Goal: Task Accomplishment & Management: Manage account settings

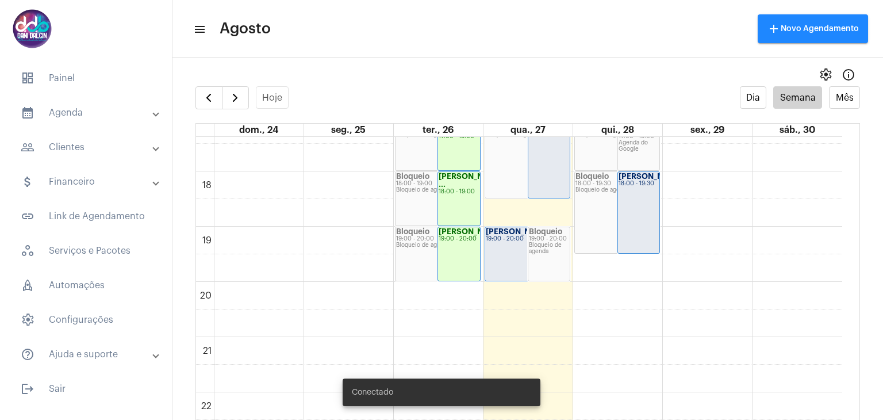
scroll to position [961, 0]
click at [642, 208] on div "Fernando Gava 18:00 - 19:30" at bounding box center [639, 210] width 42 height 81
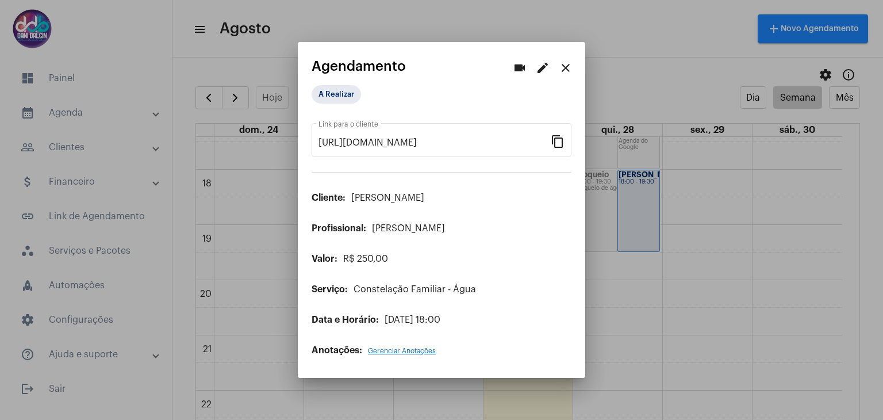
click at [543, 73] on mat-icon "edit" at bounding box center [543, 68] width 14 height 14
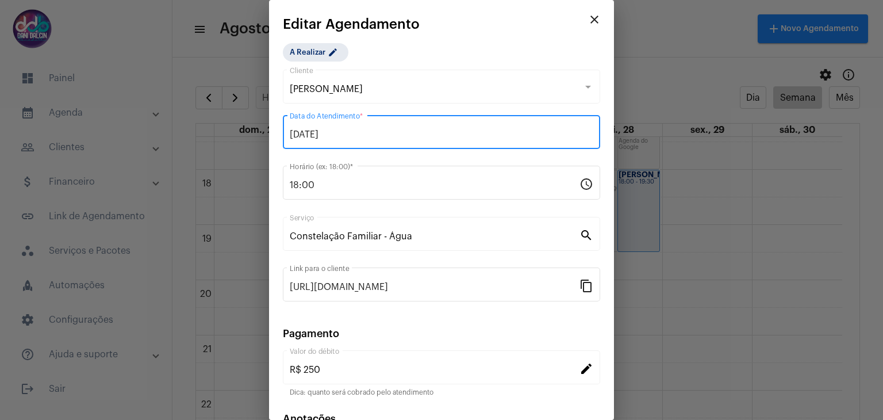
click at [414, 136] on input "28/08/2025" at bounding box center [442, 134] width 304 height 10
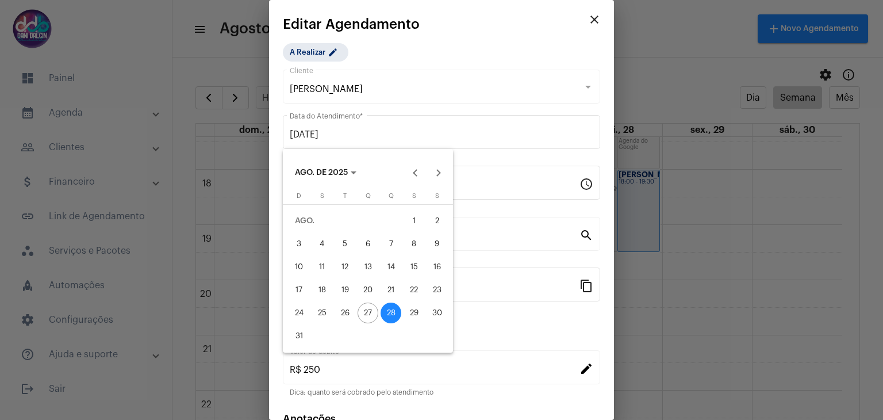
click at [415, 309] on div "29" at bounding box center [414, 312] width 21 height 21
type input "29/08/2025"
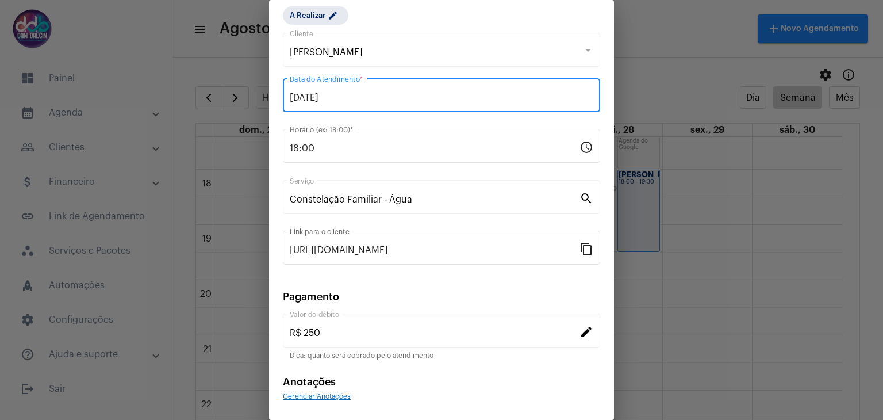
scroll to position [74, 0]
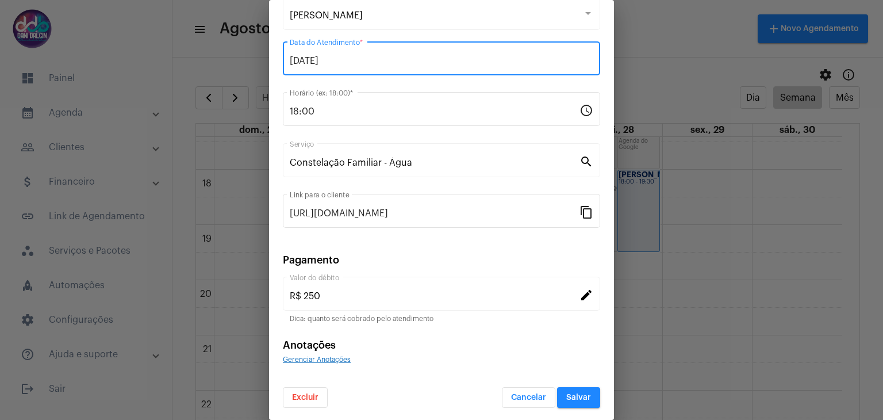
click at [576, 400] on button "Salvar" at bounding box center [578, 397] width 43 height 21
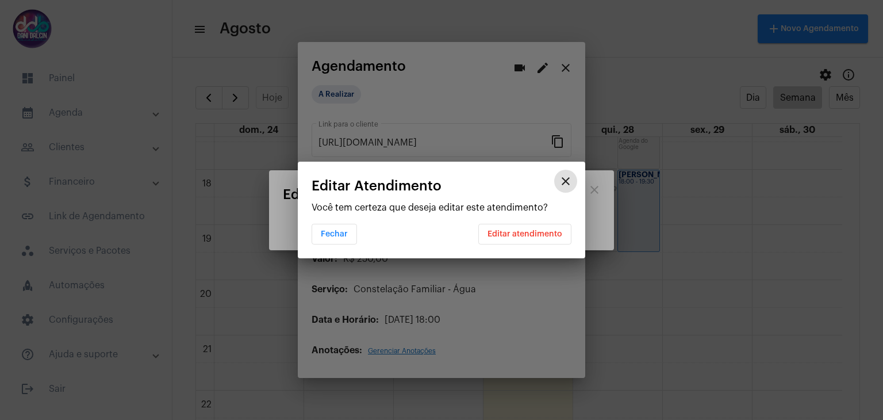
click at [531, 239] on button "Editar atendimento" at bounding box center [524, 234] width 93 height 21
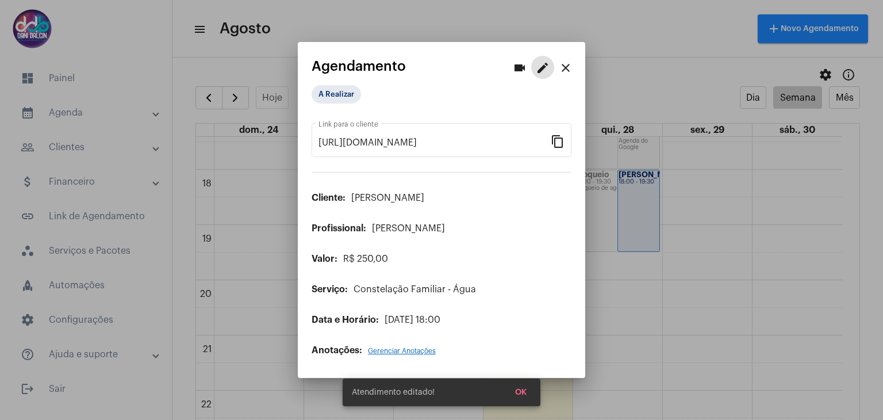
click at [567, 65] on mat-icon "close" at bounding box center [566, 68] width 14 height 14
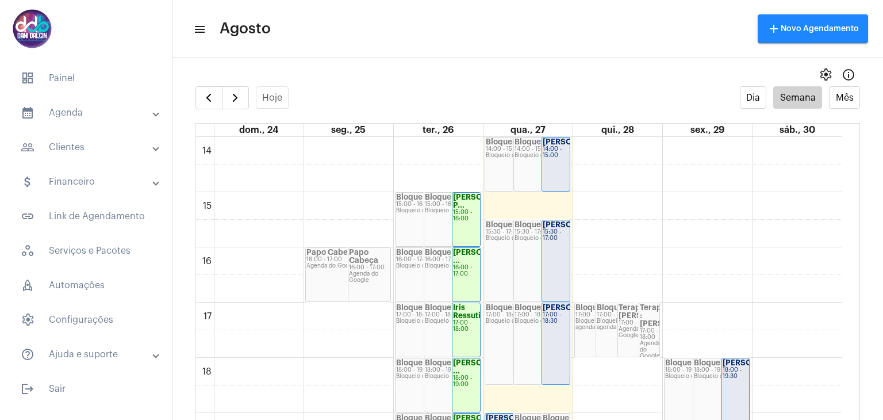
scroll to position [792, 0]
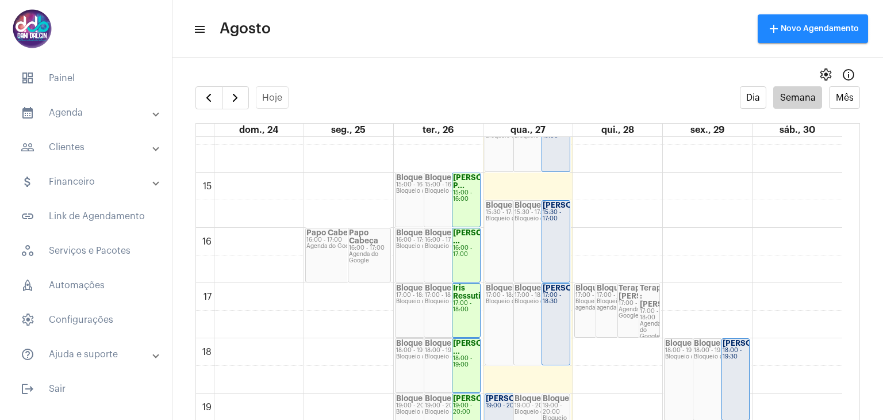
click at [654, 295] on div "Terapia : [PERSON_NAME]..." at bounding box center [649, 296] width 19 height 24
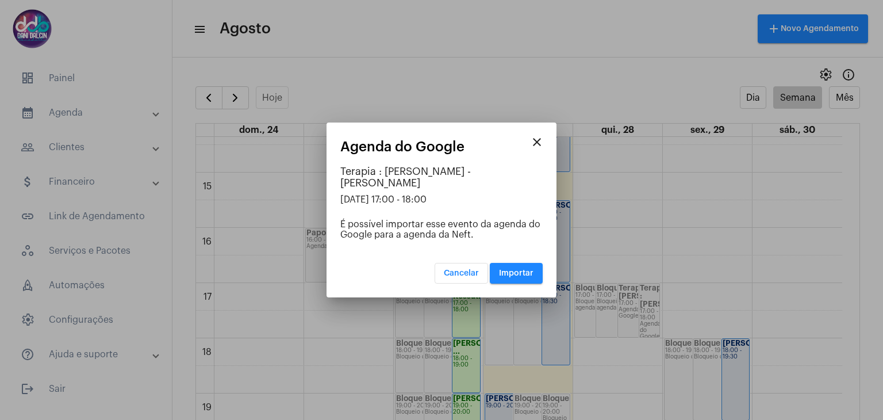
click at [538, 143] on mat-icon "close" at bounding box center [537, 142] width 14 height 14
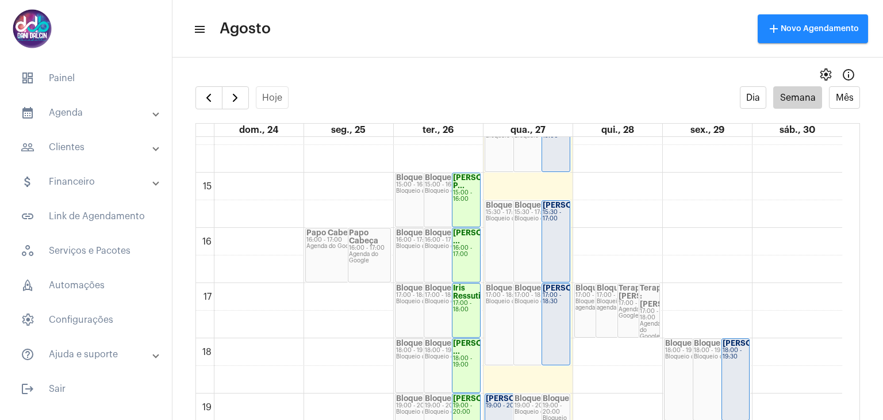
click at [637, 258] on div "00 01 02 03 04 05 06 07 08 09 10 11 12 13 14 15 16 17 18 19 20 21 22 23 Bloquei…" at bounding box center [519, 7] width 646 height 1325
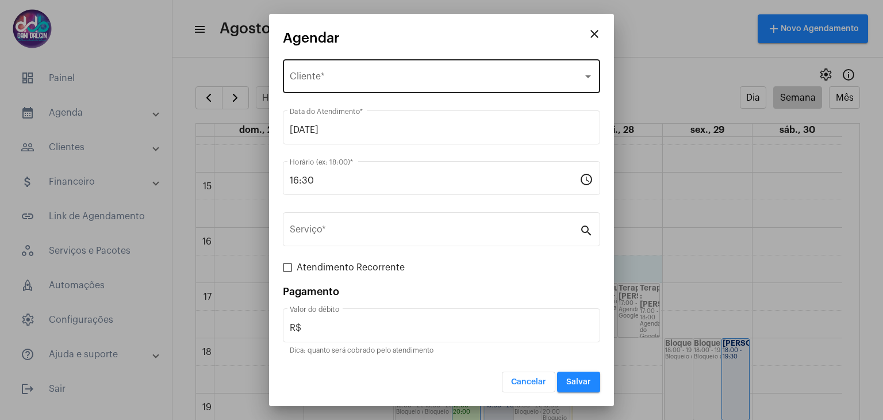
click at [354, 72] on div "Selecione o Cliente Cliente *" at bounding box center [442, 75] width 304 height 36
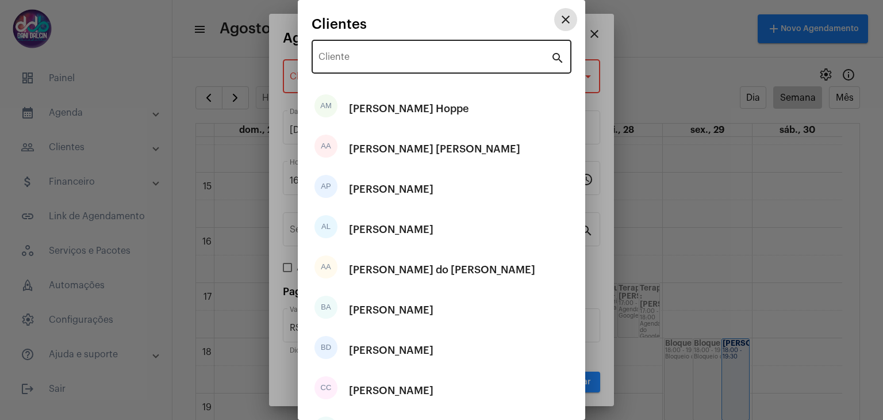
click at [354, 62] on input "Cliente" at bounding box center [435, 59] width 232 height 10
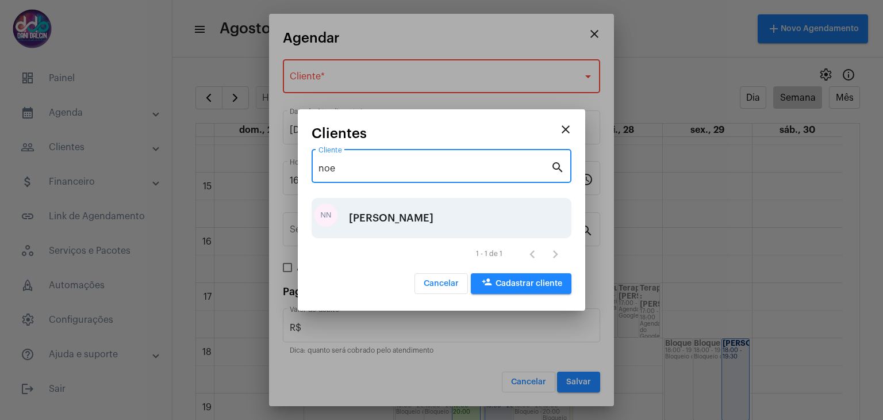
type input "noe"
click at [389, 213] on div "[PERSON_NAME]" at bounding box center [391, 218] width 85 height 34
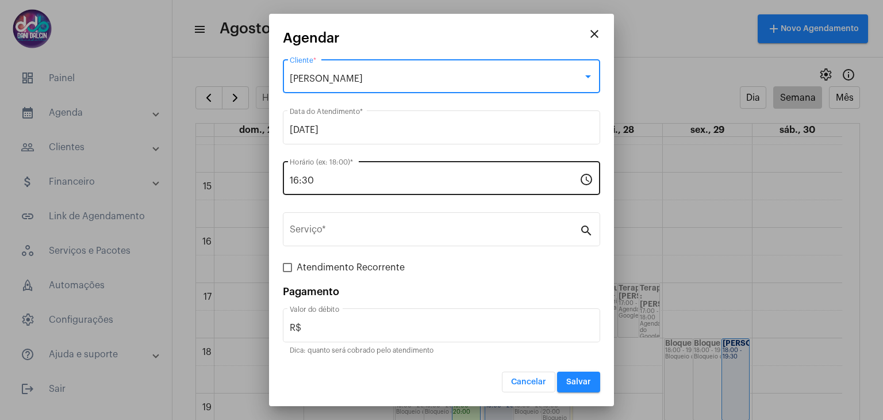
click at [323, 182] on input "16:30" at bounding box center [435, 180] width 290 height 10
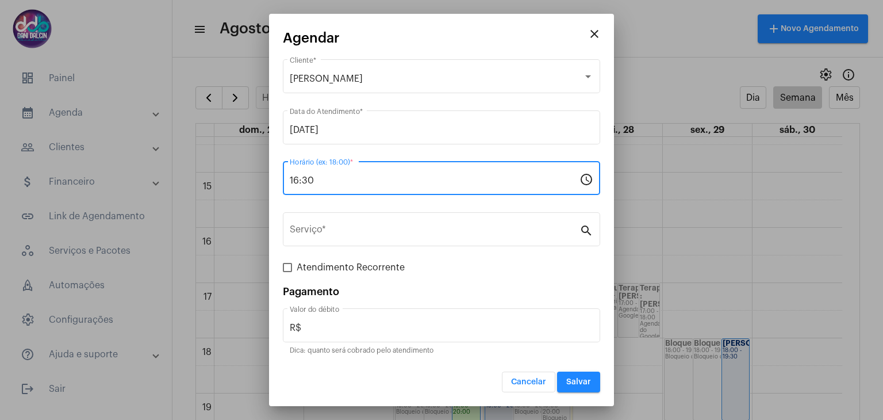
click at [323, 182] on input "16:30" at bounding box center [435, 180] width 290 height 10
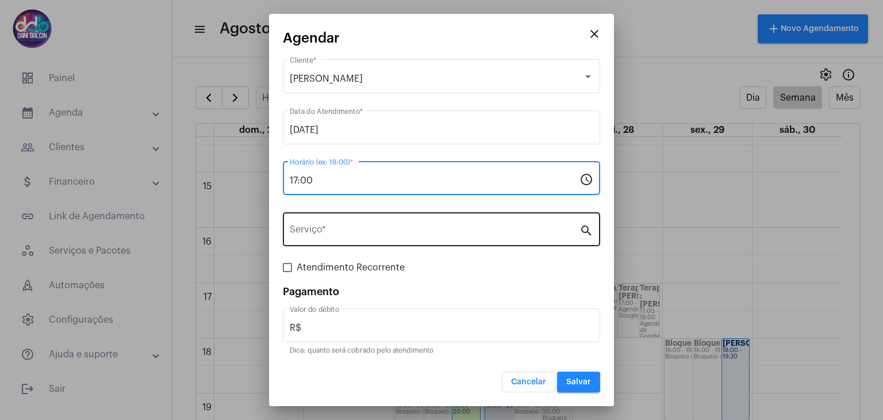
type input "17:00"
click at [327, 230] on input "Serviço *" at bounding box center [435, 232] width 290 height 10
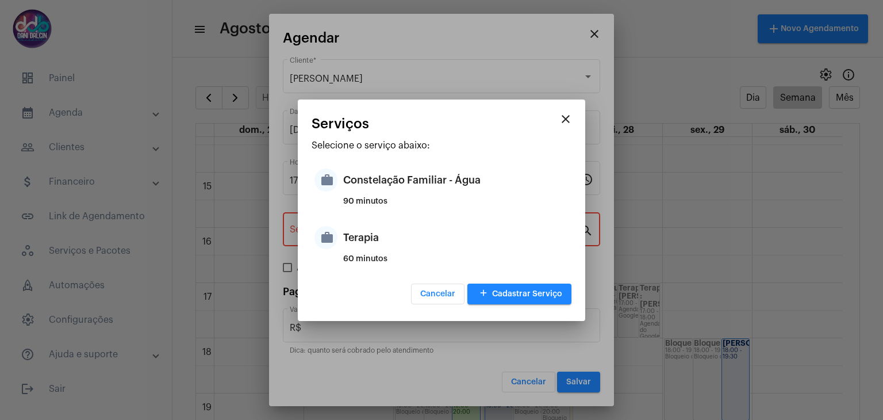
click at [366, 239] on div "Terapia" at bounding box center [455, 237] width 225 height 34
type input "Terapia"
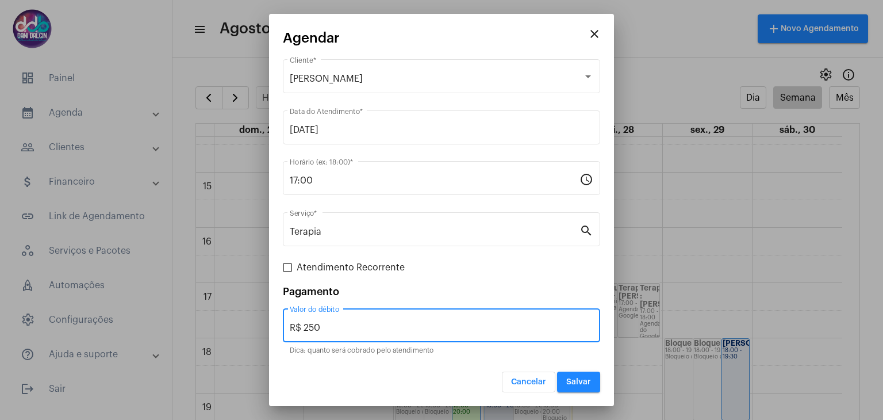
click at [345, 324] on input "R$ 250" at bounding box center [442, 328] width 304 height 10
click at [346, 323] on input "R$ 250" at bounding box center [442, 328] width 304 height 10
type input "R$ 0,0"
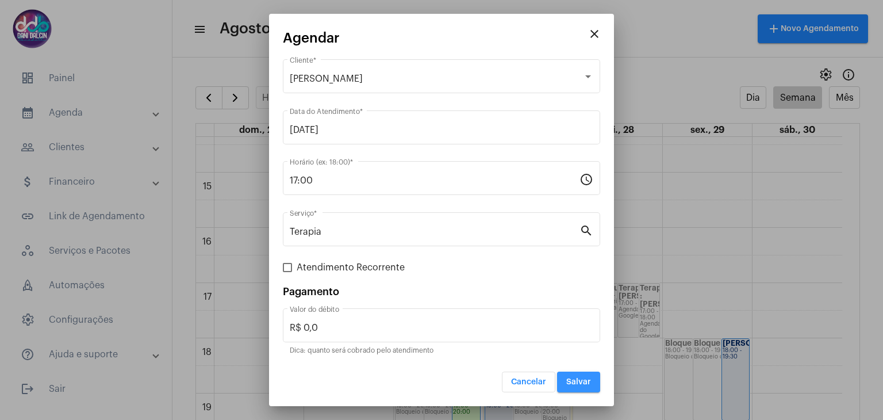
click at [574, 378] on span "Salvar" at bounding box center [578, 382] width 25 height 8
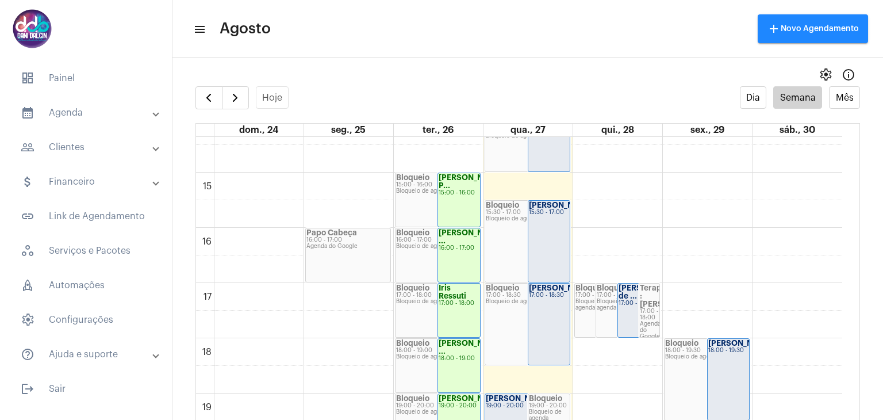
click at [638, 234] on div "00 01 02 03 04 05 06 07 08 09 10 11 12 13 14 15 16 17 18 19 20 21 22 23 Bloquei…" at bounding box center [519, 7] width 646 height 1325
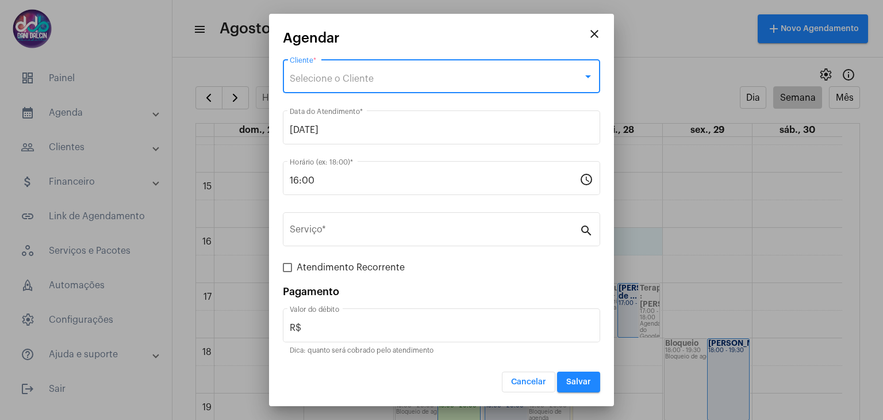
click at [383, 79] on div "Selecione o Cliente" at bounding box center [436, 79] width 293 height 10
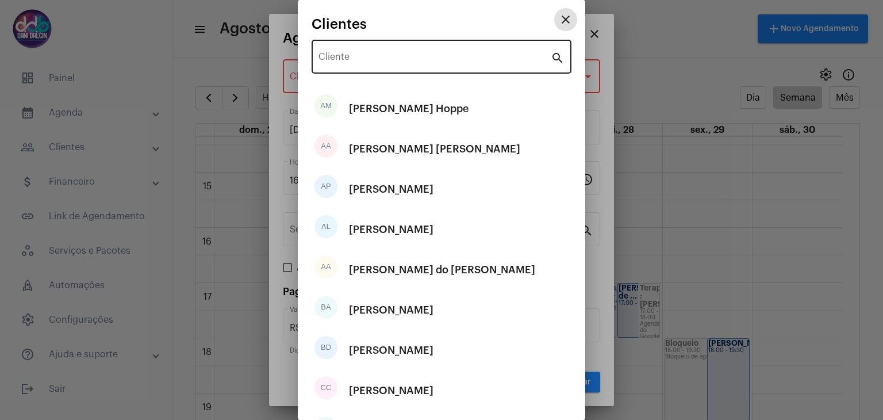
click at [380, 55] on input "Cliente" at bounding box center [435, 59] width 232 height 10
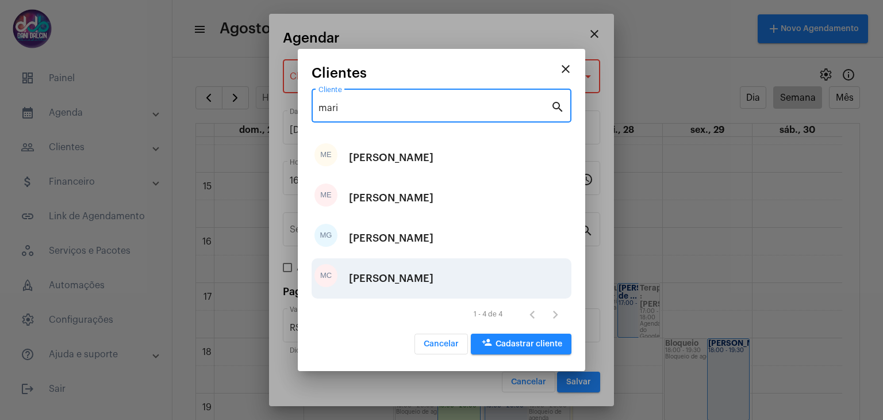
type input "mari"
click at [421, 278] on div "[PERSON_NAME] [PERSON_NAME]" at bounding box center [391, 278] width 85 height 34
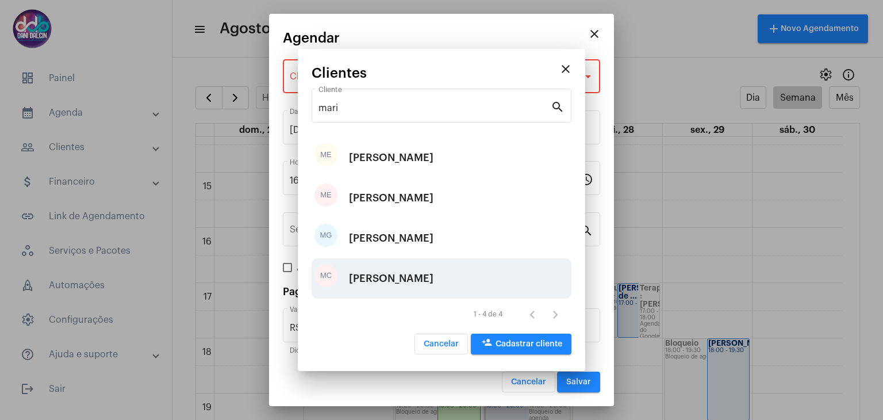
type input "R$ 100"
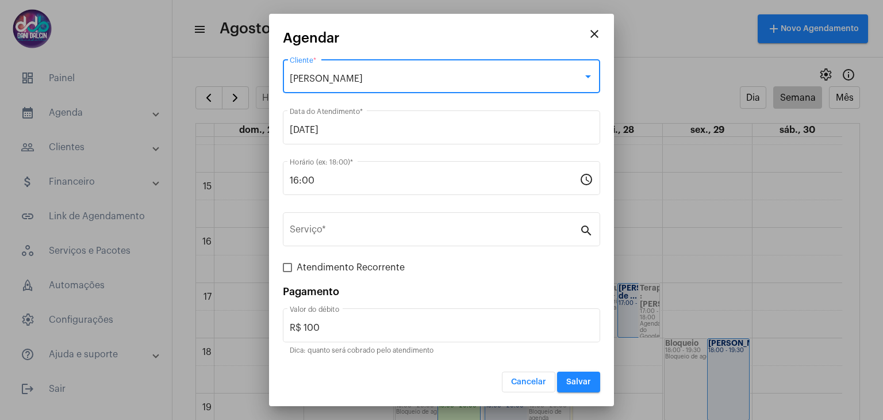
click at [578, 379] on span "Salvar" at bounding box center [578, 382] width 25 height 8
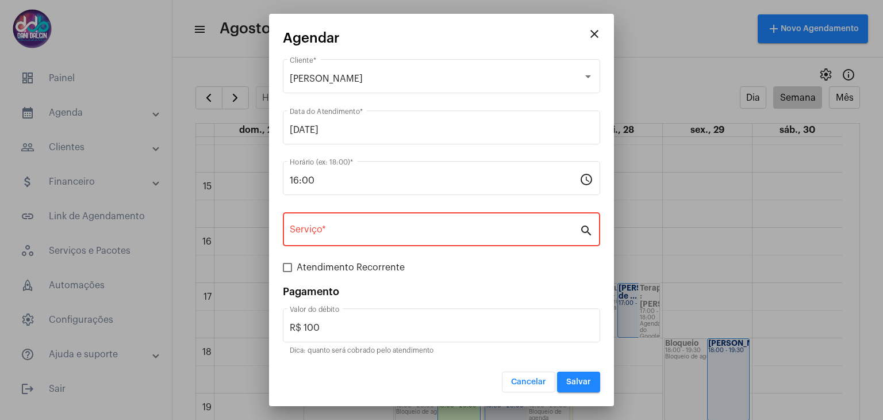
click at [392, 230] on input "Serviço *" at bounding box center [435, 232] width 290 height 10
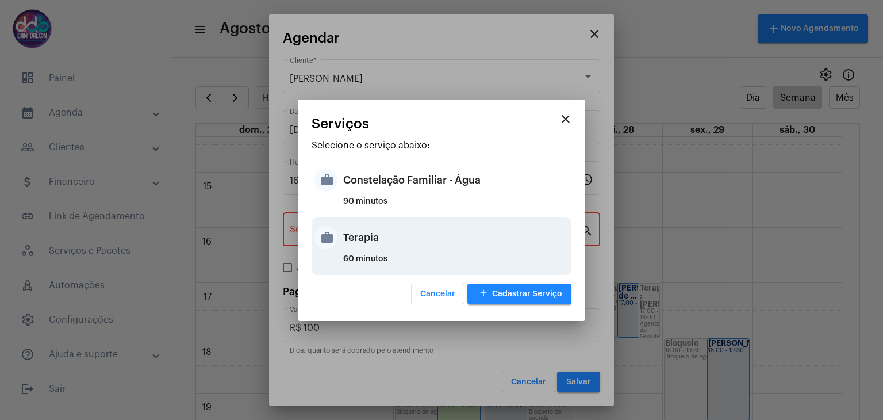
click at [386, 234] on div "Terapia" at bounding box center [455, 237] width 225 height 34
type input "Terapia"
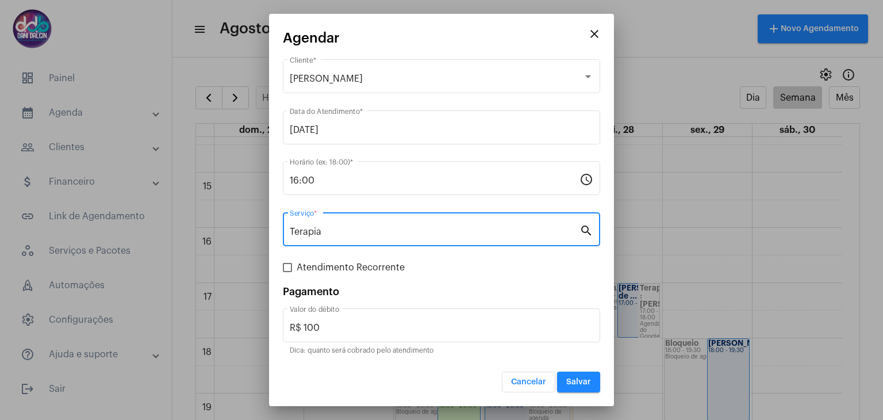
click at [569, 380] on span "Salvar" at bounding box center [578, 382] width 25 height 8
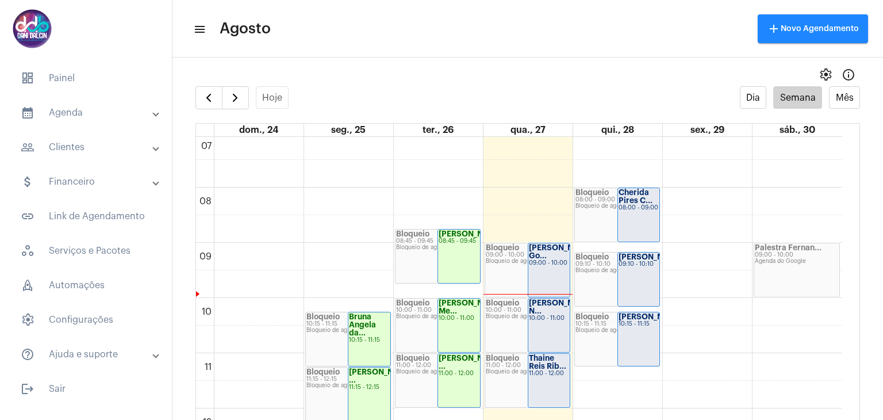
scroll to position [390, 0]
click at [544, 259] on strong "[PERSON_NAME] Go..." at bounding box center [561, 253] width 64 height 16
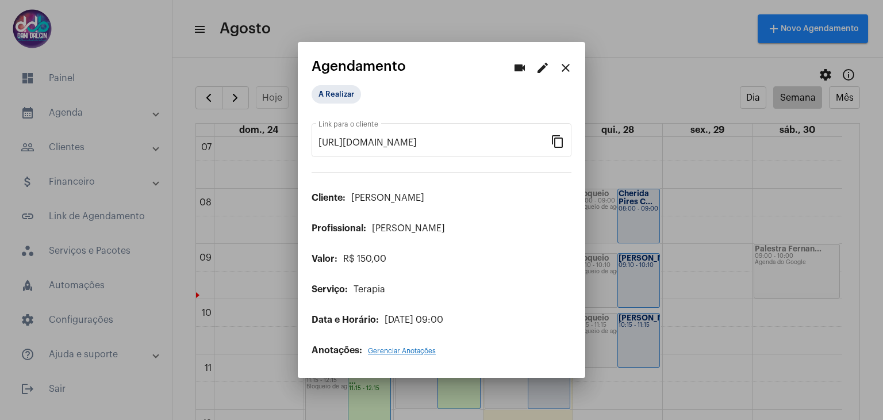
click at [536, 70] on mat-icon "edit" at bounding box center [543, 68] width 14 height 14
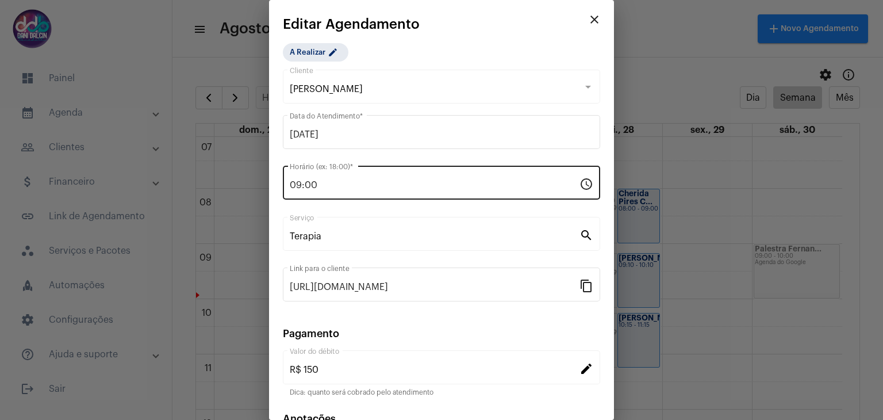
click at [337, 180] on input "09:00" at bounding box center [435, 185] width 290 height 10
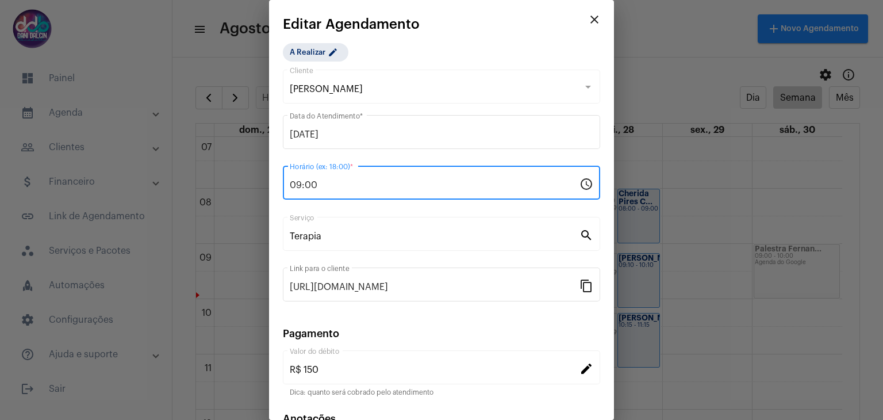
click at [333, 186] on input "09:00" at bounding box center [435, 185] width 290 height 10
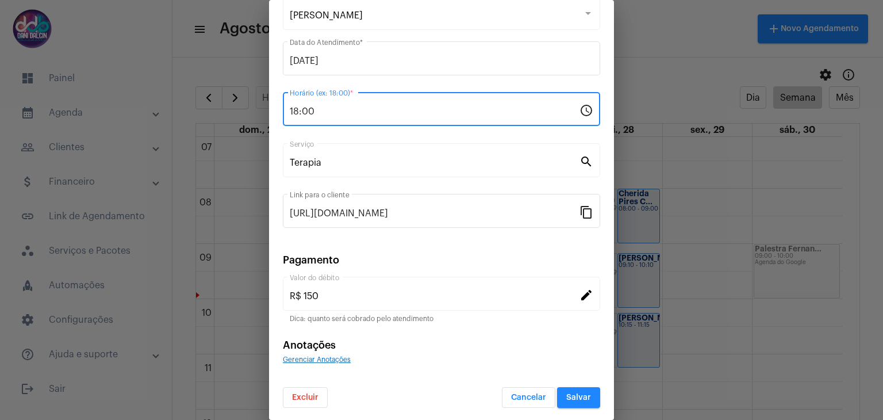
type input "18:00"
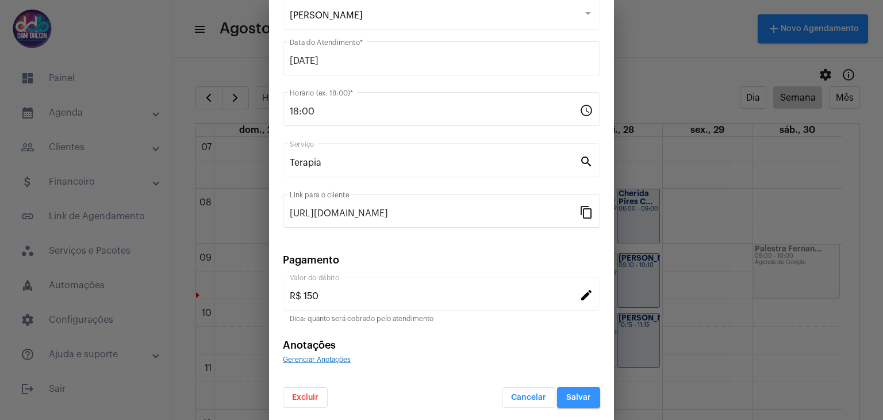
click at [566, 394] on span "Salvar" at bounding box center [578, 397] width 25 height 8
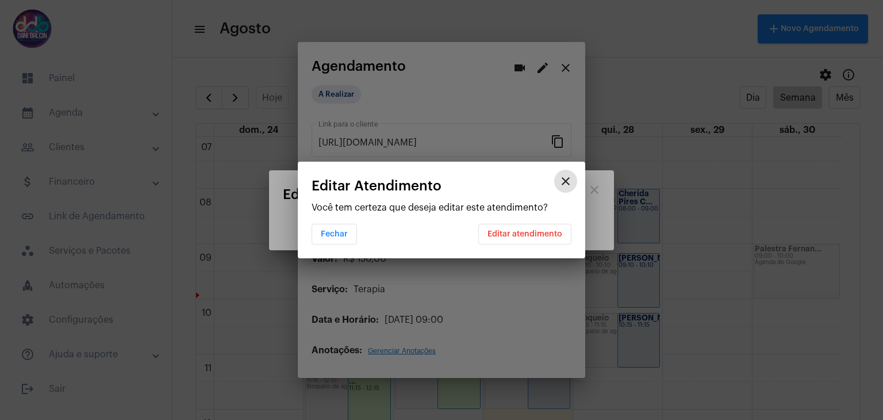
click at [501, 237] on button "Editar atendimento" at bounding box center [524, 234] width 93 height 21
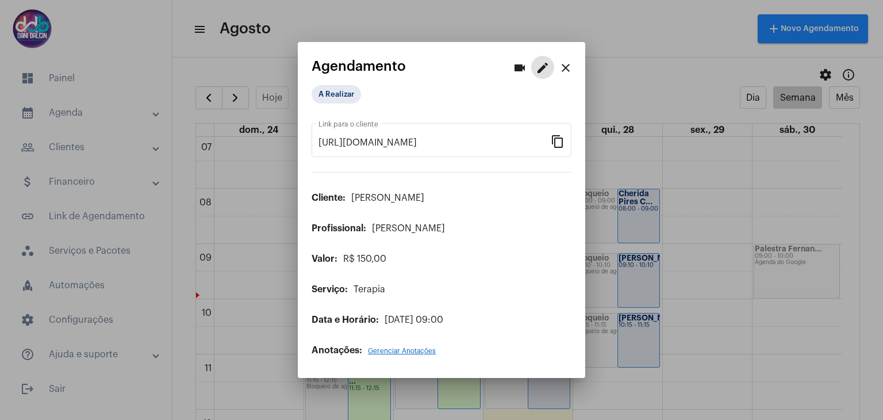
click at [570, 69] on mat-icon "close" at bounding box center [566, 68] width 14 height 14
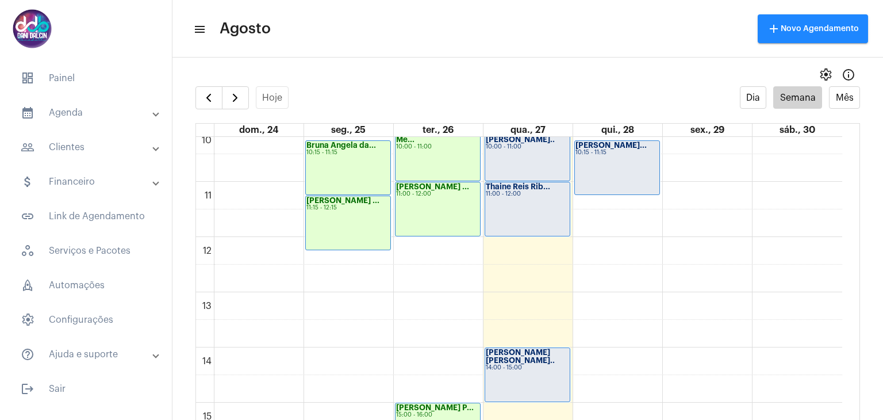
scroll to position [792, 0]
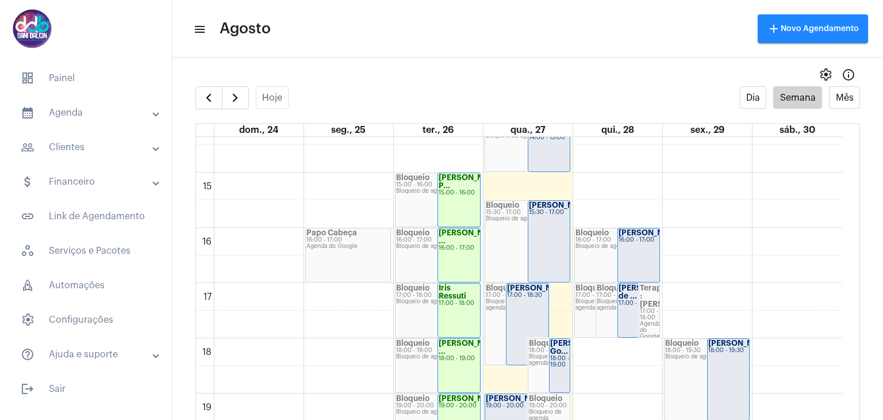
click at [559, 349] on strong "[PERSON_NAME] Go..." at bounding box center [582, 347] width 64 height 16
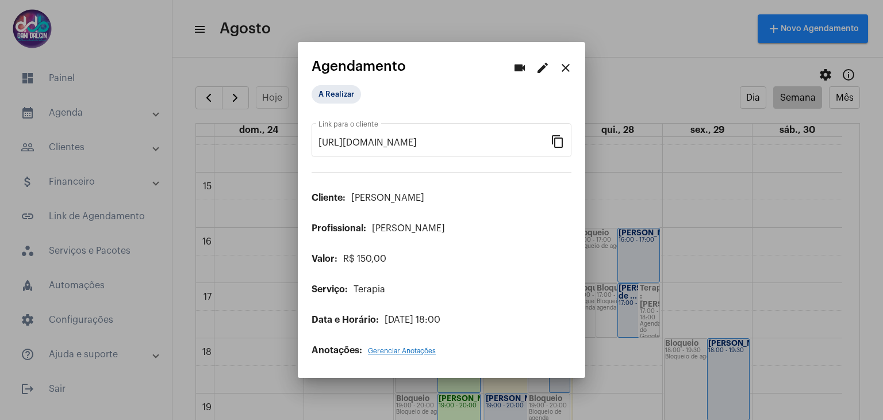
click at [551, 64] on button "edit" at bounding box center [542, 67] width 23 height 23
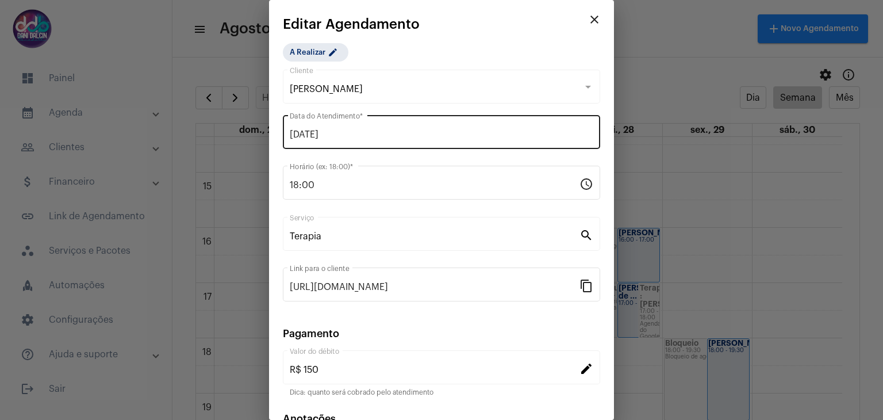
click at [362, 120] on div "27/08/2025 Data do Atendimento *" at bounding box center [442, 131] width 304 height 36
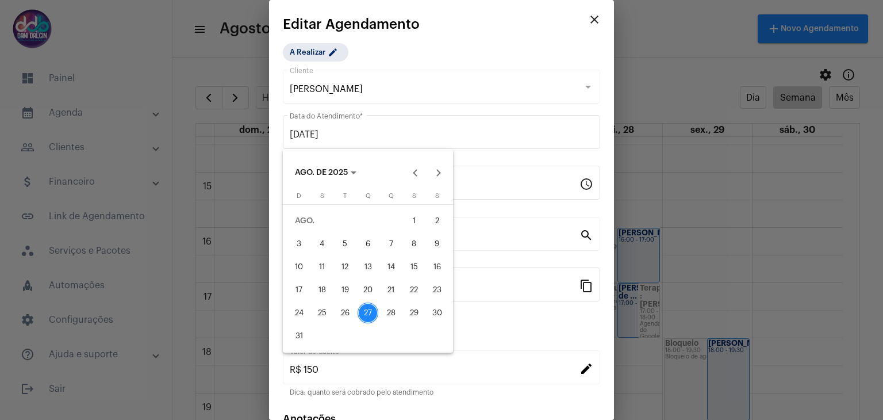
click at [394, 305] on div "28" at bounding box center [391, 312] width 21 height 21
type input "28/08/2025"
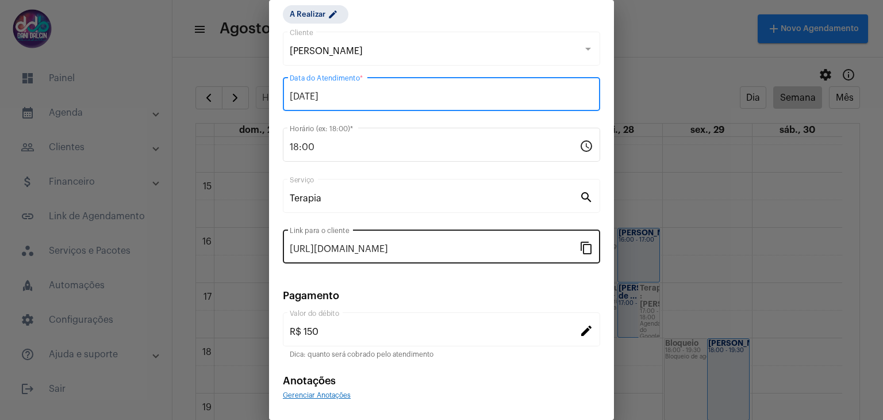
scroll to position [74, 0]
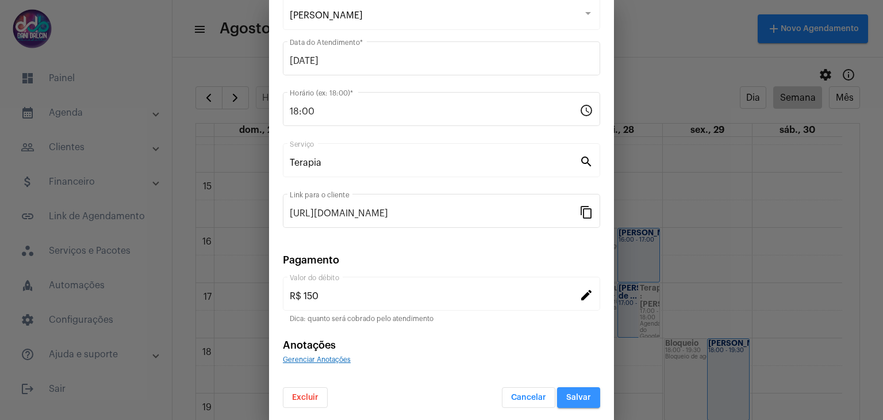
click at [566, 396] on span "Salvar" at bounding box center [578, 397] width 25 height 8
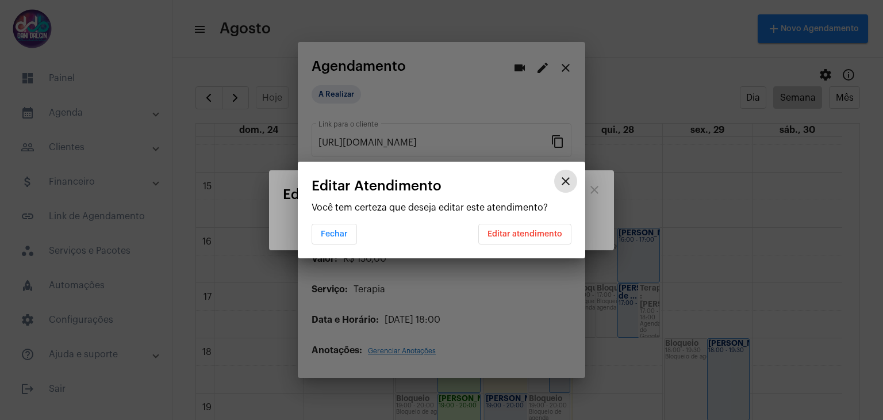
click at [522, 228] on button "Editar atendimento" at bounding box center [524, 234] width 93 height 21
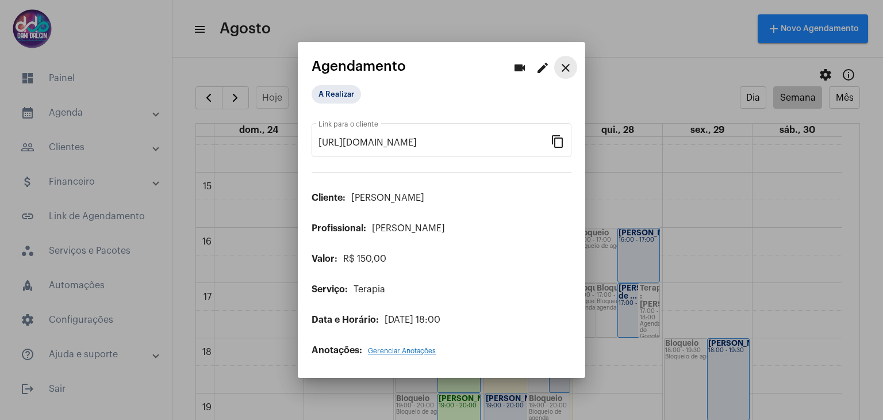
click at [570, 70] on mat-icon "close" at bounding box center [566, 68] width 14 height 14
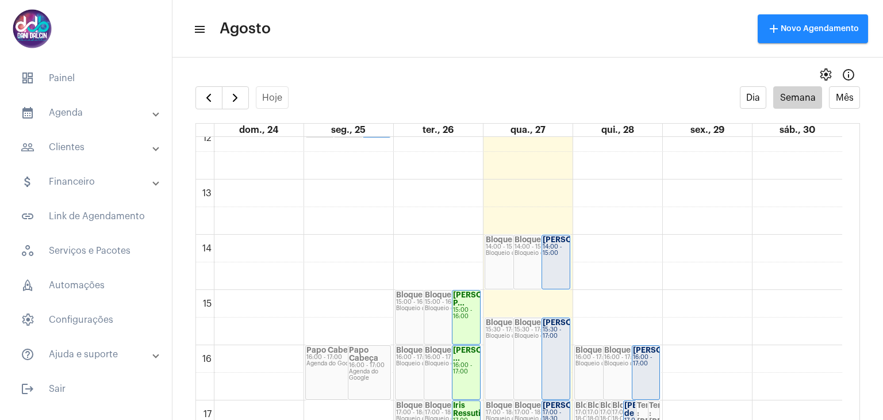
scroll to position [673, 0]
click at [101, 154] on mat-expansion-panel-header "people_outline Clientes" at bounding box center [89, 147] width 165 height 28
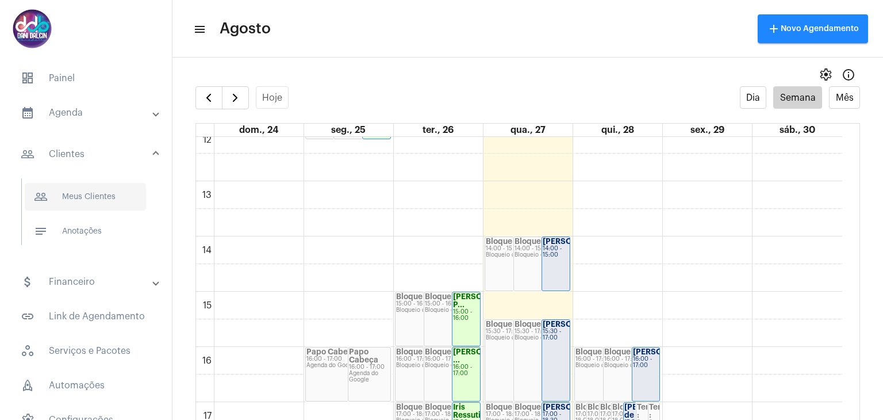
click at [115, 205] on span "people_outline Meus Clientes" at bounding box center [85, 197] width 121 height 28
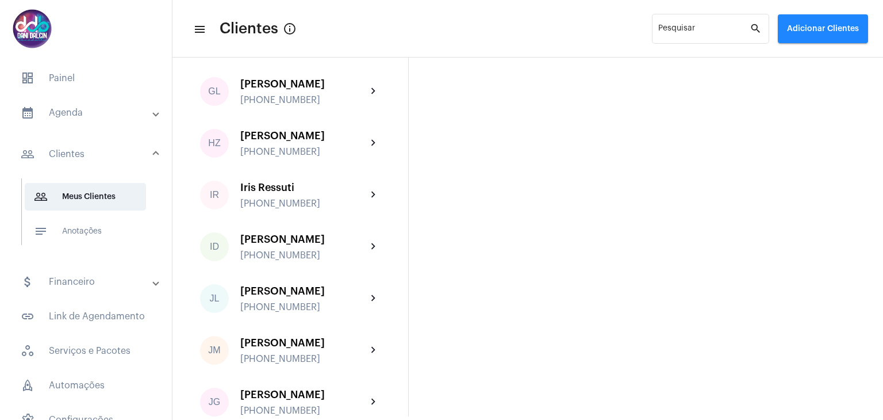
scroll to position [1265, 0]
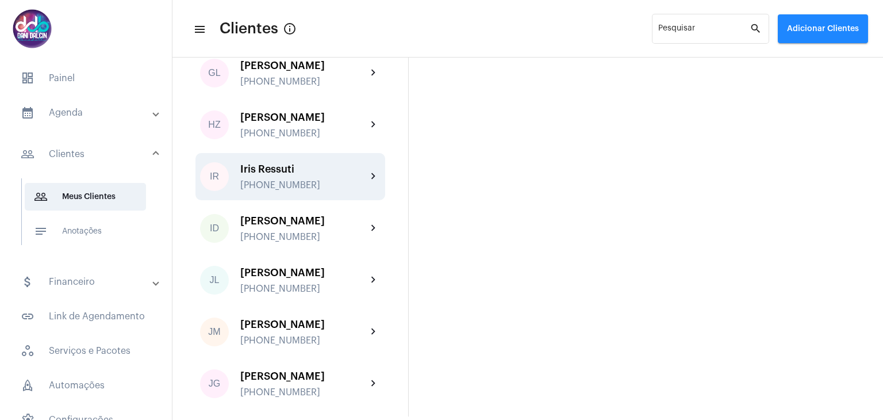
click at [305, 175] on div "Iris Ressuti" at bounding box center [303, 168] width 126 height 11
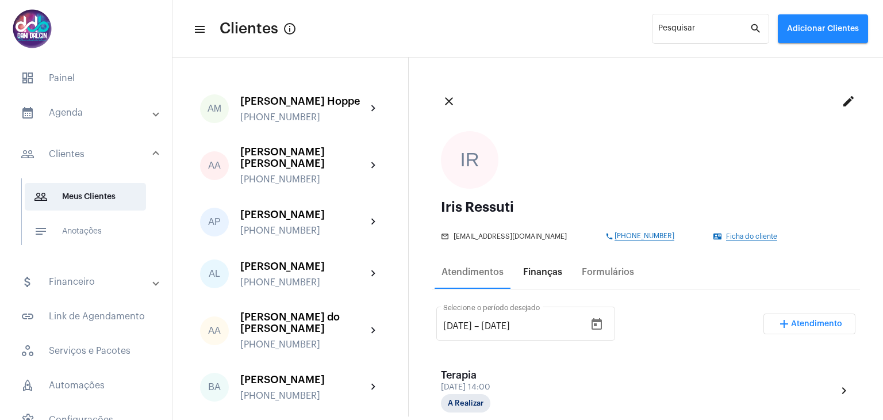
click at [543, 274] on div "Finanças" at bounding box center [542, 272] width 39 height 10
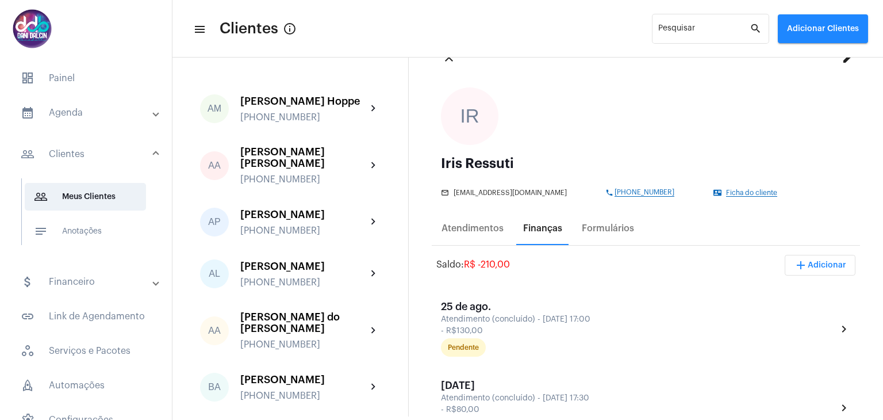
scroll to position [115, 0]
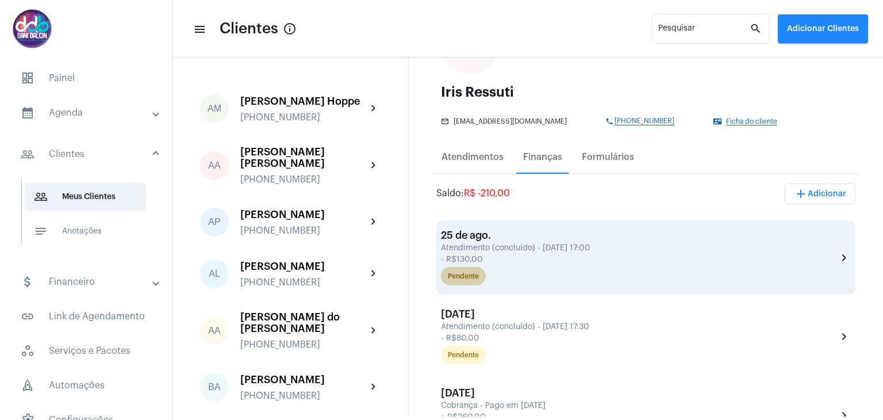
click at [580, 265] on div "Pendente" at bounding box center [639, 275] width 401 height 23
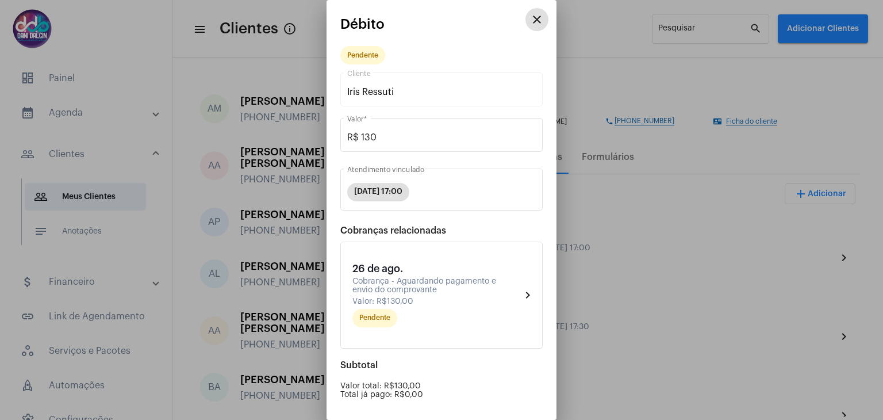
scroll to position [109, 0]
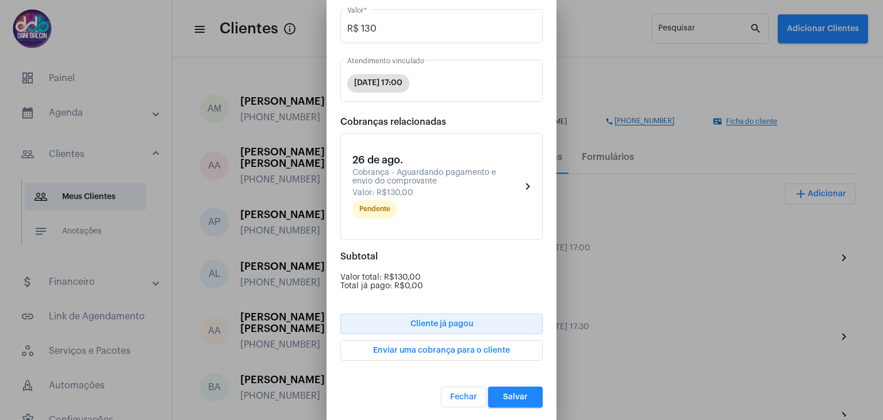
click at [462, 320] on span "Cliente já pagou" at bounding box center [442, 324] width 63 height 8
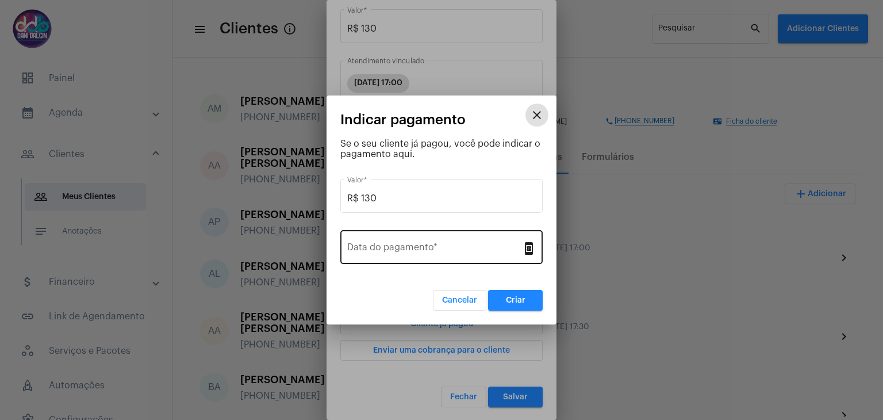
click at [428, 244] on input "Data do pagamento *" at bounding box center [434, 249] width 175 height 10
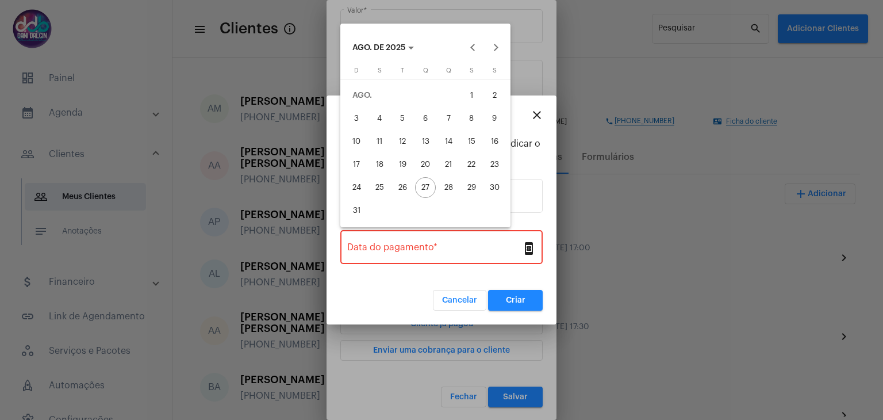
click at [408, 192] on div "26" at bounding box center [402, 187] width 21 height 21
type input "26/08/2025"
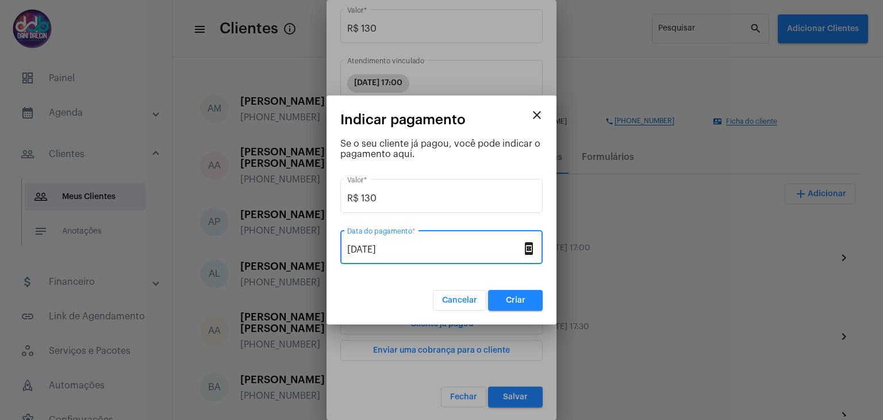
click at [514, 297] on span "Criar" at bounding box center [516, 300] width 20 height 8
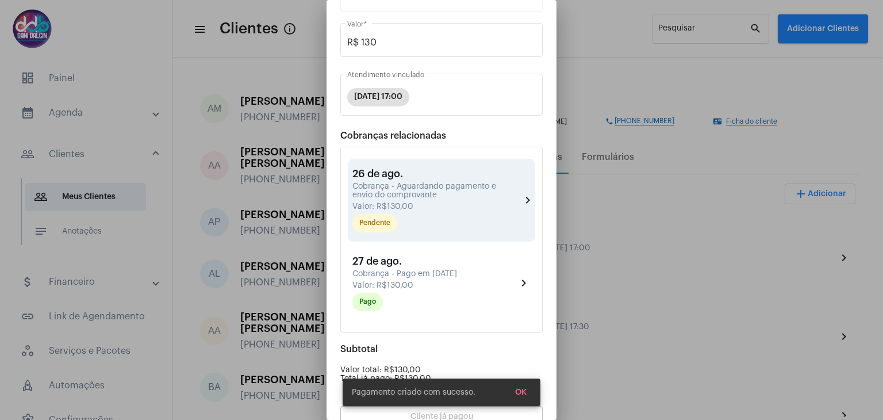
scroll to position [187, 0]
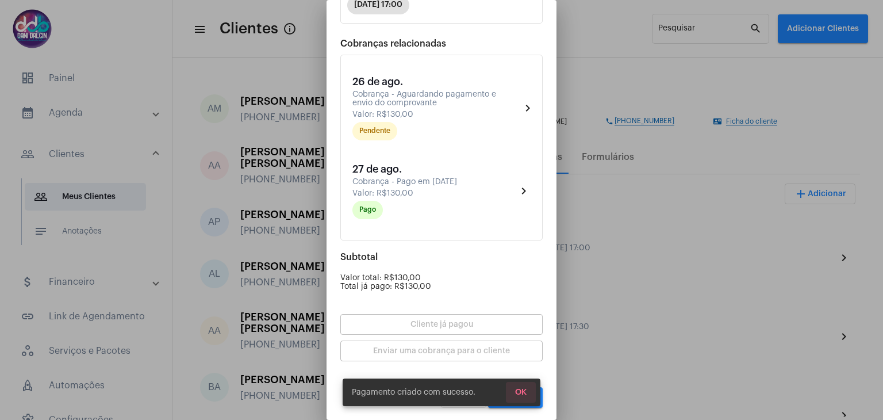
click at [526, 389] on span "OK" at bounding box center [520, 392] width 11 height 8
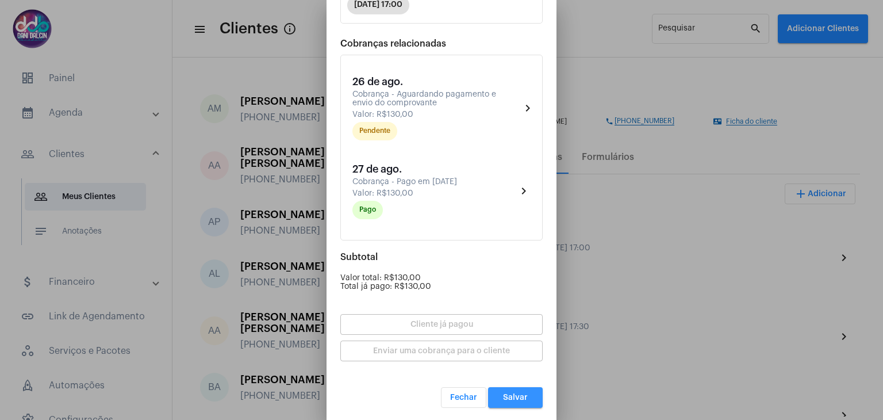
click at [522, 397] on button "Salvar" at bounding box center [515, 397] width 55 height 21
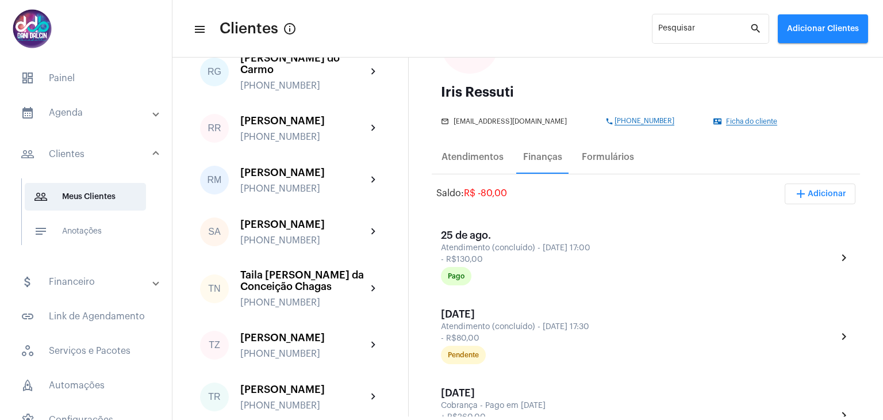
scroll to position [2817, 0]
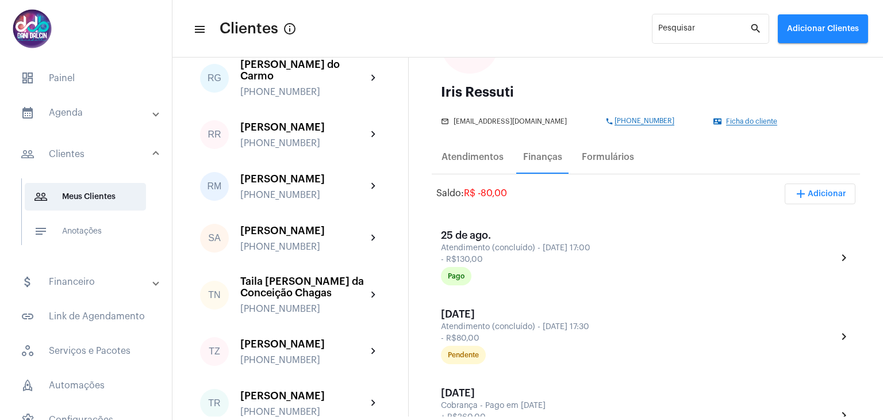
click at [297, 20] on div "[PERSON_NAME] Vegas" at bounding box center [303, 13] width 126 height 11
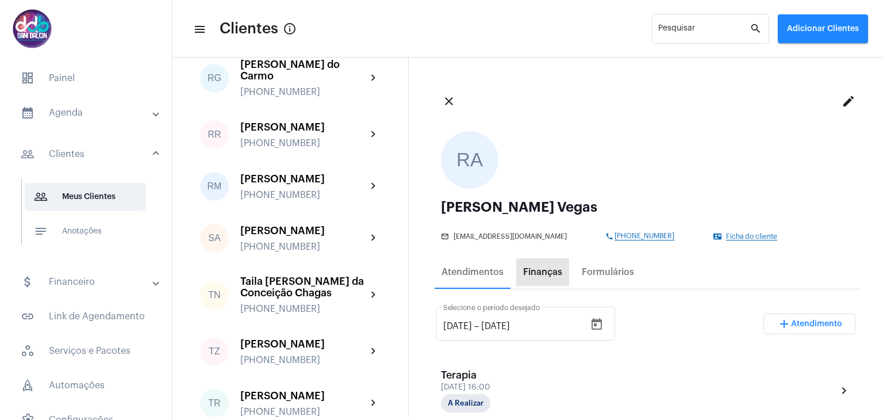
click at [537, 277] on div "Finanças" at bounding box center [542, 272] width 39 height 10
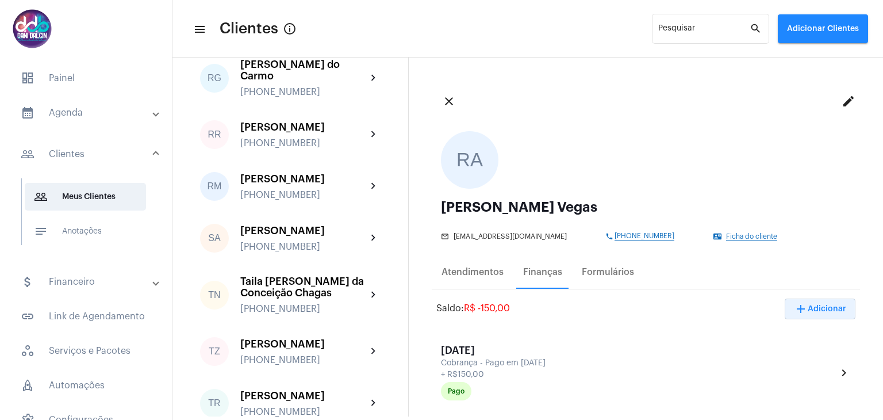
click at [805, 305] on span "add Adicionar" at bounding box center [820, 309] width 52 height 8
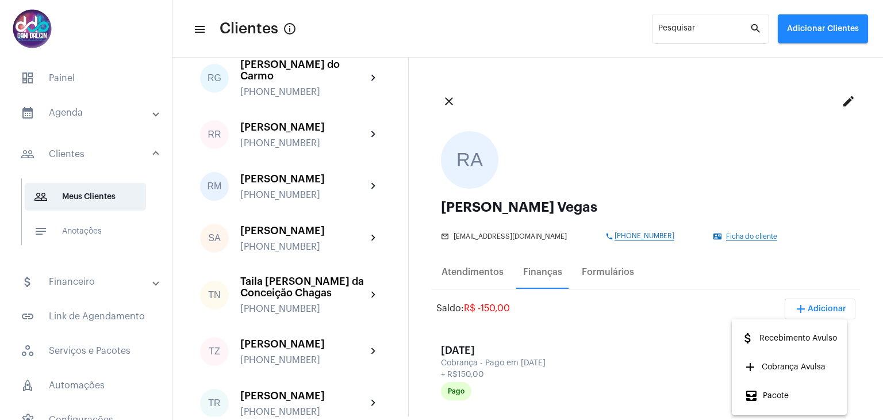
click at [803, 342] on span "attach_money Recebimento Avulso" at bounding box center [789, 338] width 96 height 21
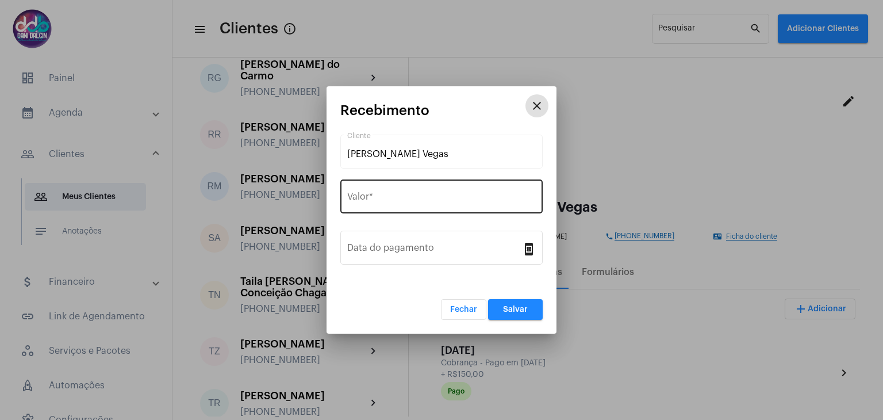
click at [404, 210] on div "Valor *" at bounding box center [441, 195] width 189 height 36
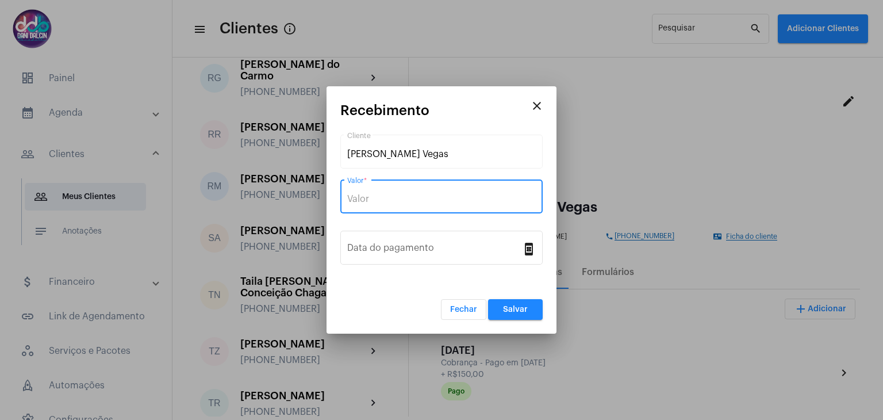
click at [535, 106] on mat-icon "close" at bounding box center [537, 106] width 14 height 14
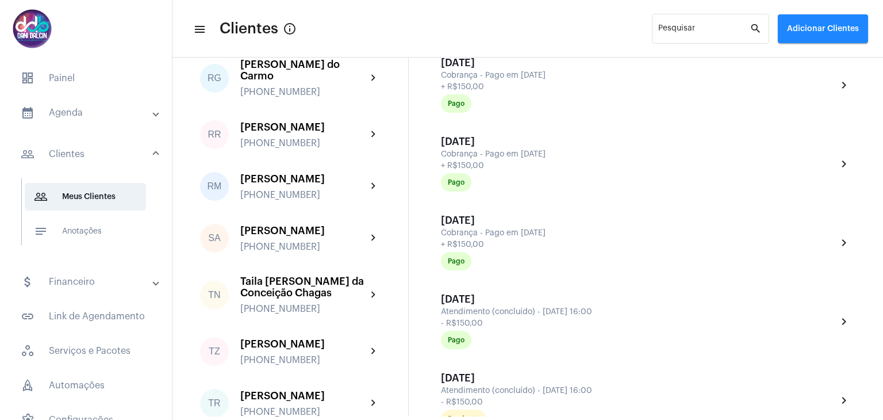
scroll to position [402, 0]
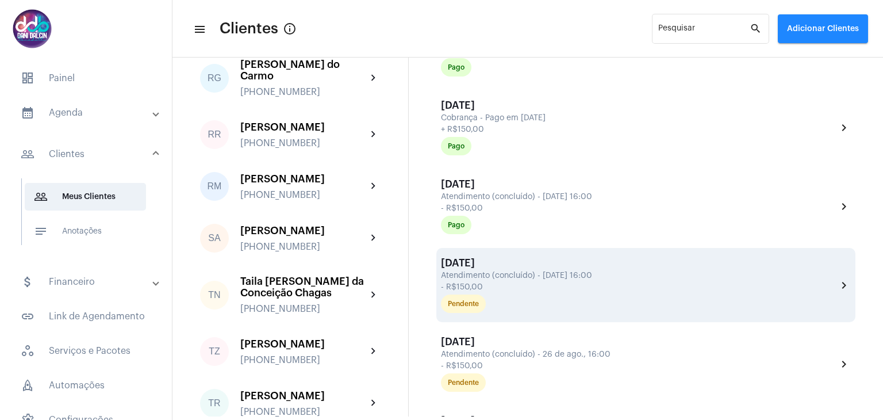
click at [546, 285] on div "- R$150,00" at bounding box center [637, 287] width 393 height 9
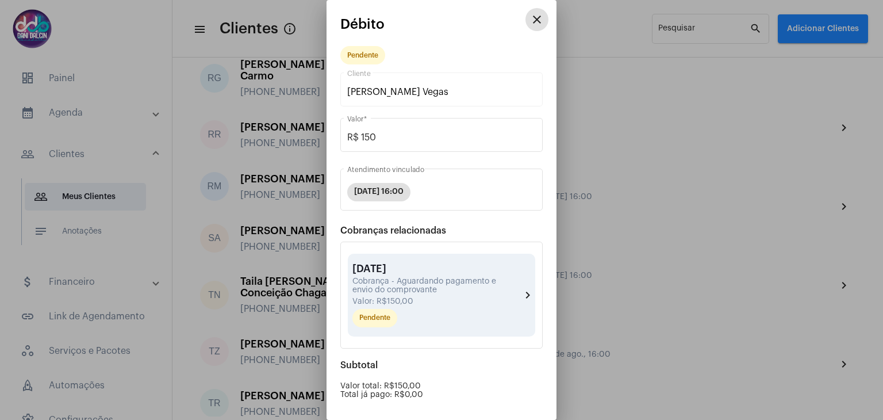
scroll to position [109, 0]
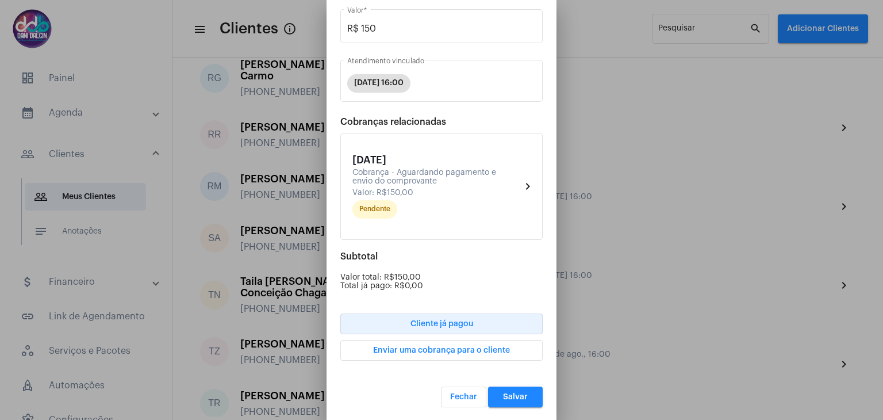
click at [452, 327] on button "Cliente já pagou" at bounding box center [441, 323] width 202 height 21
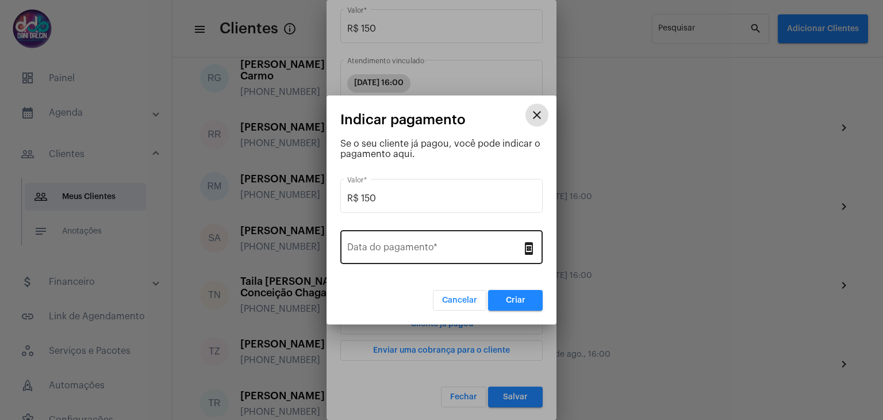
click at [422, 251] on input "Data do pagamento *" at bounding box center [434, 249] width 175 height 10
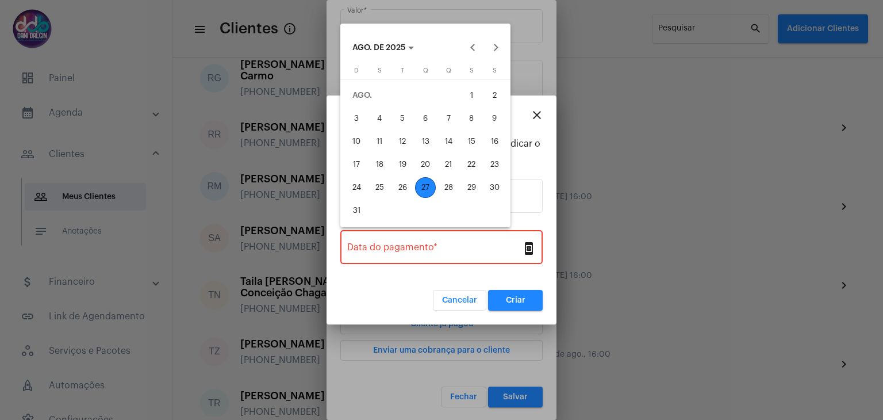
click at [424, 189] on div "27" at bounding box center [425, 187] width 21 height 21
type input "27/08/2025"
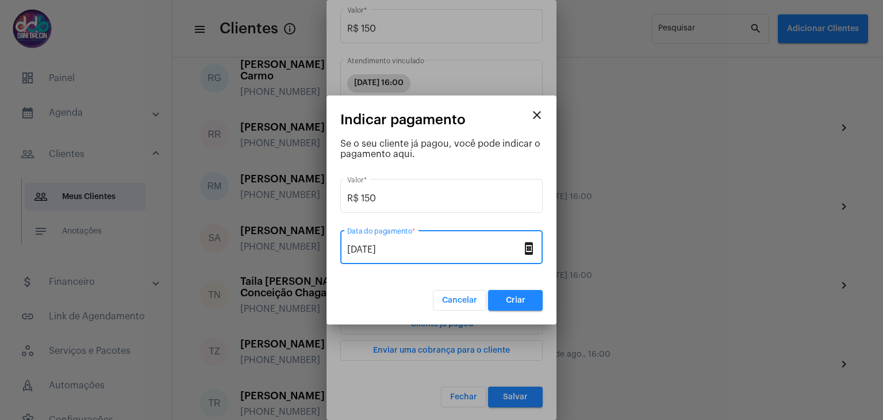
click at [501, 301] on button "Criar" at bounding box center [515, 300] width 55 height 21
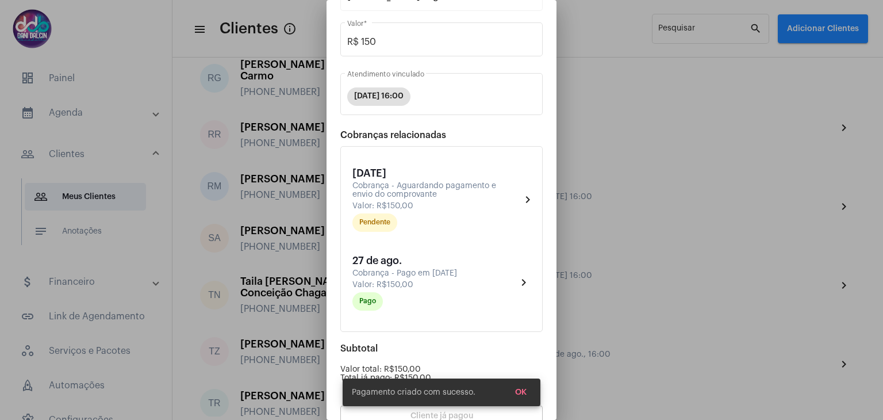
scroll to position [187, 0]
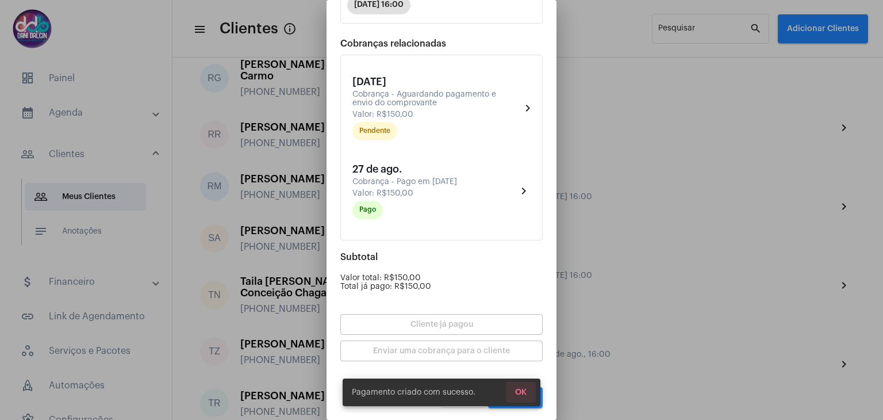
click at [519, 389] on span "OK" at bounding box center [520, 392] width 11 height 8
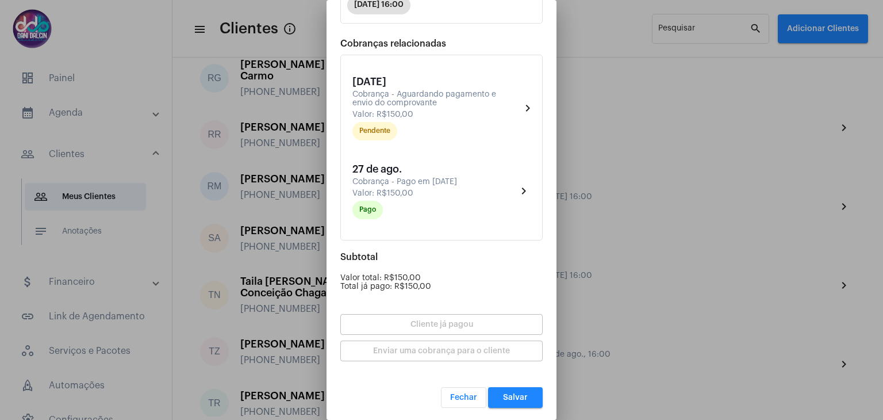
click at [509, 396] on span "Salvar" at bounding box center [515, 397] width 25 height 8
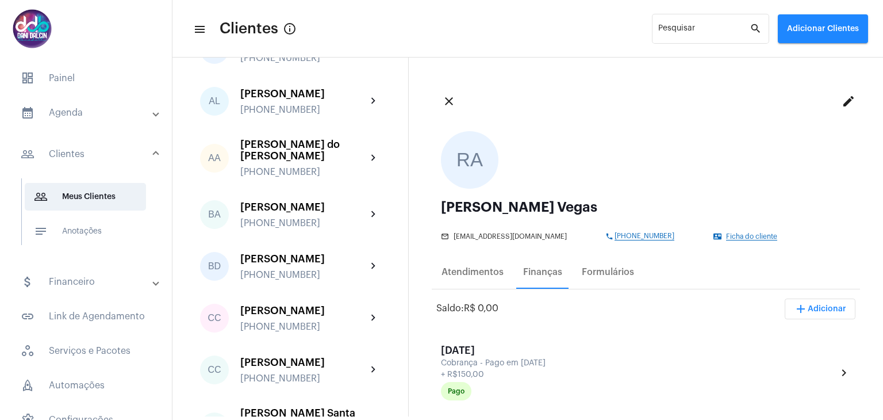
scroll to position [230, 0]
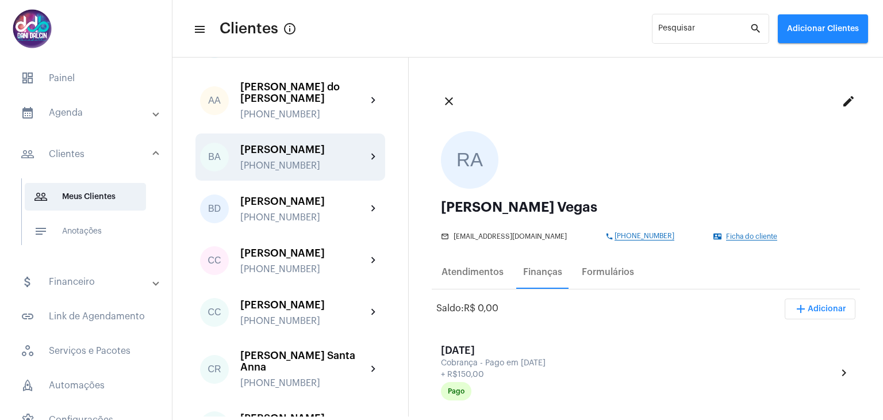
click at [310, 171] on div "Bruna Angela da Silva Rodrigues Vieira +5519997774319" at bounding box center [303, 157] width 126 height 27
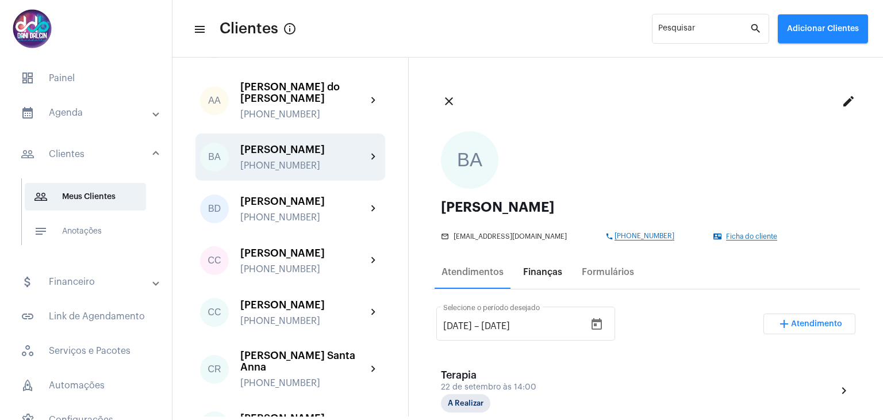
click at [538, 274] on div "Finanças" at bounding box center [542, 272] width 39 height 10
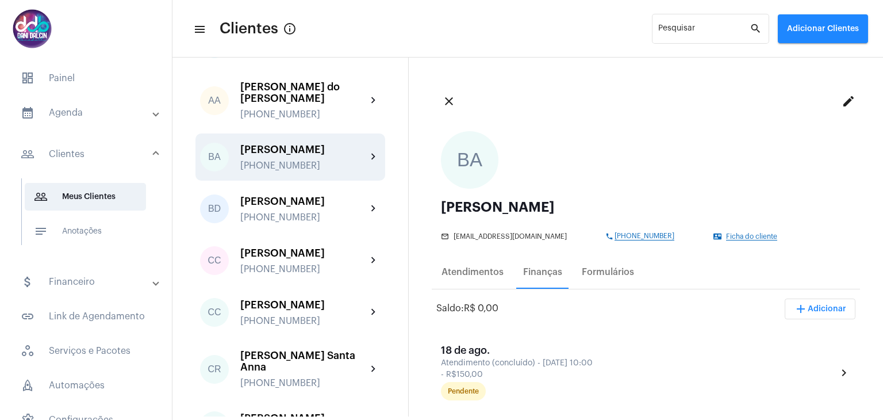
click at [814, 311] on span "add Adicionar" at bounding box center [820, 309] width 52 height 8
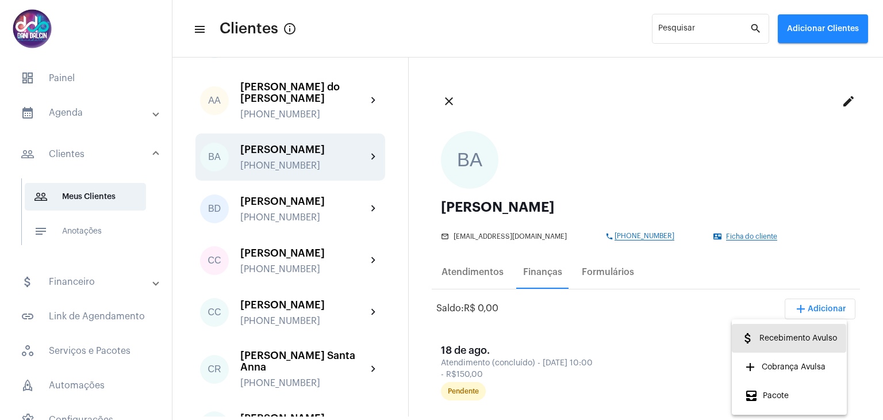
click at [802, 337] on span "attach_money Recebimento Avulso" at bounding box center [789, 338] width 96 height 21
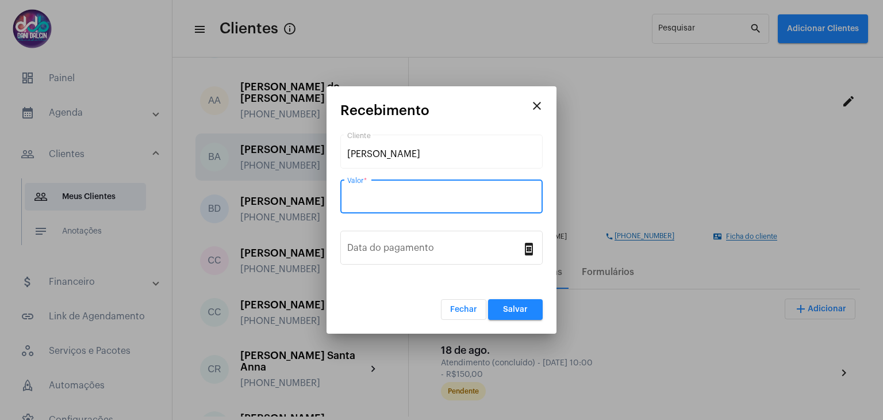
click at [407, 201] on input "Valor *" at bounding box center [441, 199] width 189 height 10
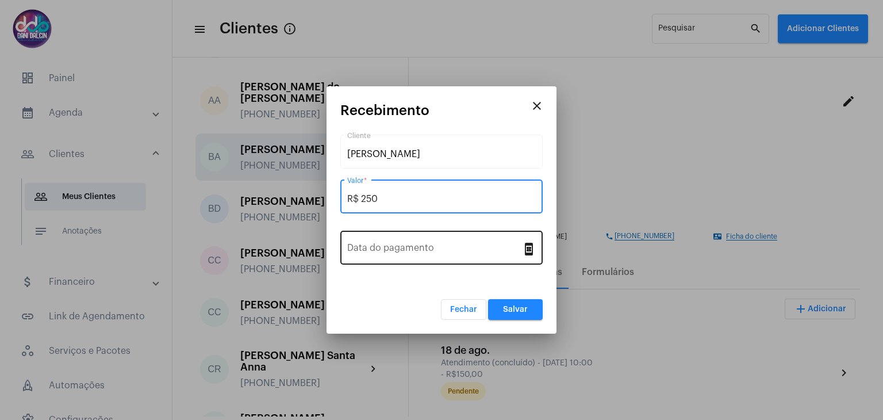
type input "R$ 250"
click at [411, 249] on input "Data do pagamento" at bounding box center [434, 250] width 175 height 10
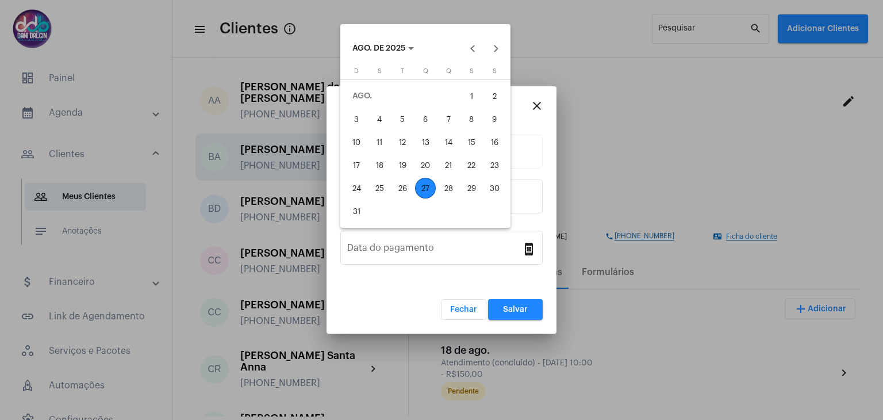
click at [381, 189] on div "25" at bounding box center [379, 188] width 21 height 21
type input "[DATE]"
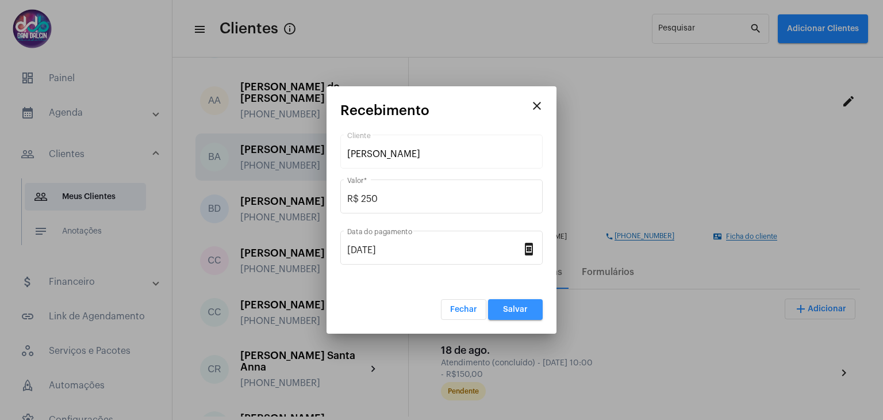
click at [517, 311] on span "Salvar" at bounding box center [515, 309] width 25 height 8
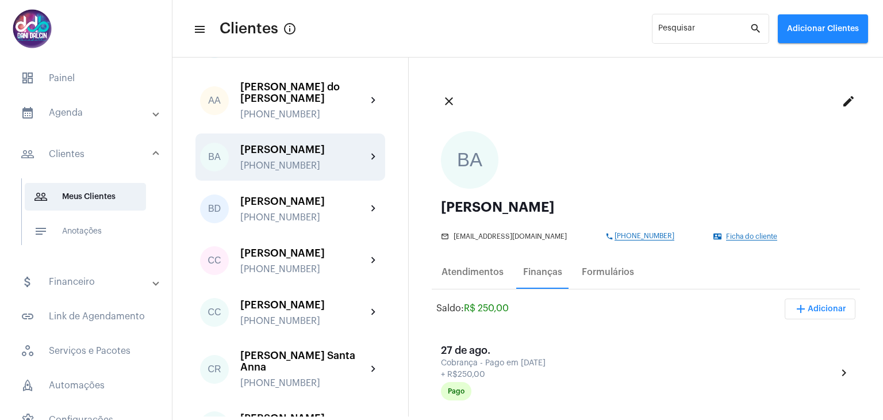
click at [85, 116] on mat-panel-title "calendar_month_outlined Agenda" at bounding box center [87, 113] width 133 height 14
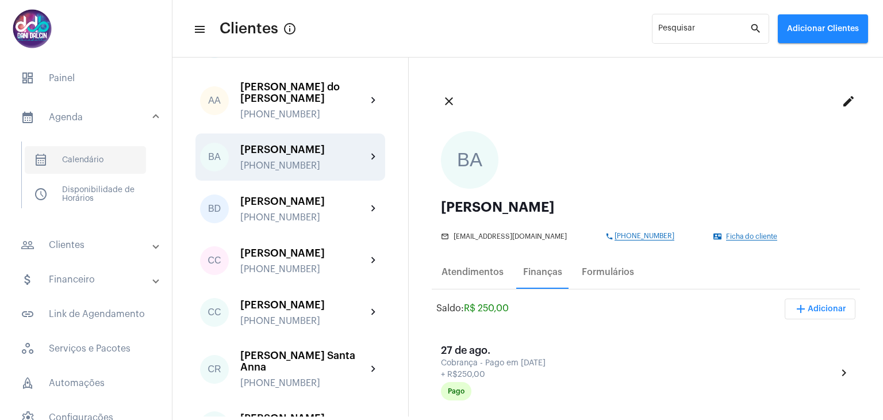
click at [83, 152] on span "calendar_month_outlined Calendário" at bounding box center [85, 160] width 121 height 28
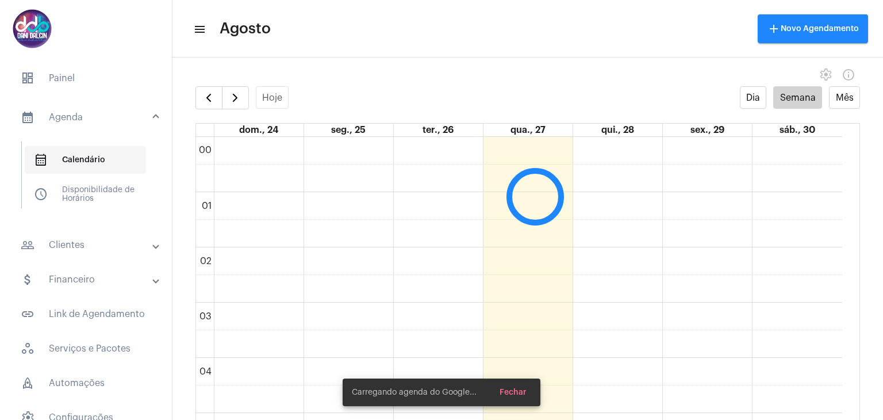
scroll to position [332, 0]
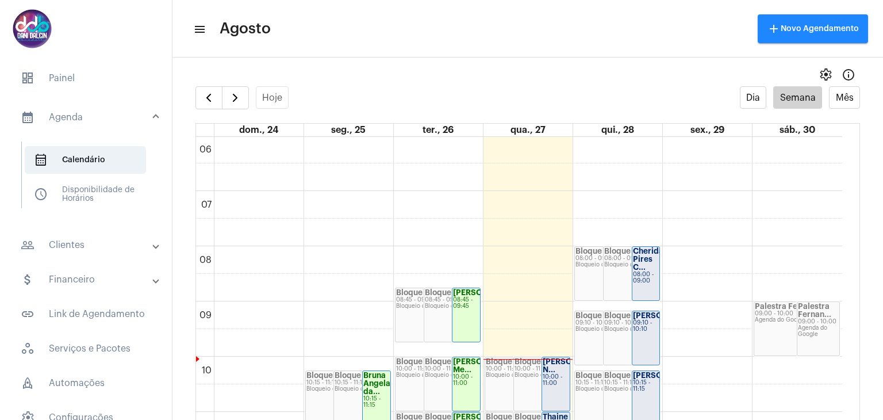
click at [86, 236] on mat-expansion-panel-header "people_outline Clientes" at bounding box center [89, 245] width 165 height 28
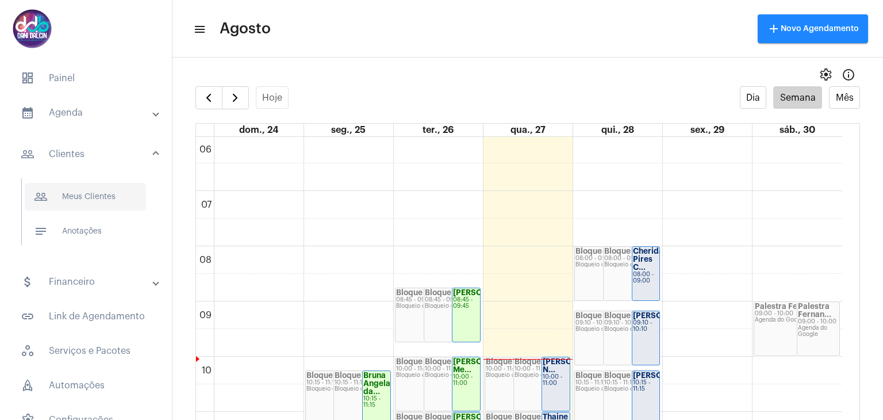
click at [86, 200] on span "people_outline Meus Clientes" at bounding box center [85, 197] width 121 height 28
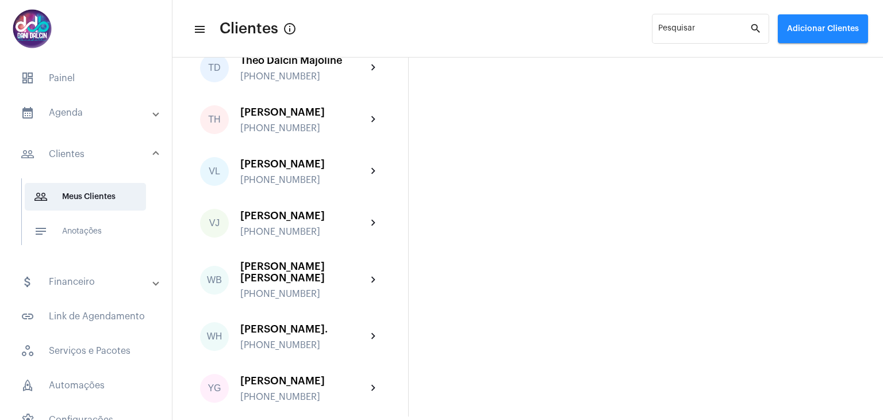
scroll to position [3392, 0]
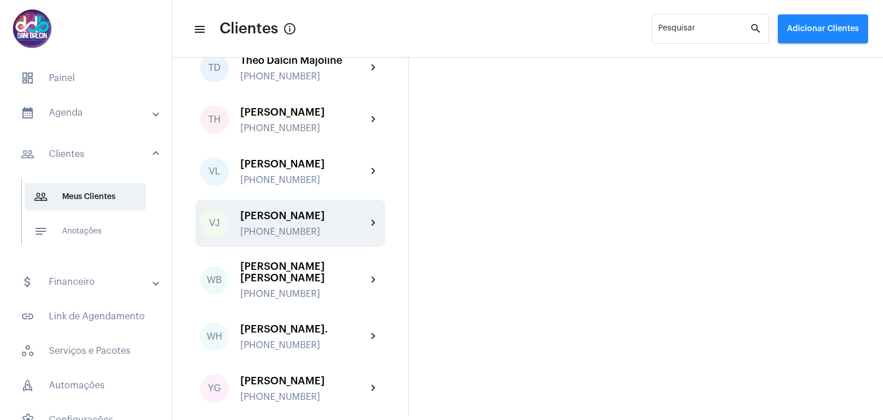
click at [322, 221] on div "[PERSON_NAME]" at bounding box center [303, 215] width 126 height 11
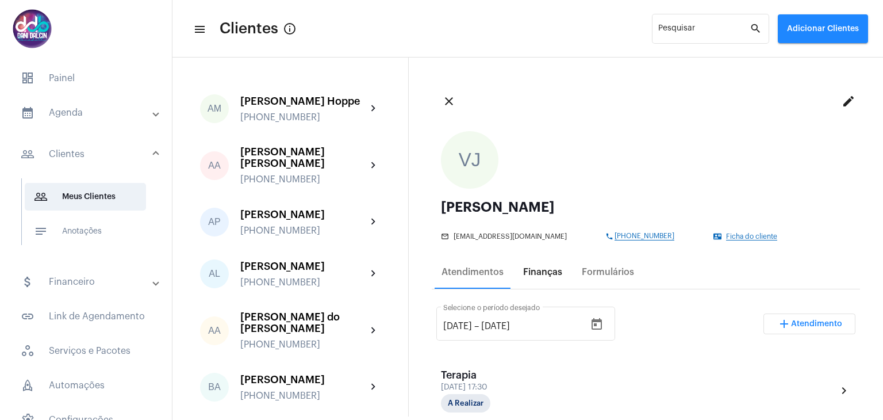
click at [530, 273] on div "Finanças" at bounding box center [542, 272] width 39 height 10
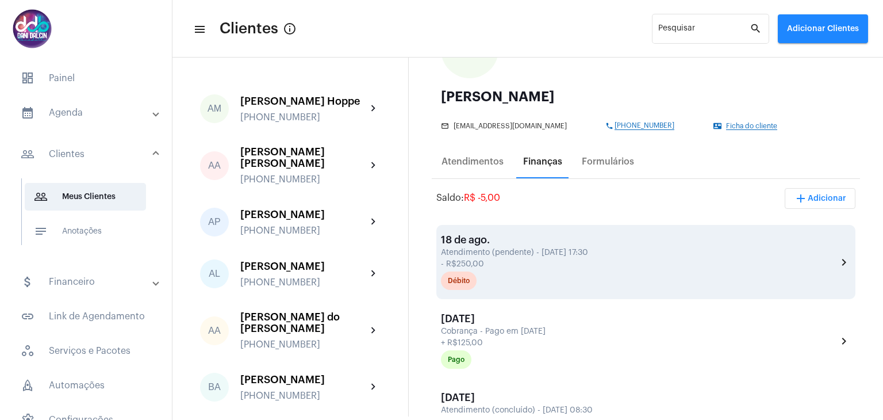
scroll to position [115, 0]
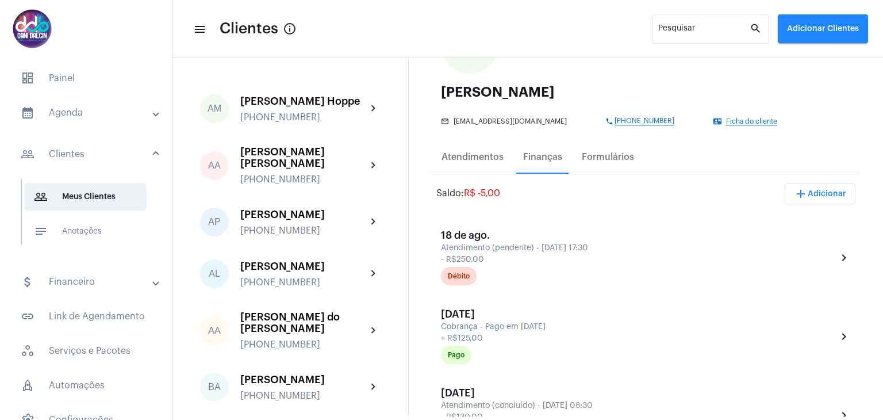
click at [71, 118] on mat-panel-title "calendar_month_outlined Agenda" at bounding box center [87, 113] width 133 height 14
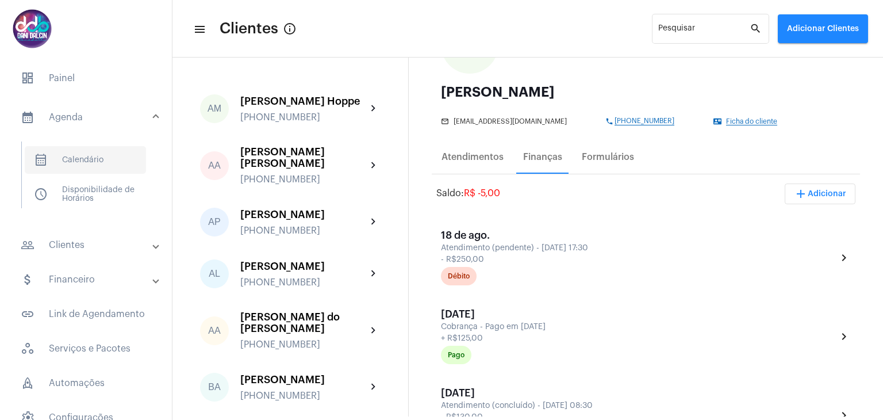
click at [80, 157] on span "calendar_month_outlined Calendário" at bounding box center [85, 160] width 121 height 28
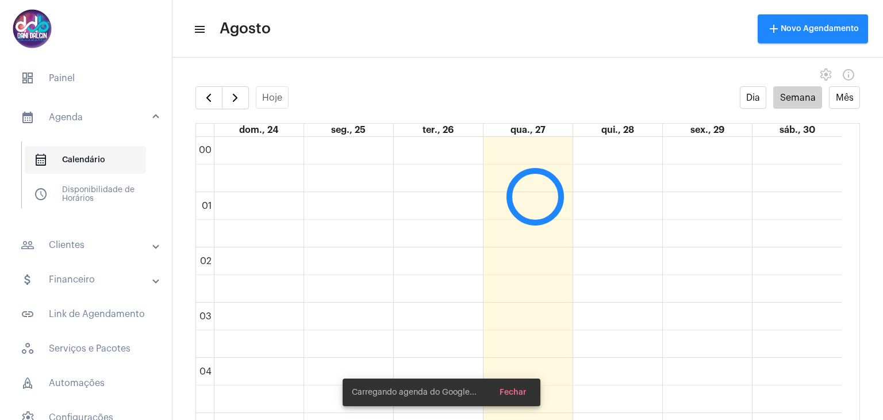
scroll to position [332, 0]
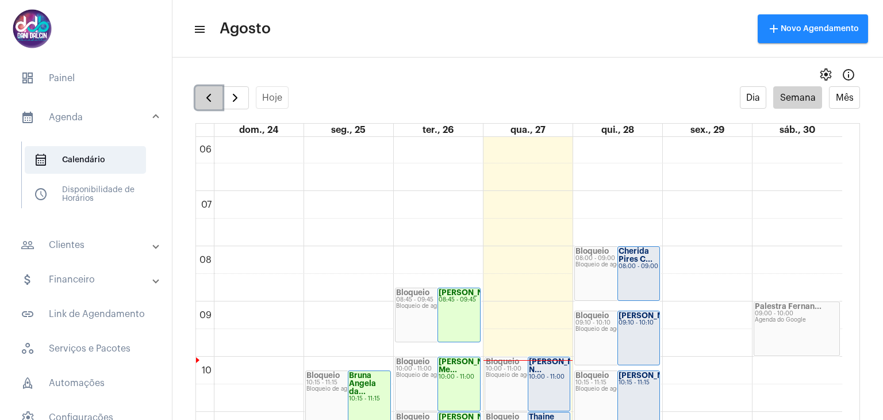
click at [206, 101] on span "button" at bounding box center [209, 98] width 14 height 14
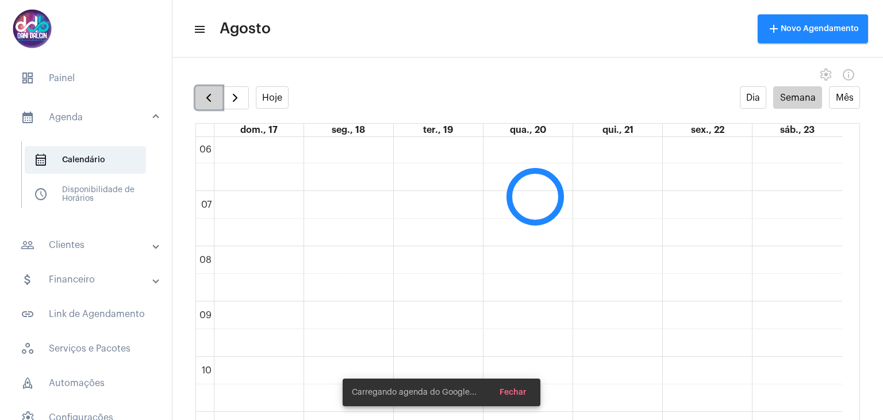
scroll to position [331, 0]
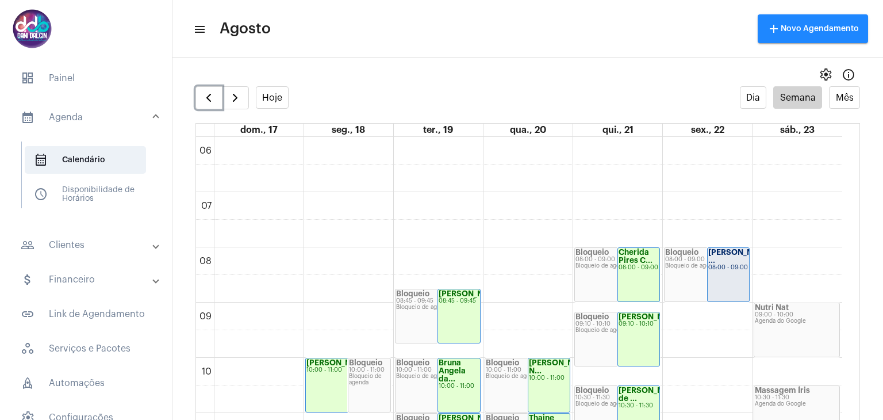
click at [734, 263] on strong "Miguel Antonio ..." at bounding box center [740, 256] width 64 height 16
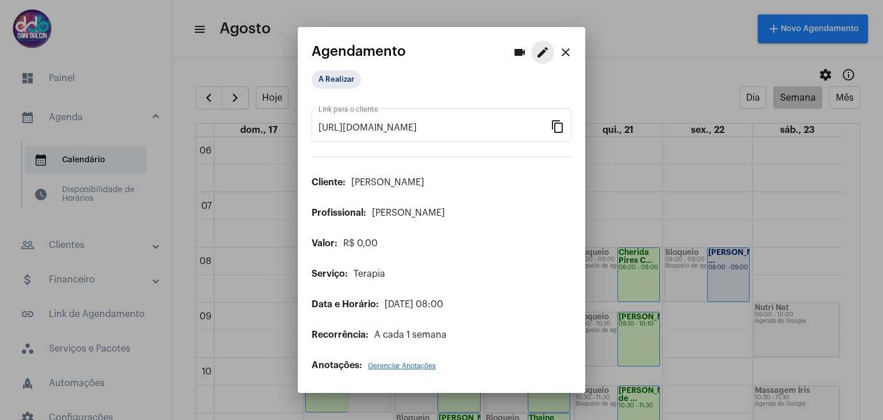
click at [539, 54] on mat-icon "edit" at bounding box center [543, 52] width 14 height 14
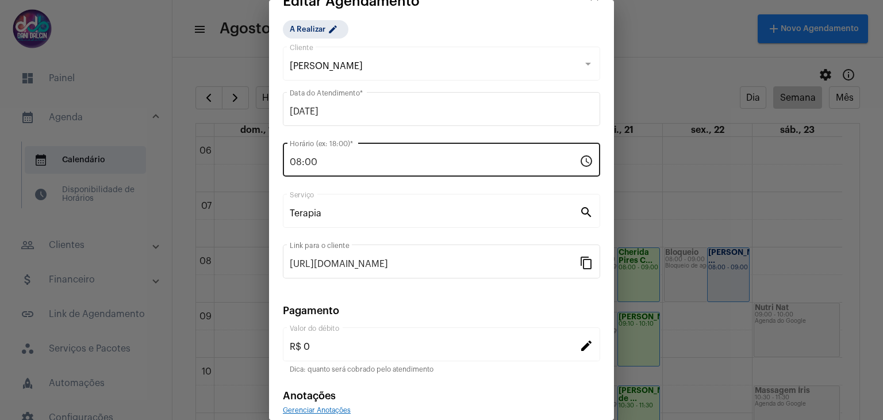
scroll to position [74, 0]
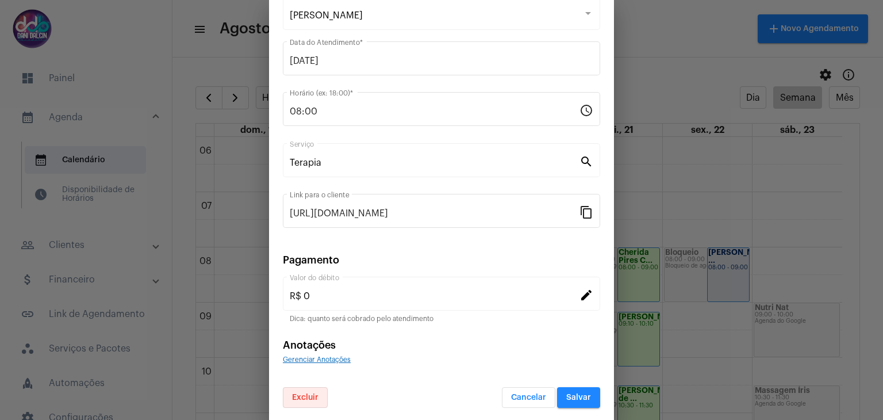
click at [304, 398] on span "Excluir" at bounding box center [305, 397] width 26 height 8
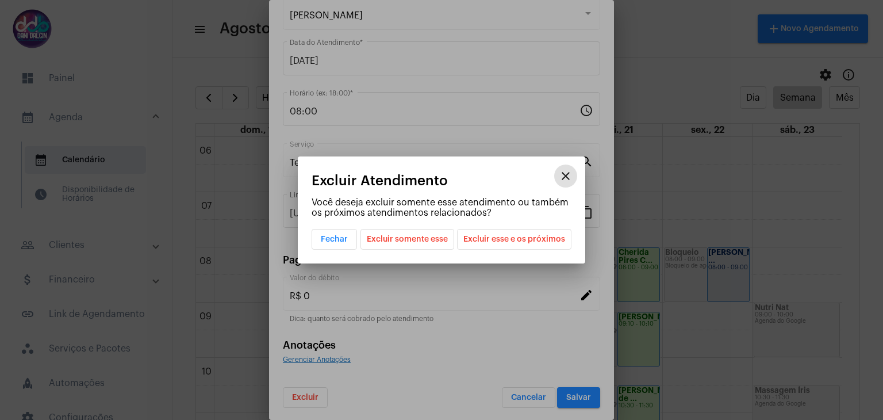
click at [424, 240] on span "Excluir somente esse" at bounding box center [407, 239] width 81 height 20
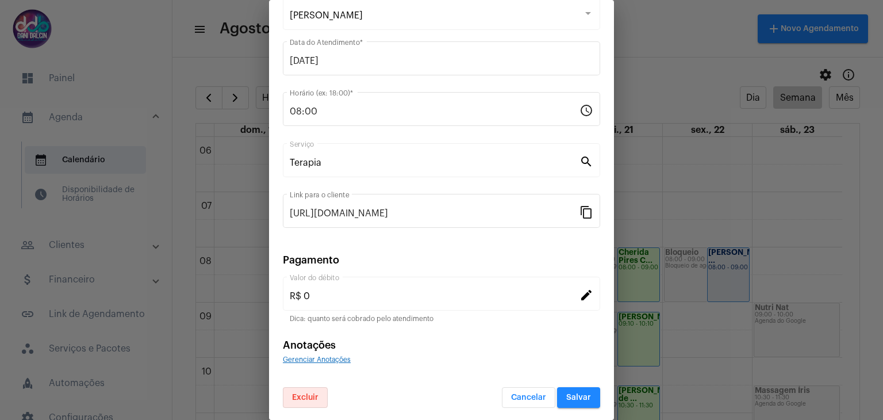
click at [573, 393] on span "Salvar" at bounding box center [578, 397] width 25 height 8
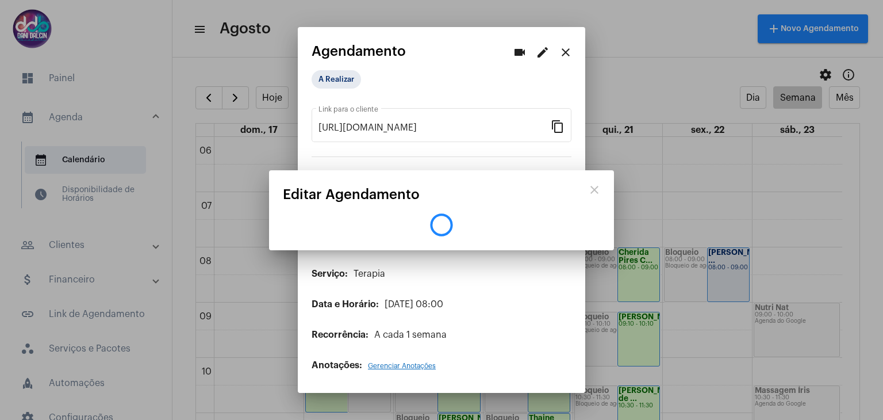
scroll to position [0, 0]
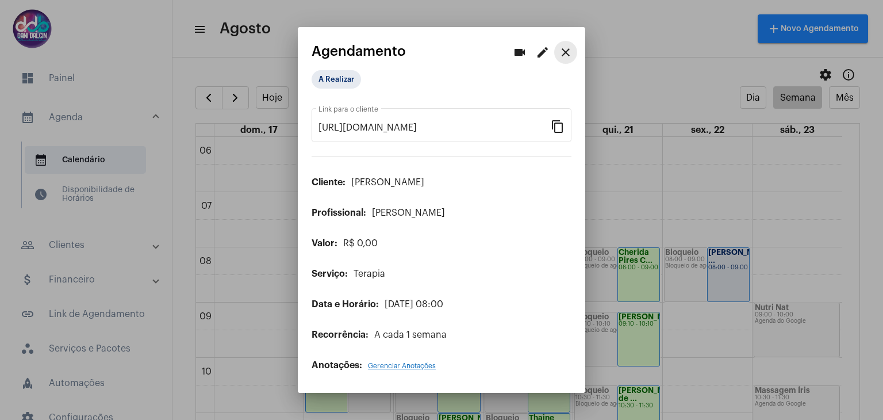
click at [567, 55] on mat-icon "close" at bounding box center [566, 52] width 14 height 14
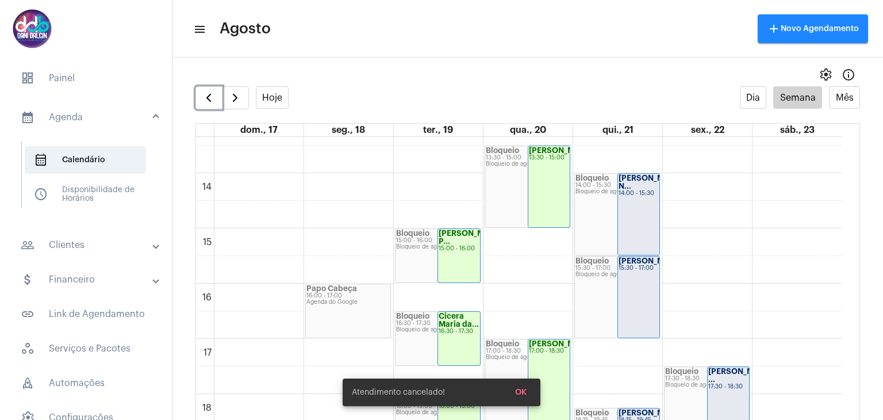
scroll to position [734, 0]
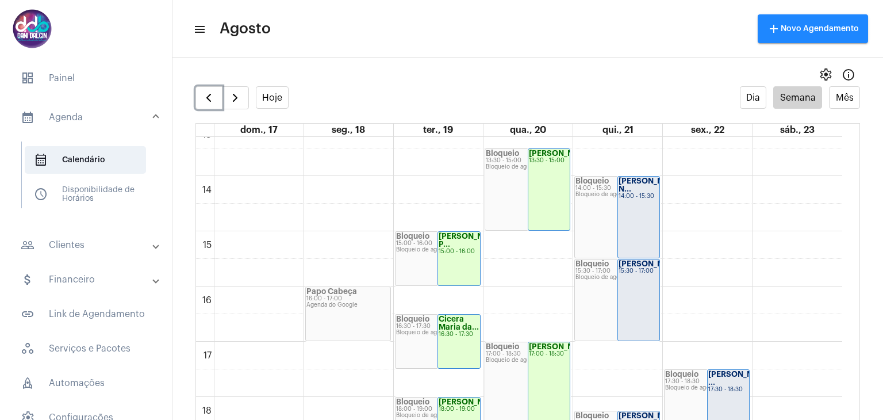
click at [627, 214] on div "Rodrigo Milan N... 14:00 - 15:30" at bounding box center [639, 217] width 42 height 81
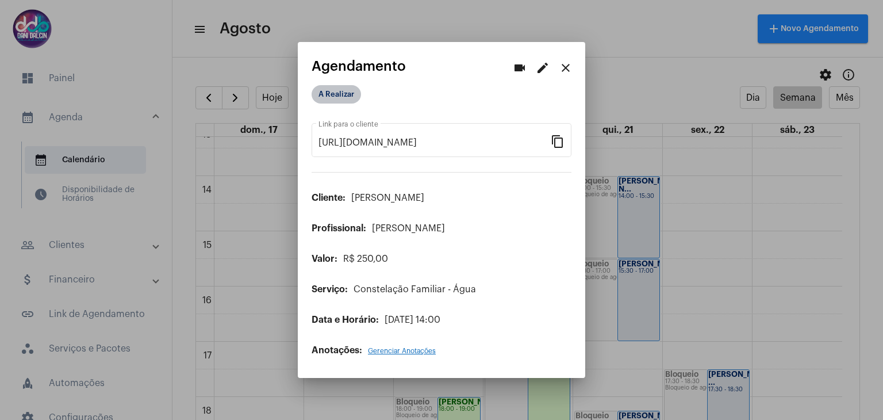
click at [322, 94] on mat-chip "A Realizar" at bounding box center [336, 94] width 49 height 18
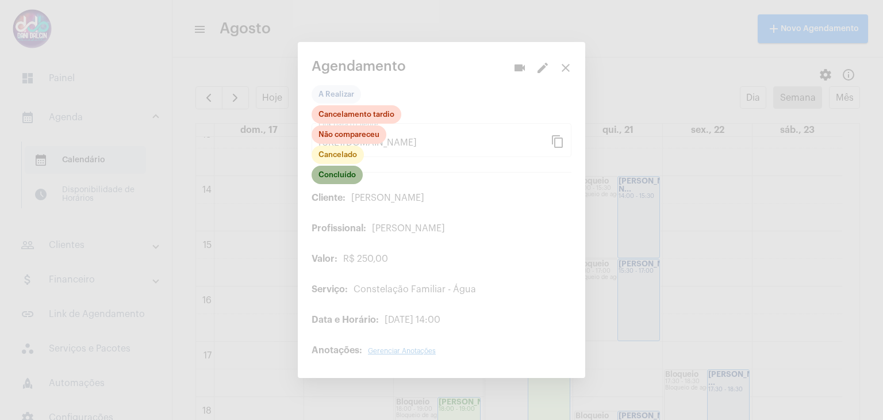
click at [342, 174] on mat-chip "Concluído" at bounding box center [337, 175] width 51 height 18
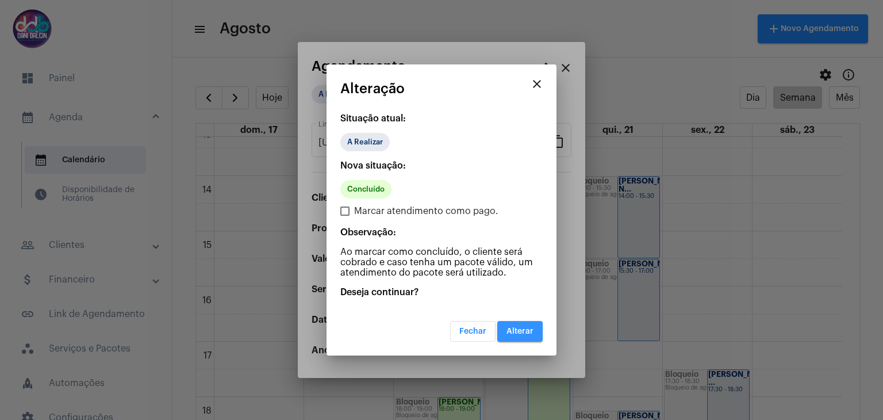
click at [506, 327] on button "Alterar" at bounding box center [519, 331] width 45 height 21
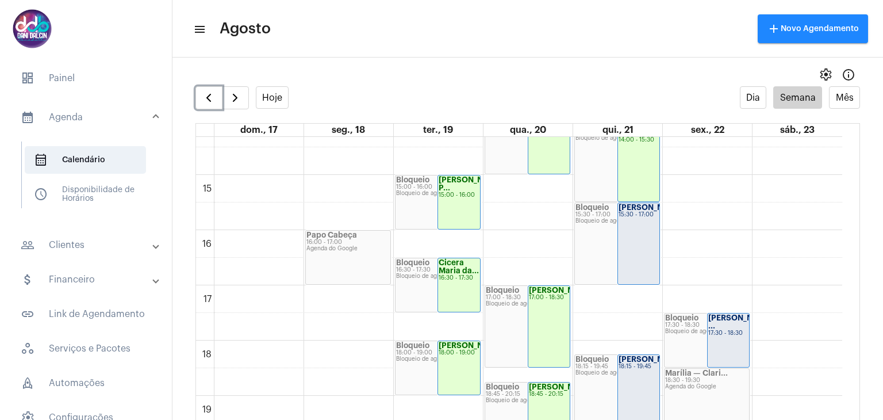
scroll to position [849, 0]
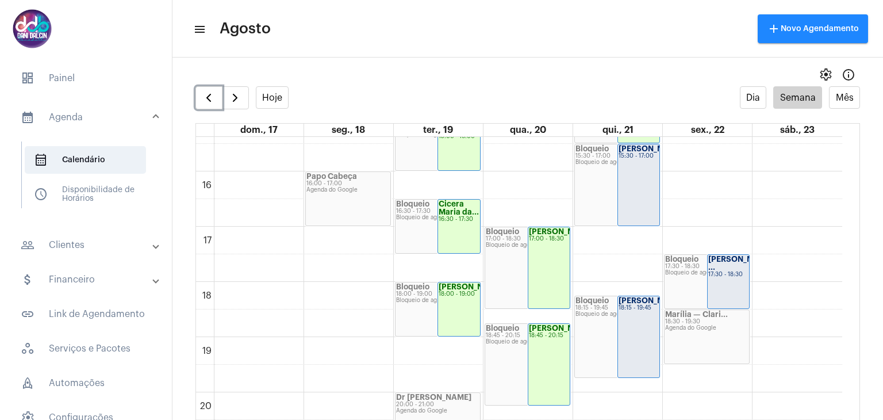
click at [727, 279] on div "[PERSON_NAME] ... 17:30 - 18:30" at bounding box center [729, 281] width 42 height 53
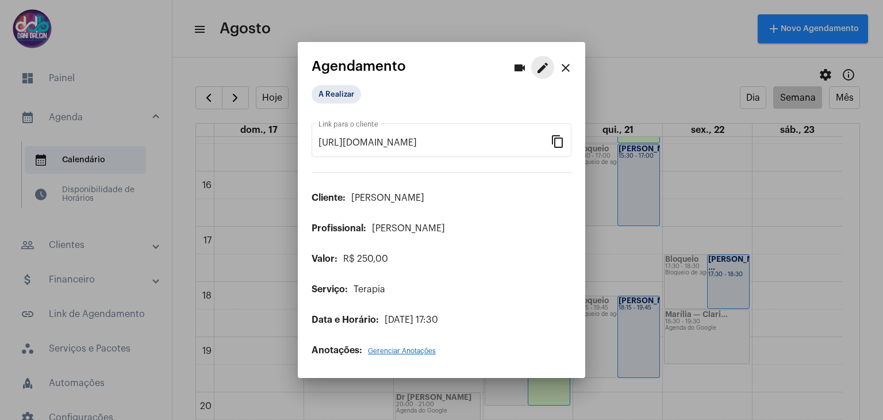
click at [546, 70] on mat-icon "edit" at bounding box center [543, 68] width 14 height 14
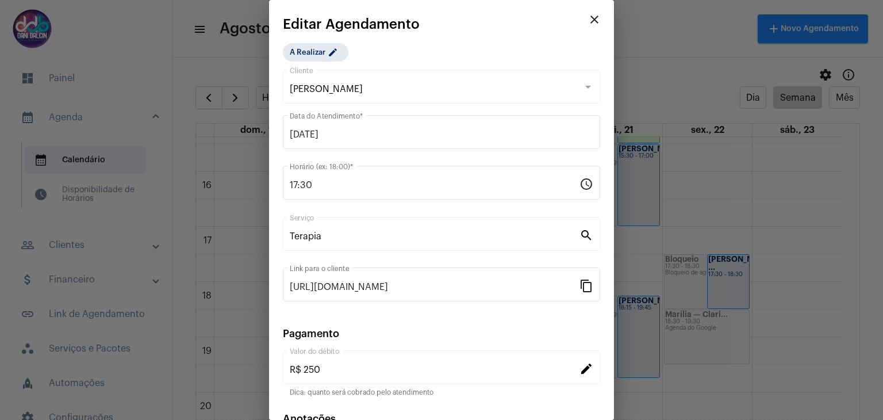
click at [580, 365] on mat-icon "edit" at bounding box center [587, 368] width 14 height 14
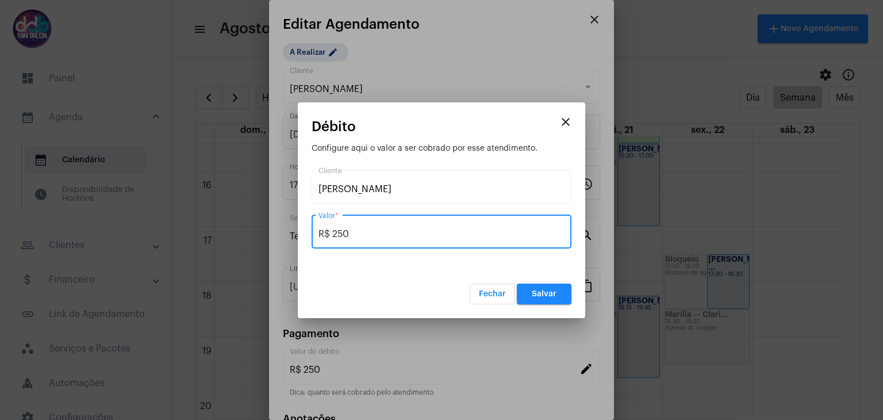
click at [352, 229] on input "R$ 250" at bounding box center [442, 234] width 246 height 10
type input "R$ 125"
click at [550, 293] on span "Salvar" at bounding box center [544, 294] width 25 height 8
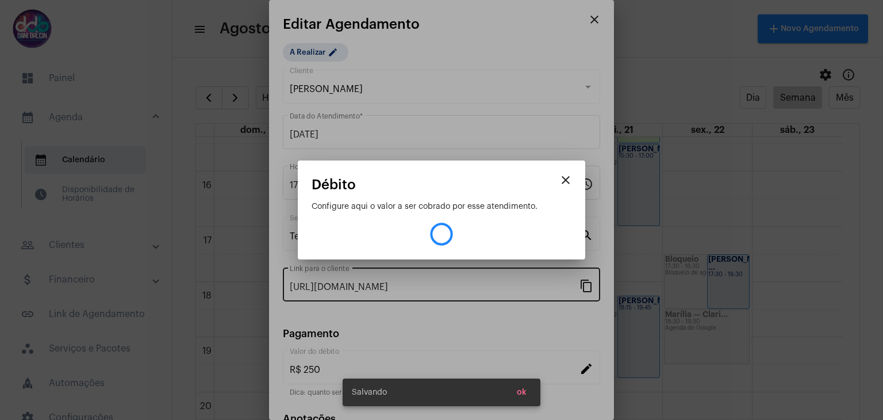
type input "R$ 125"
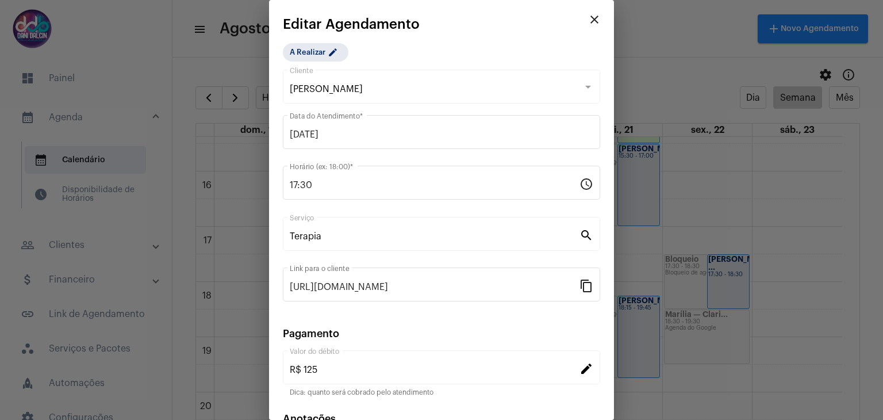
scroll to position [74, 0]
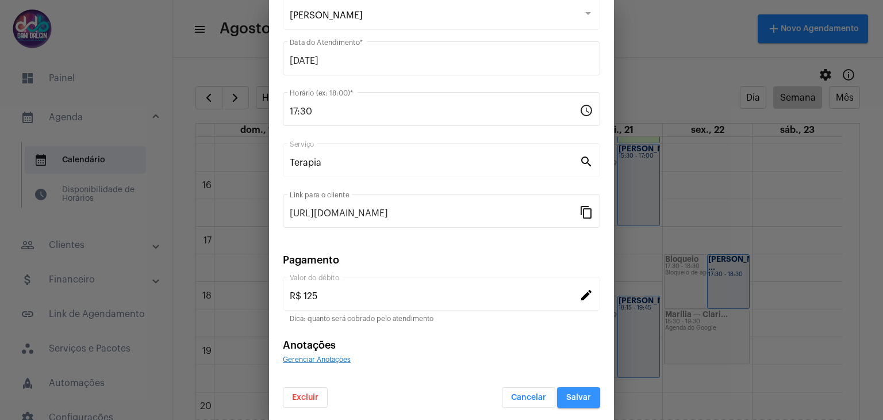
click at [577, 396] on span "Salvar" at bounding box center [578, 397] width 25 height 8
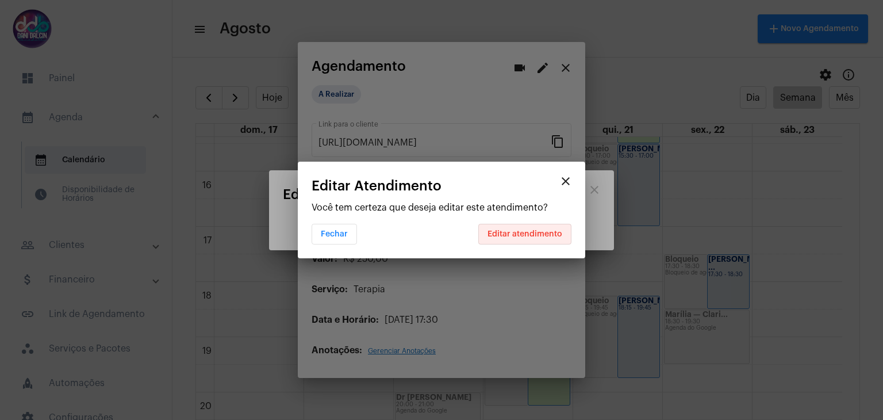
click at [529, 231] on span "Editar atendimento" at bounding box center [525, 234] width 75 height 8
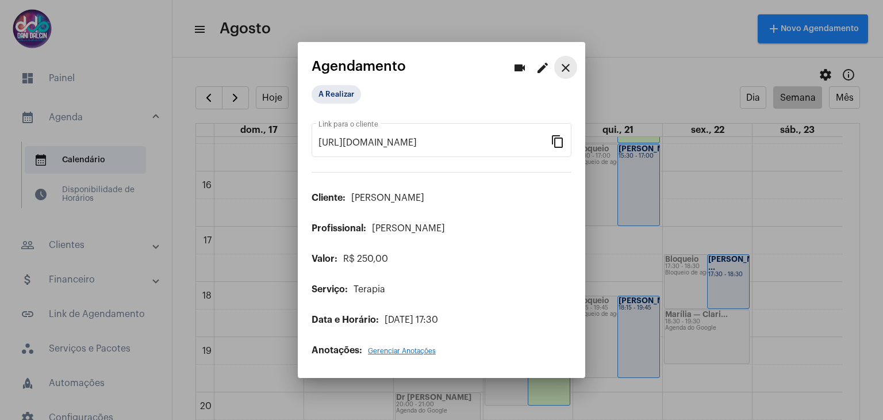
click at [566, 70] on mat-icon "close" at bounding box center [566, 68] width 14 height 14
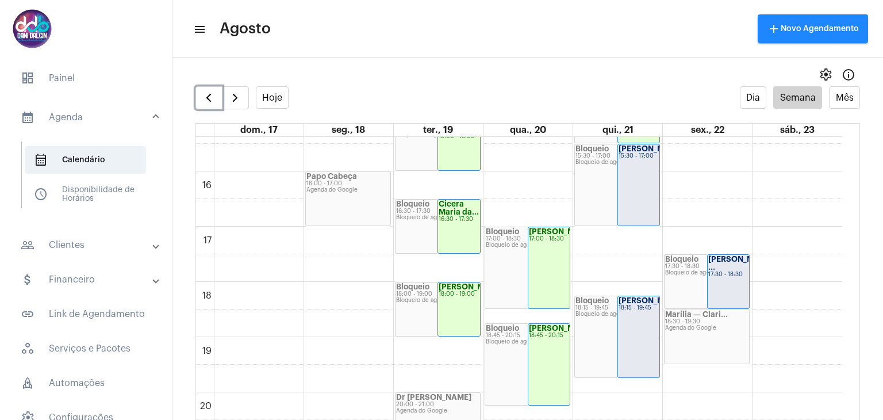
click at [720, 286] on div "[PERSON_NAME] ... 17:30 - 18:30" at bounding box center [729, 281] width 42 height 53
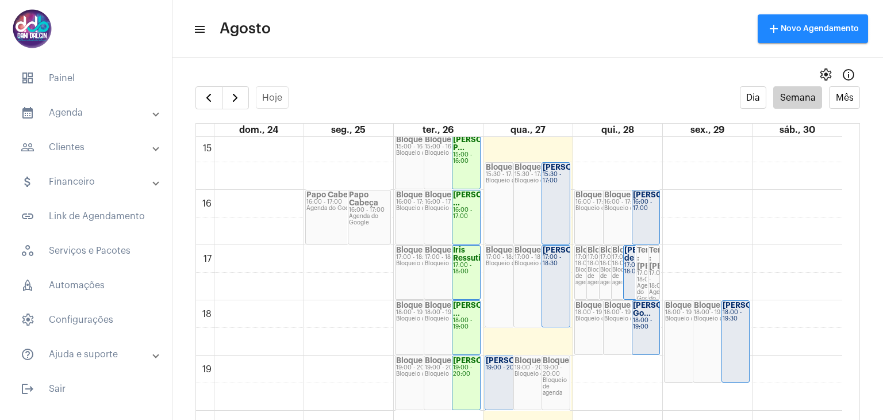
scroll to position [850, 0]
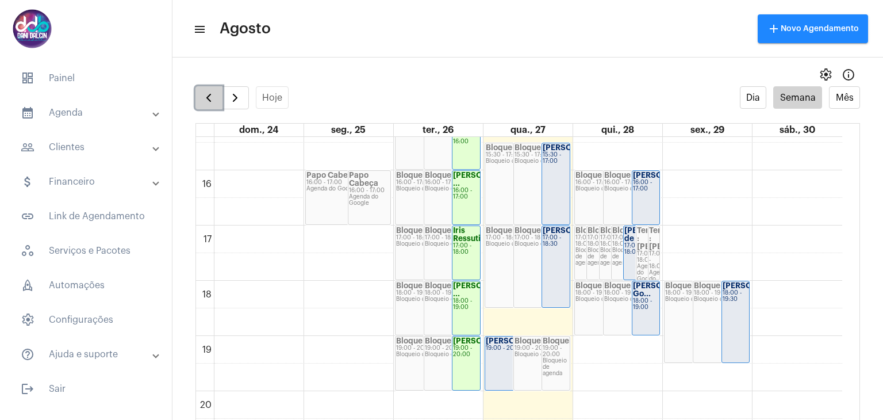
click at [208, 99] on span "button" at bounding box center [209, 98] width 14 height 14
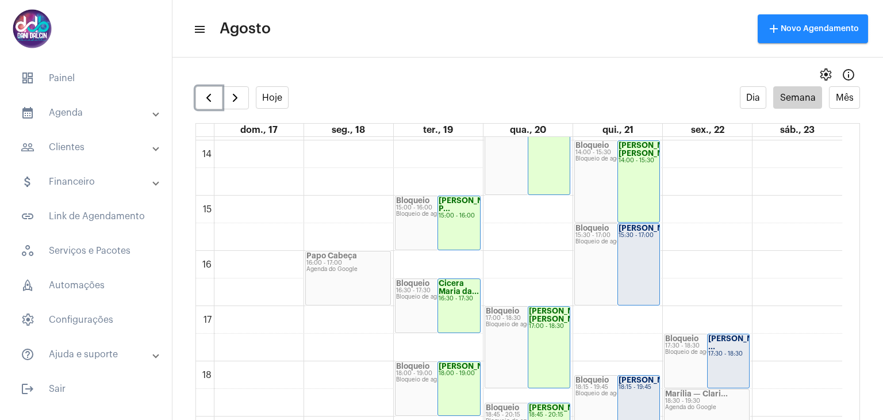
scroll to position [791, 0]
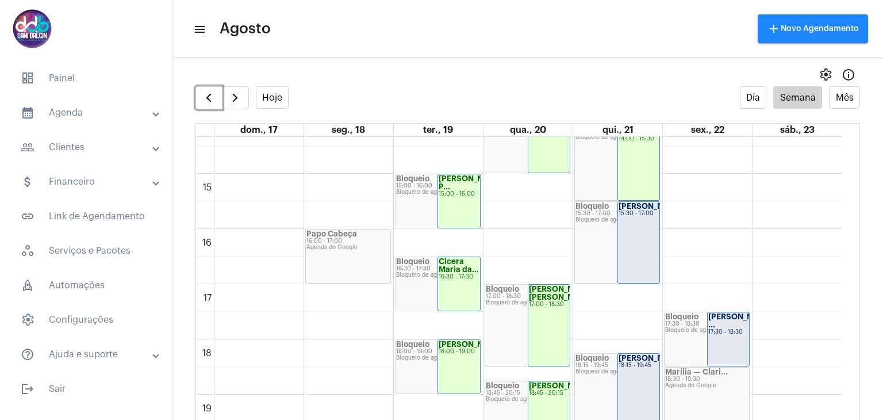
click at [727, 335] on div "[PERSON_NAME] ... 17:30 - 18:30" at bounding box center [729, 338] width 42 height 53
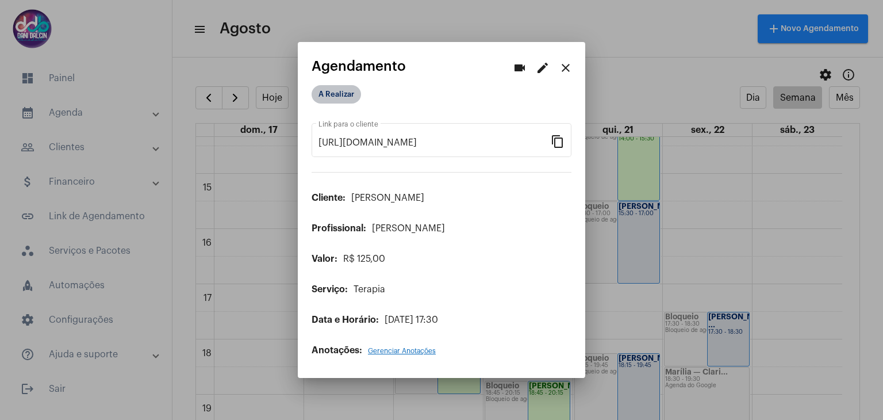
click at [339, 99] on mat-chip "A Realizar" at bounding box center [336, 94] width 49 height 18
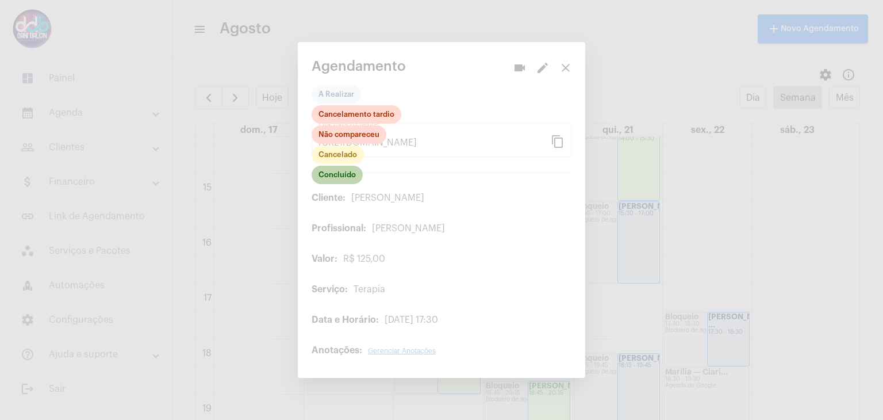
click at [344, 178] on mat-chip "Concluído" at bounding box center [337, 175] width 51 height 18
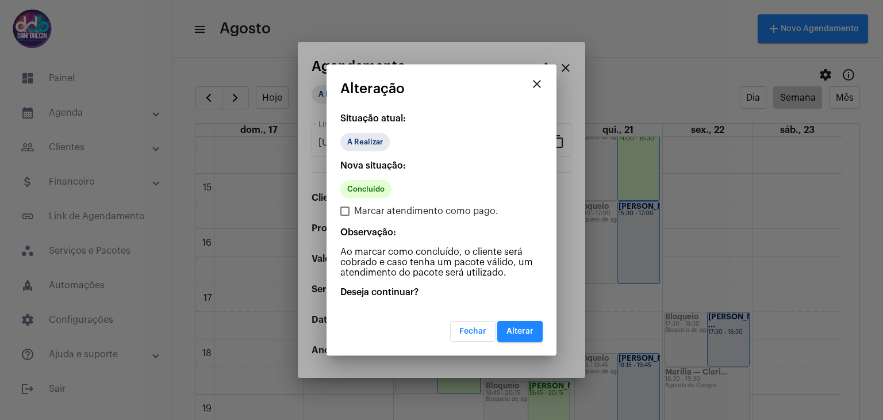
click at [511, 329] on span "Alterar" at bounding box center [520, 331] width 27 height 8
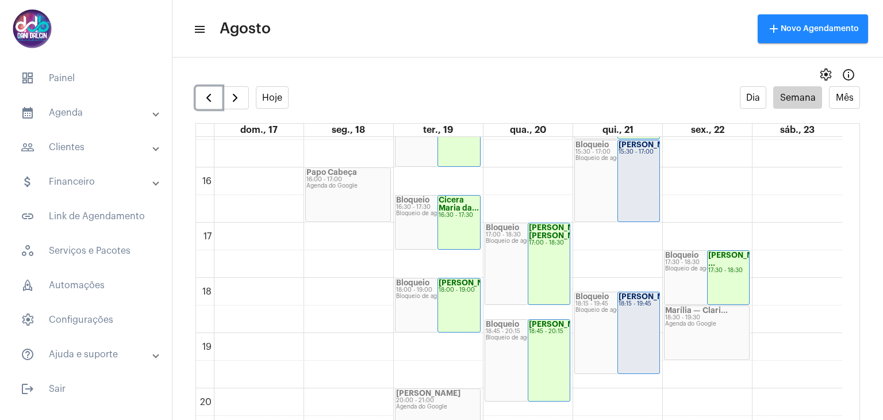
scroll to position [846, 0]
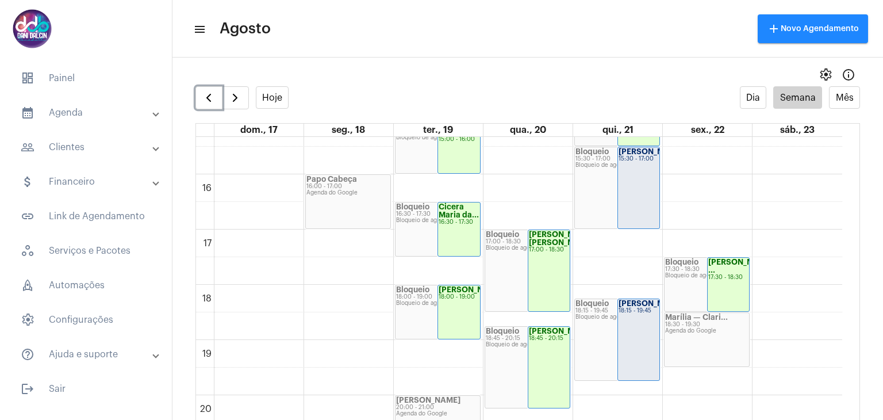
click at [635, 181] on div "[PERSON_NAME]... 15:30 - 17:00" at bounding box center [639, 187] width 42 height 81
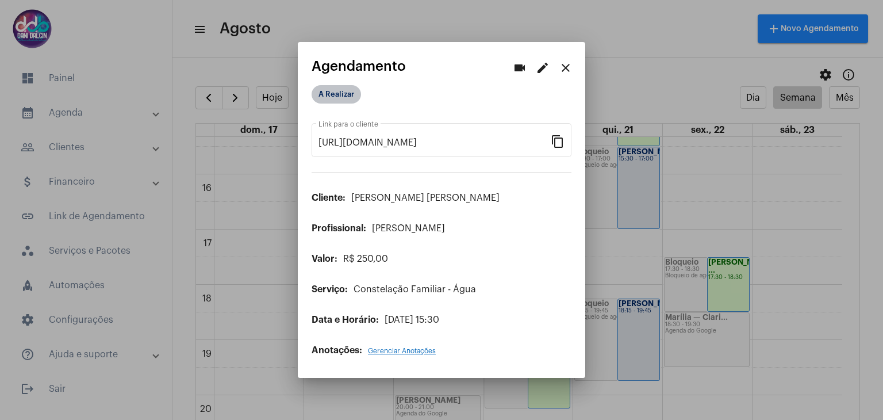
click at [344, 97] on mat-chip "A Realizar" at bounding box center [336, 94] width 49 height 18
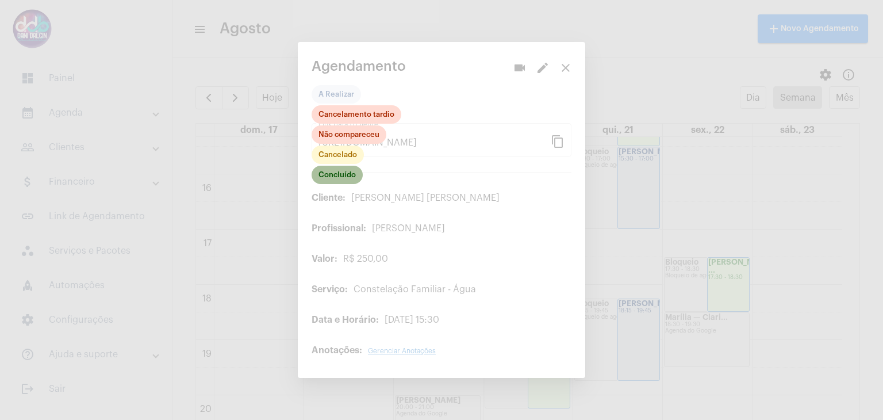
click at [350, 178] on mat-chip "Concluído" at bounding box center [337, 175] width 51 height 18
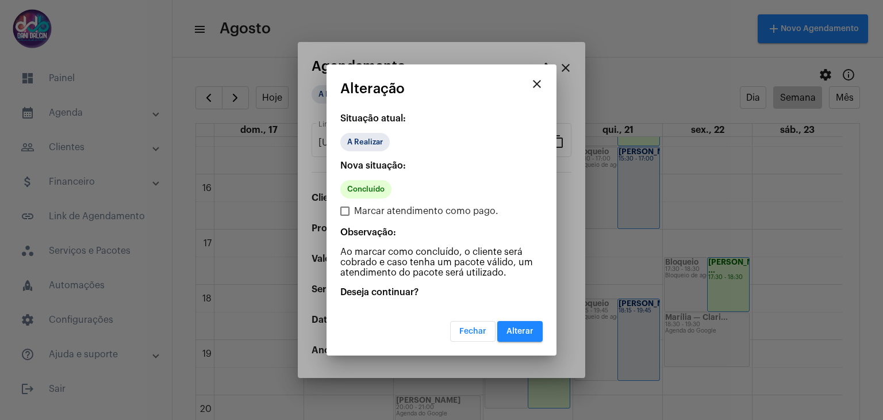
click at [528, 333] on span "Alterar" at bounding box center [520, 331] width 27 height 8
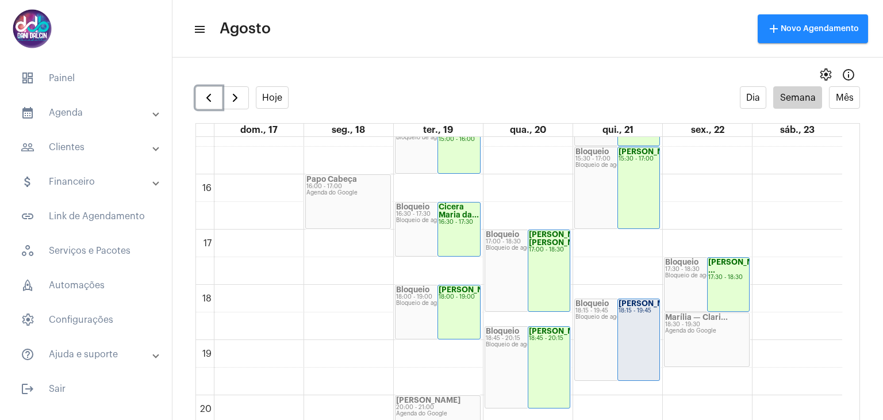
click at [631, 314] on div "18:15 - 19:45" at bounding box center [639, 311] width 41 height 6
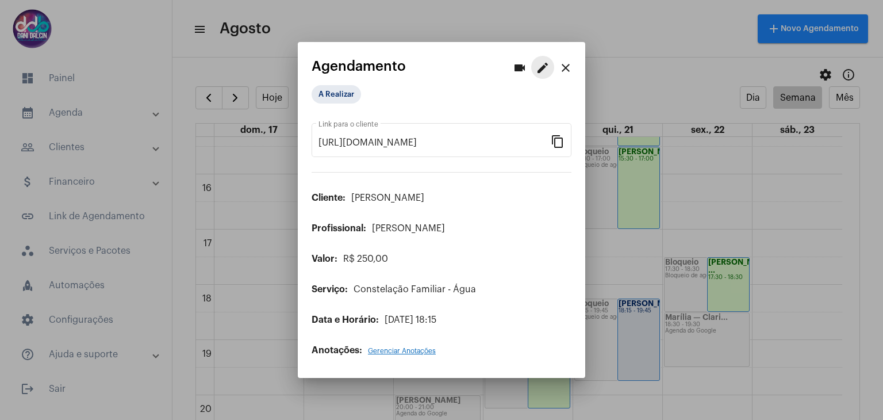
click at [535, 72] on button "edit" at bounding box center [542, 67] width 23 height 23
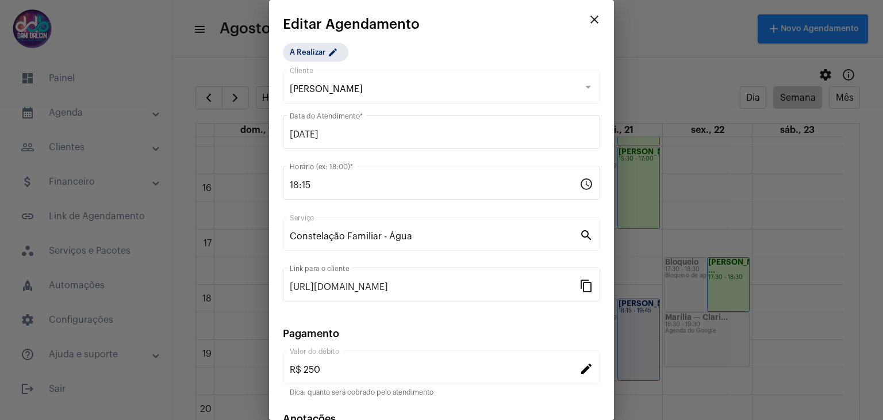
scroll to position [74, 0]
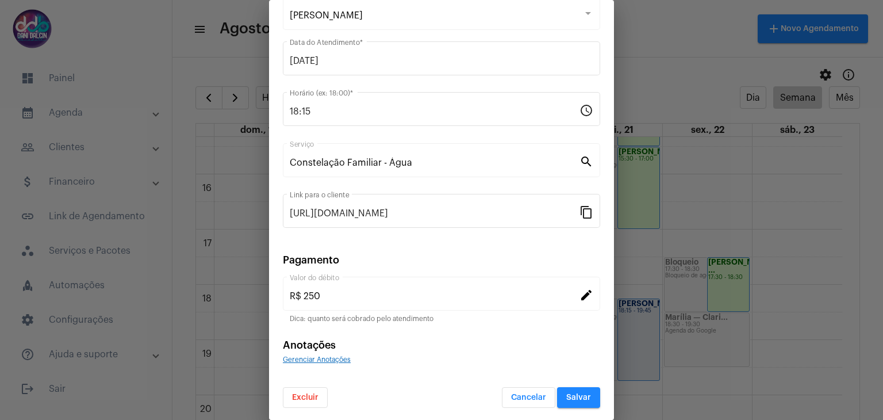
click at [306, 394] on span "Excluir" at bounding box center [305, 397] width 26 height 8
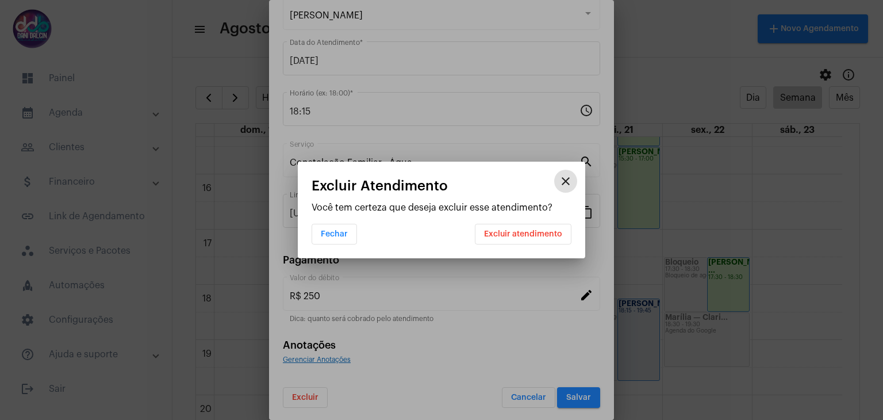
click at [492, 235] on span "Excluir atendimento" at bounding box center [523, 234] width 78 height 8
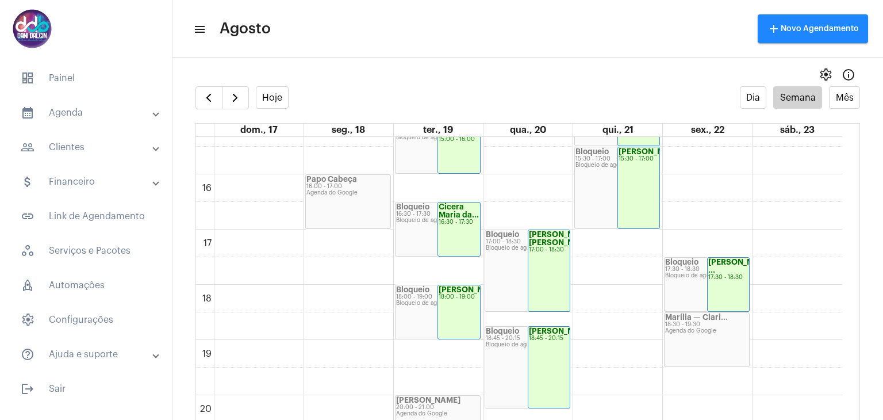
click at [86, 151] on mat-panel-title "people_outline Clientes" at bounding box center [87, 147] width 133 height 14
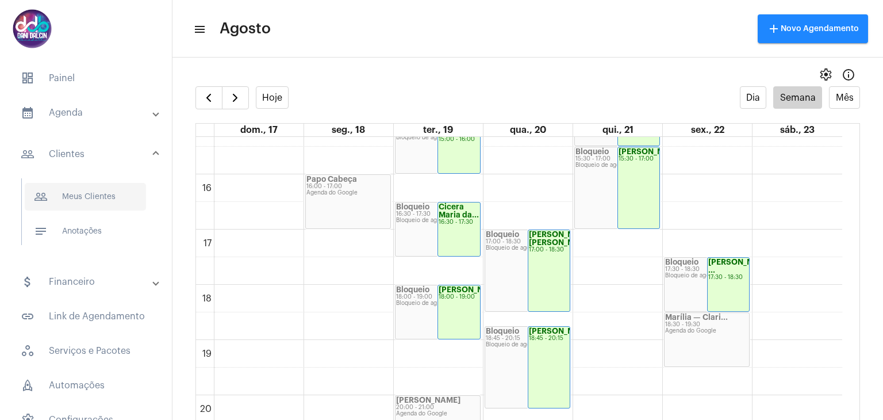
click at [83, 199] on span "people_outline Meus Clientes" at bounding box center [85, 197] width 121 height 28
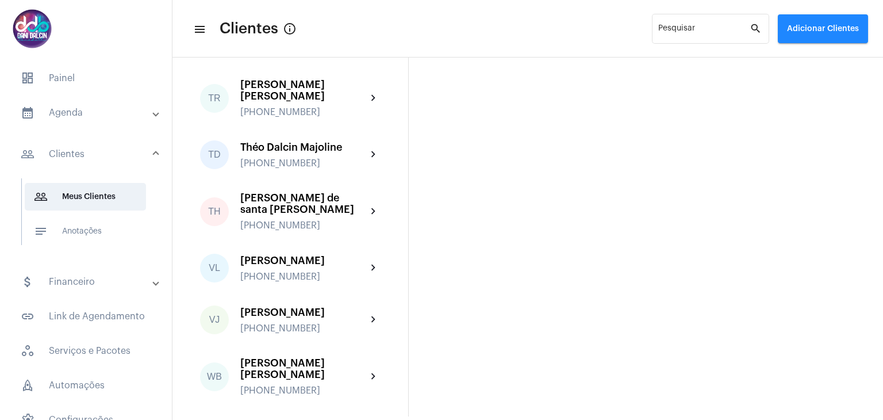
scroll to position [3463, 0]
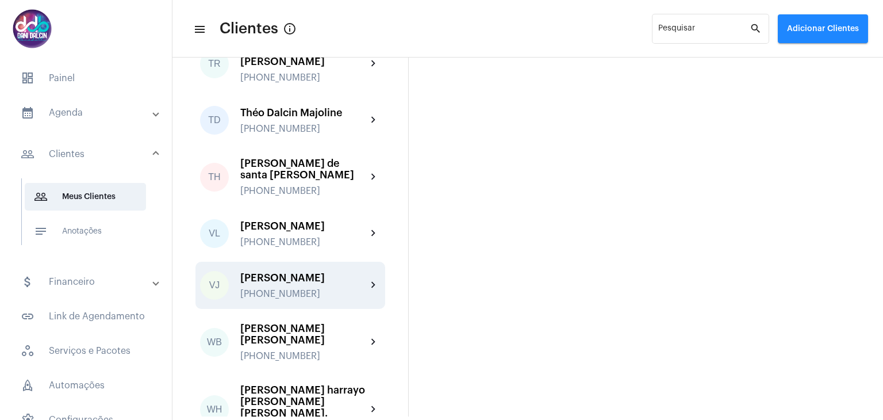
click at [285, 272] on div "[PERSON_NAME]" at bounding box center [303, 277] width 126 height 11
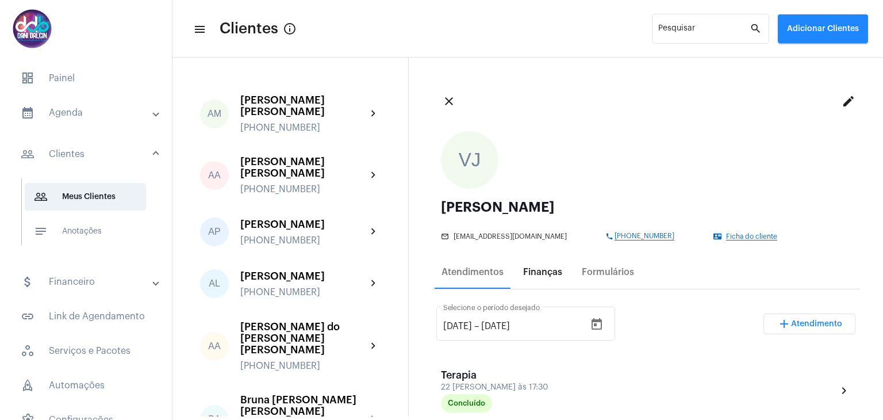
click at [535, 273] on div "Finanças" at bounding box center [542, 272] width 39 height 10
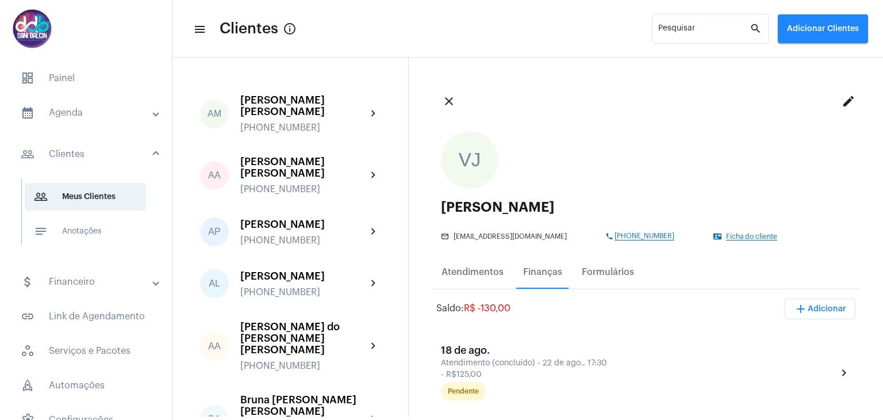
click at [823, 312] on button "add Adicionar" at bounding box center [820, 308] width 71 height 21
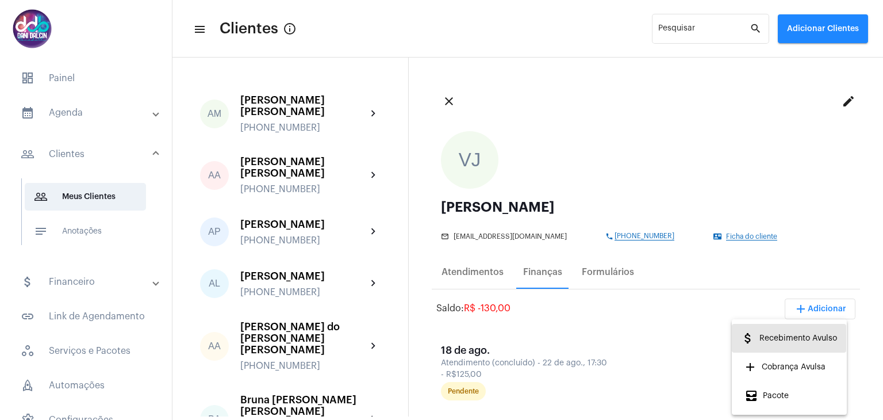
click at [796, 342] on span "attach_money Recebimento Avulso" at bounding box center [789, 338] width 96 height 21
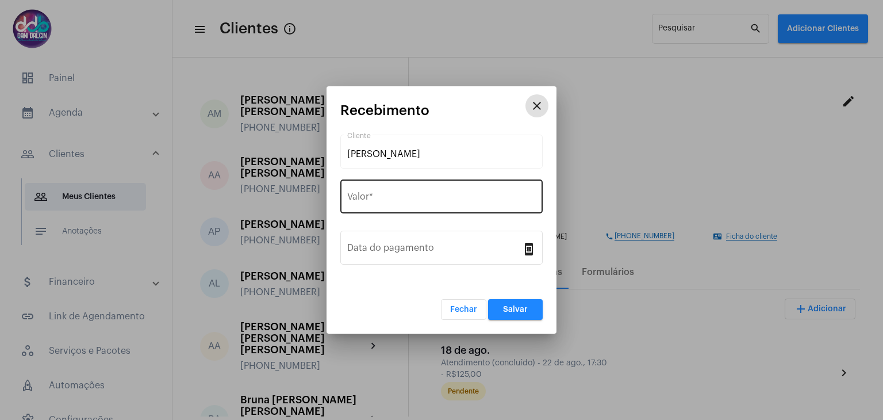
click at [394, 203] on input "Valor *" at bounding box center [441, 199] width 189 height 10
type input "R$"
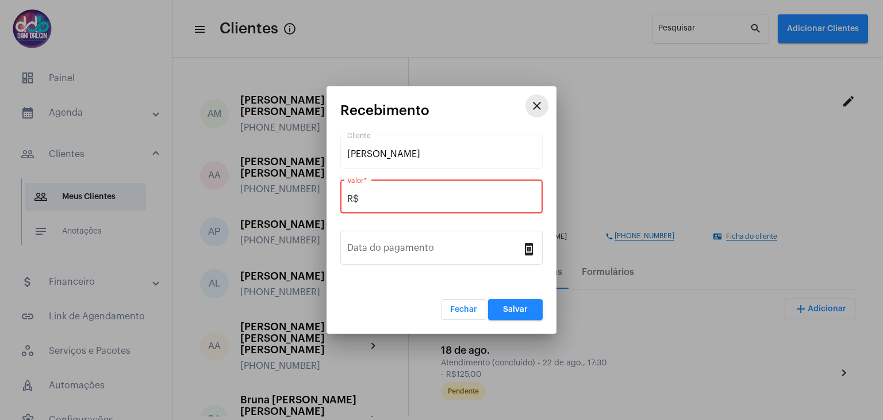
click at [534, 106] on mat-icon "close" at bounding box center [537, 106] width 14 height 14
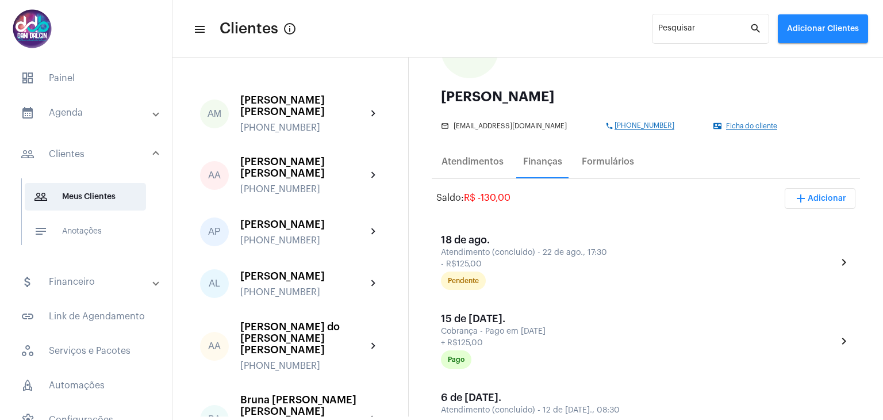
scroll to position [115, 0]
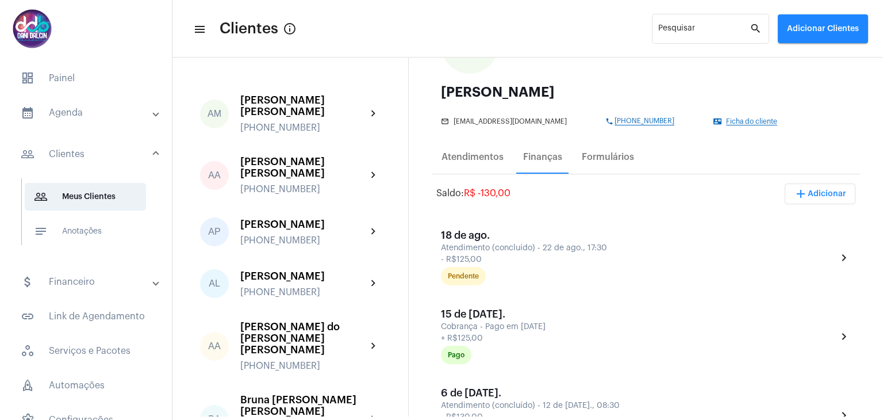
click at [810, 190] on span "add Adicionar" at bounding box center [820, 194] width 52 height 8
click at [794, 228] on span "attach_money Recebimento Avulso" at bounding box center [789, 223] width 96 height 21
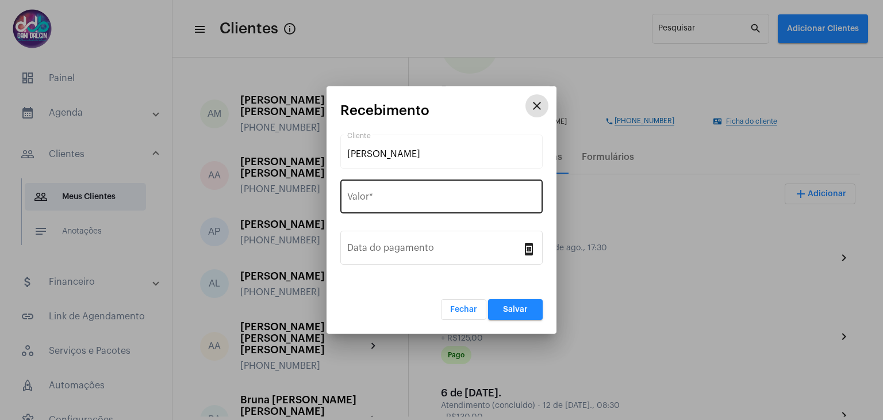
click at [408, 201] on input "Valor *" at bounding box center [441, 199] width 189 height 10
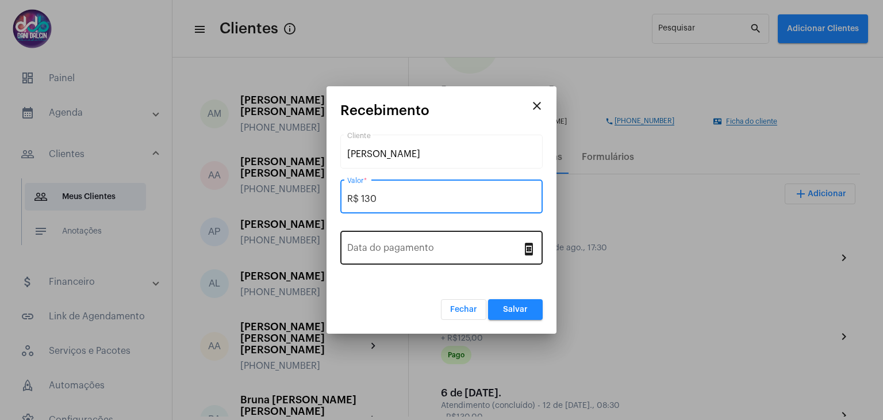
type input "R$ 130"
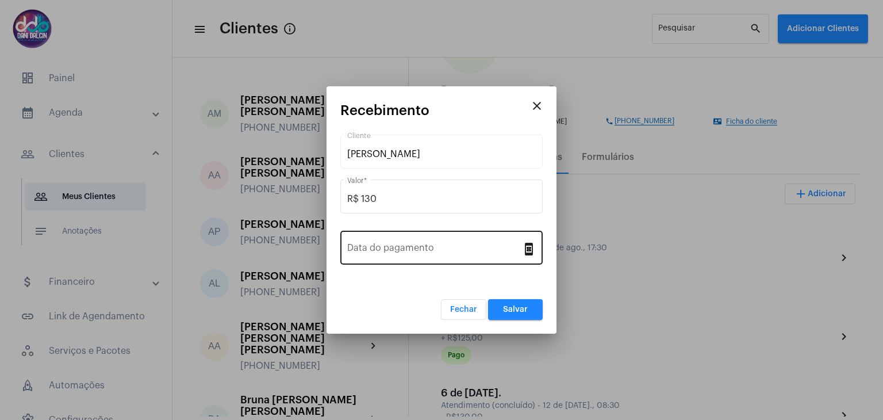
click at [393, 242] on div "Data do pagamento" at bounding box center [434, 246] width 175 height 36
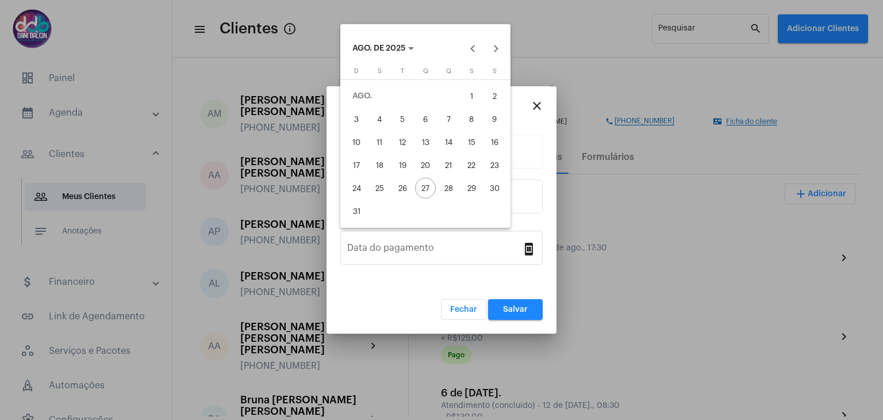
click at [379, 190] on div "25" at bounding box center [379, 188] width 21 height 21
type input "[DATE]"
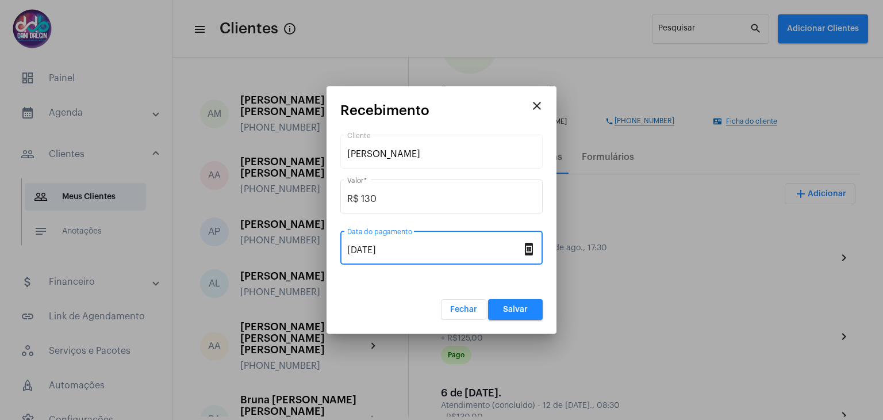
click at [503, 305] on span "Salvar" at bounding box center [515, 309] width 25 height 8
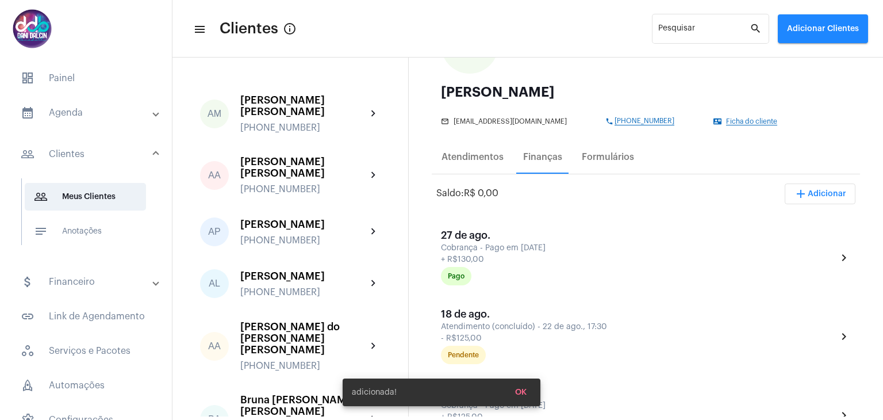
click at [85, 112] on mat-panel-title "calendar_month_outlined Agenda" at bounding box center [87, 113] width 133 height 14
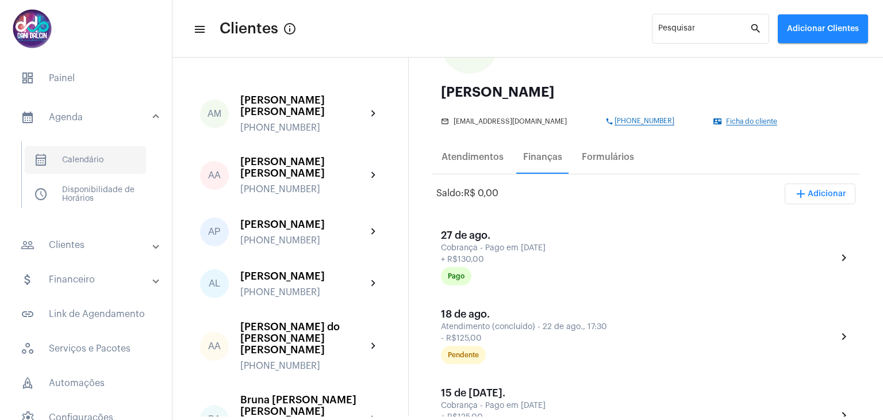
click at [91, 157] on span "calendar_month_outlined Calendário" at bounding box center [85, 160] width 121 height 28
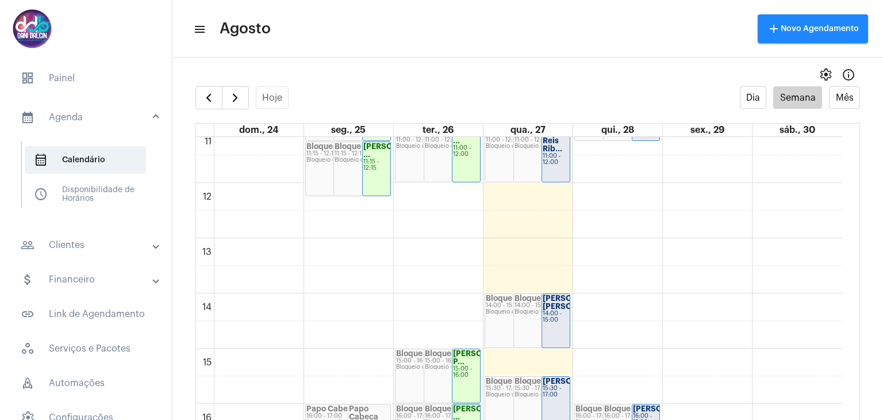
scroll to position [616, 0]
click at [86, 111] on mat-panel-title "calendar_month_outlined Agenda" at bounding box center [87, 117] width 133 height 14
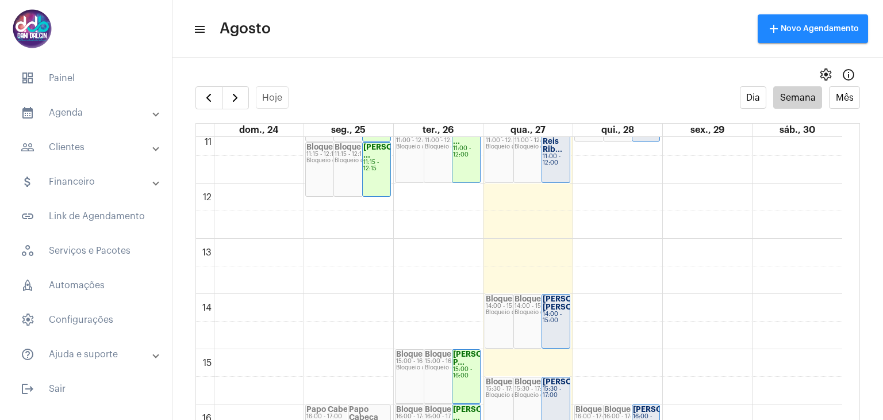
click at [90, 145] on mat-panel-title "people_outline Clientes" at bounding box center [87, 147] width 133 height 14
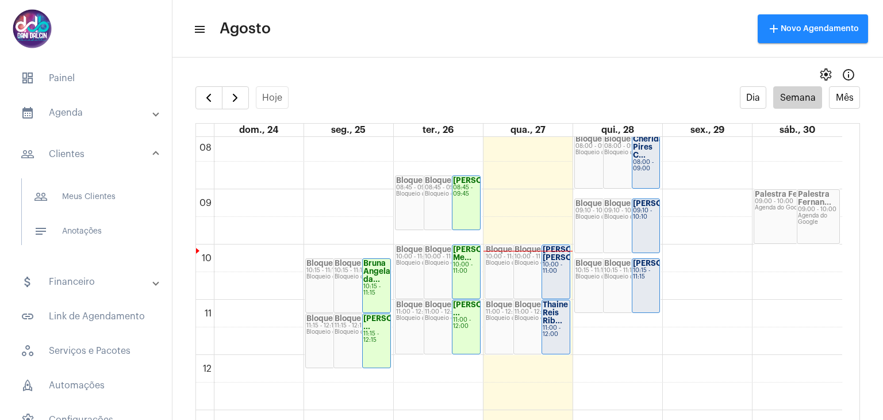
scroll to position [443, 0]
click at [196, 98] on button "button" at bounding box center [208, 97] width 27 height 23
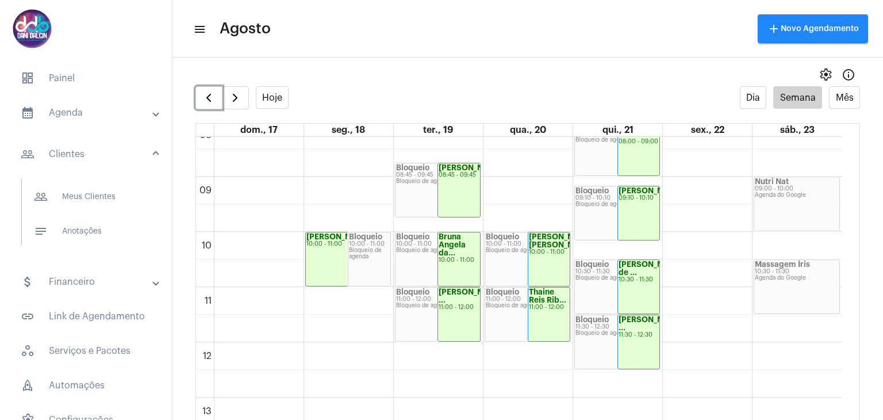
scroll to position [460, 0]
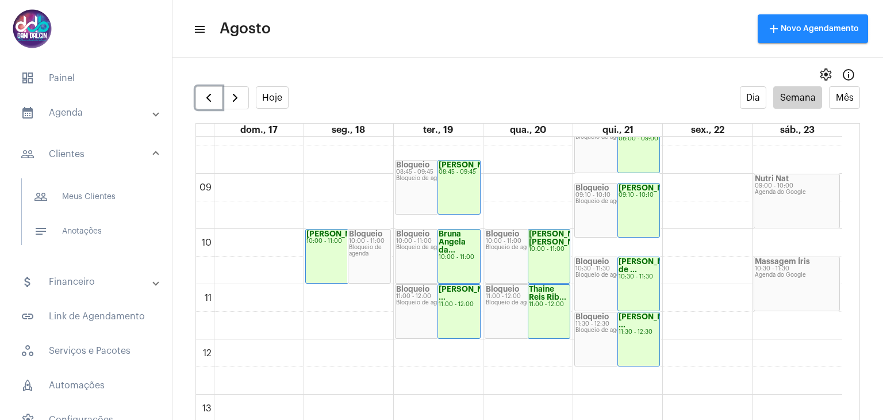
click at [773, 296] on div "Massagem Íris 10:30 - 11:30 Agenda do Google" at bounding box center [796, 283] width 85 height 53
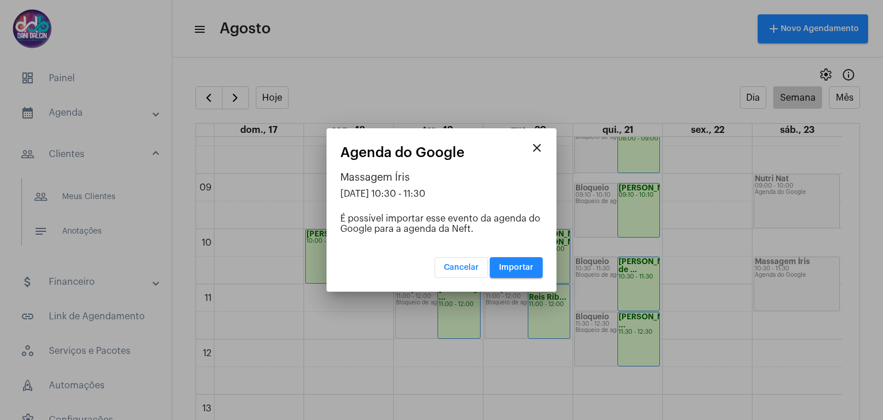
click at [534, 146] on mat-icon "close" at bounding box center [537, 148] width 14 height 14
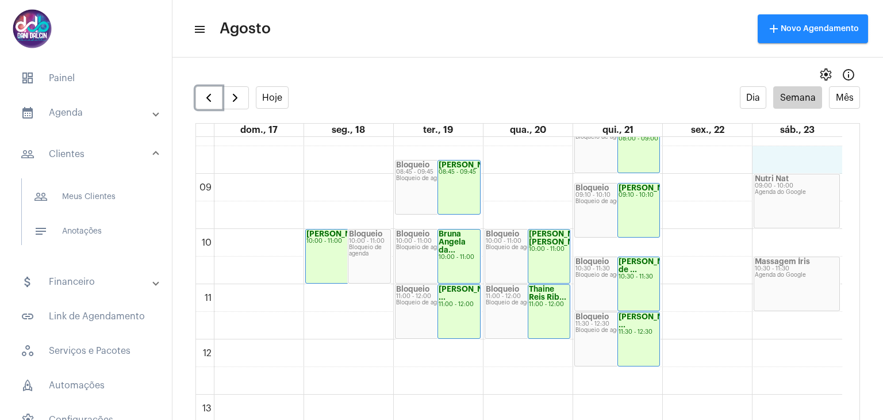
click at [773, 155] on div "00 01 02 03 04 05 06 07 08 09 10 11 12 13 14 15 16 17 18 19 20 21 22 23 [PERSON…" at bounding box center [519, 339] width 646 height 1325
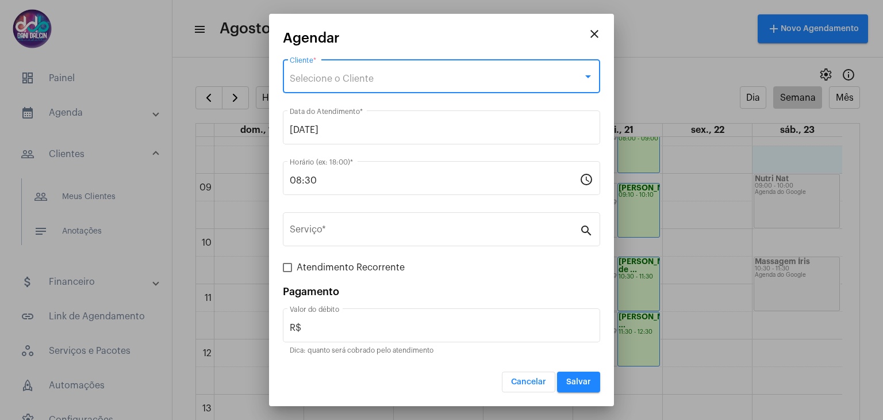
click at [395, 79] on div "Selecione o Cliente" at bounding box center [436, 79] width 293 height 10
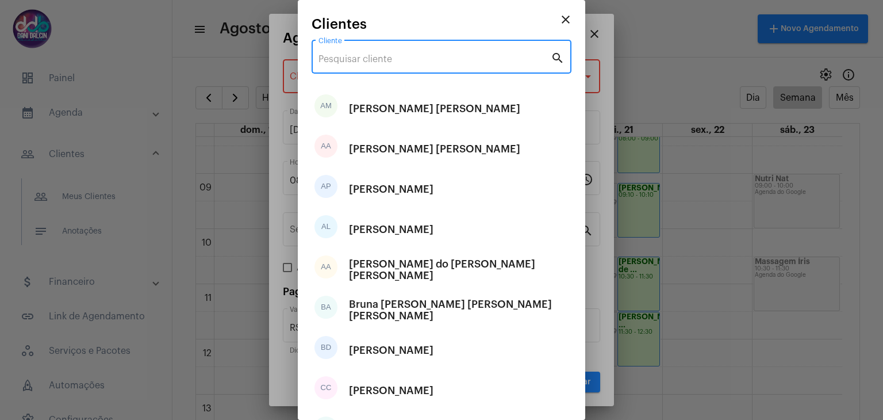
click at [366, 57] on input "Cliente" at bounding box center [435, 59] width 232 height 10
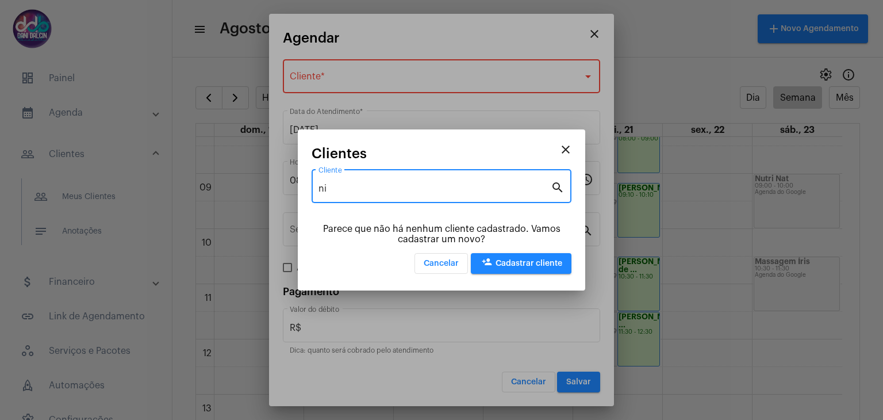
type input "n"
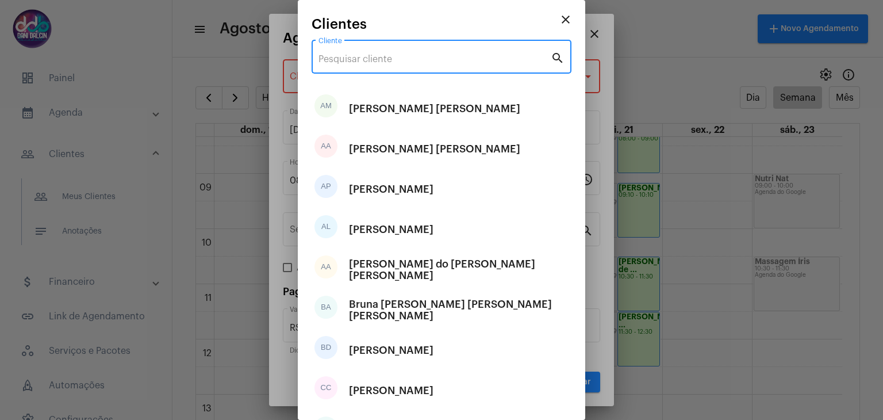
click at [559, 16] on mat-icon "close" at bounding box center [566, 20] width 14 height 14
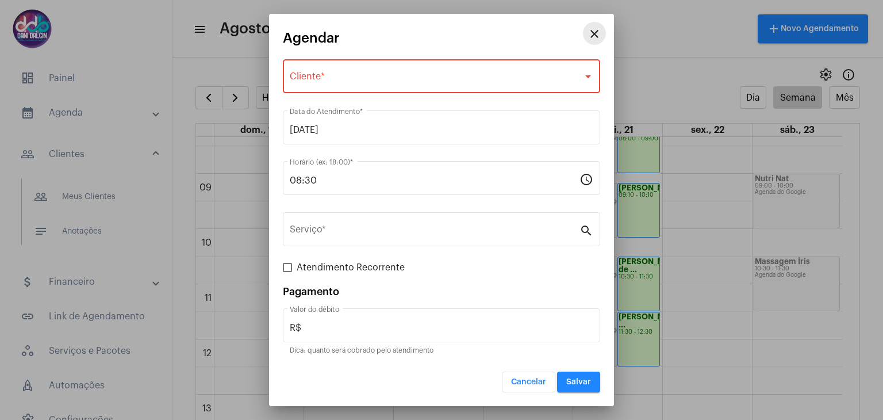
click at [596, 34] on mat-icon "close" at bounding box center [595, 34] width 14 height 14
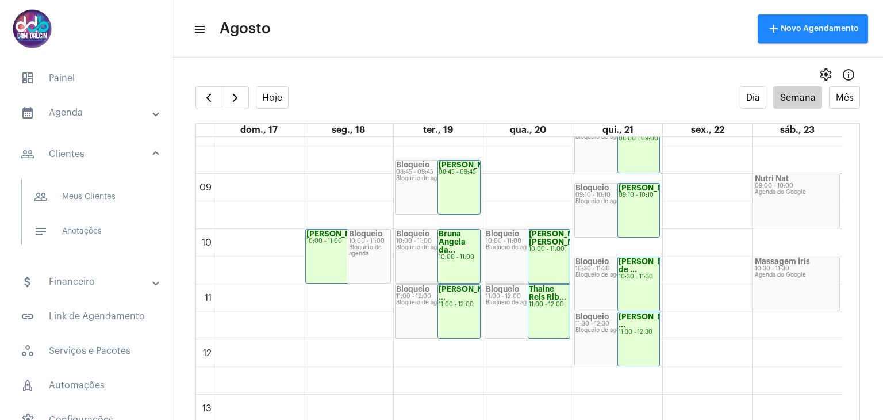
click at [86, 157] on mat-panel-title "people_outline Clientes" at bounding box center [87, 154] width 133 height 14
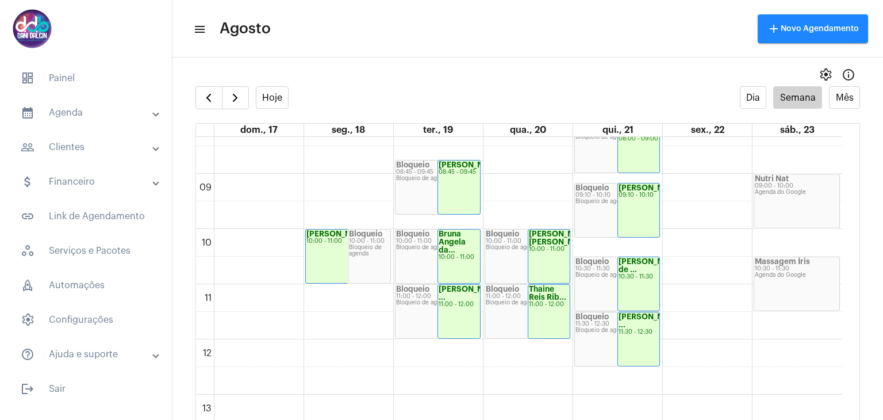
click at [87, 158] on mat-expansion-panel-header "people_outline Clientes" at bounding box center [89, 147] width 165 height 28
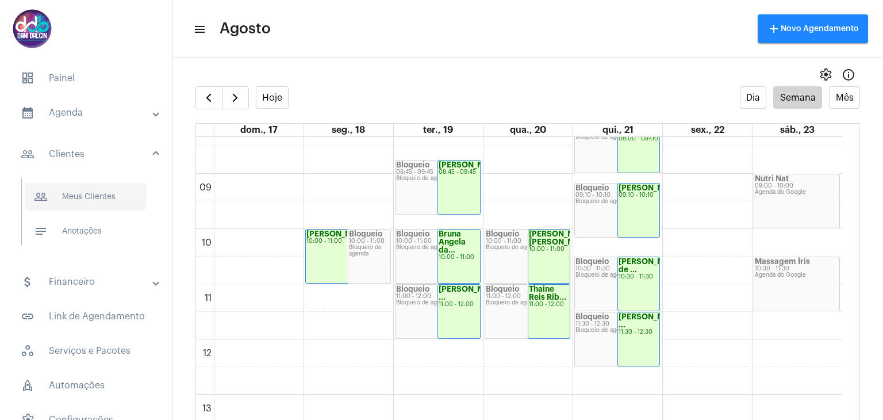
click at [87, 191] on span "people_outline Meus Clientes" at bounding box center [85, 197] width 121 height 28
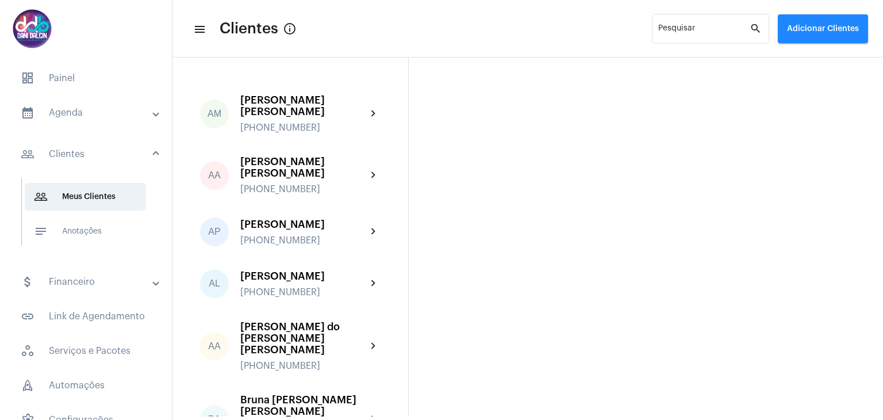
click at [799, 30] on span "Adicionar Clientes" at bounding box center [823, 29] width 72 height 8
click at [803, 60] on span "add Novo Cliente" at bounding box center [821, 60] width 67 height 21
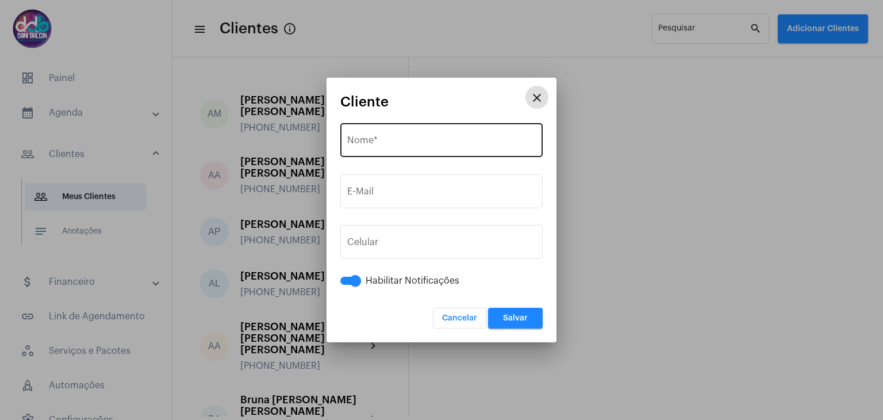
click at [432, 150] on div "Nome *" at bounding box center [441, 139] width 189 height 36
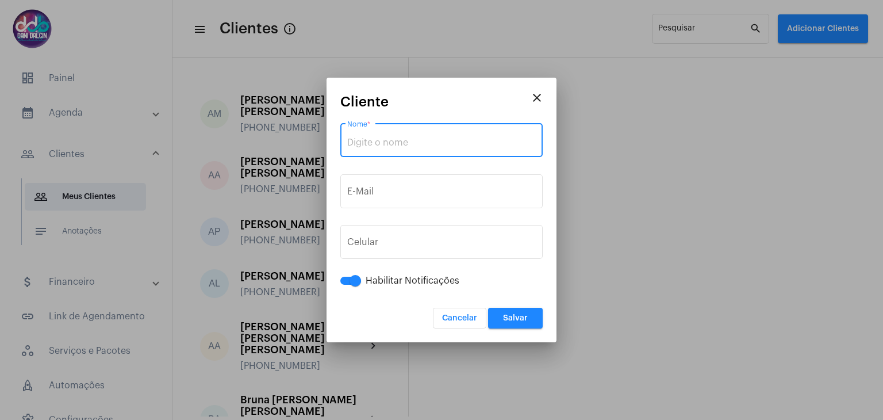
paste input "[PERSON_NAME] [PERSON_NAME] [PERSON_NAME]"
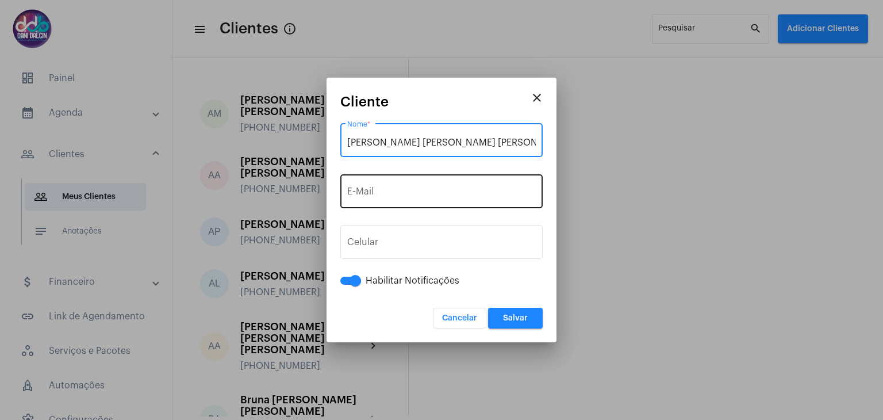
type input "[PERSON_NAME] [PERSON_NAME] [PERSON_NAME]"
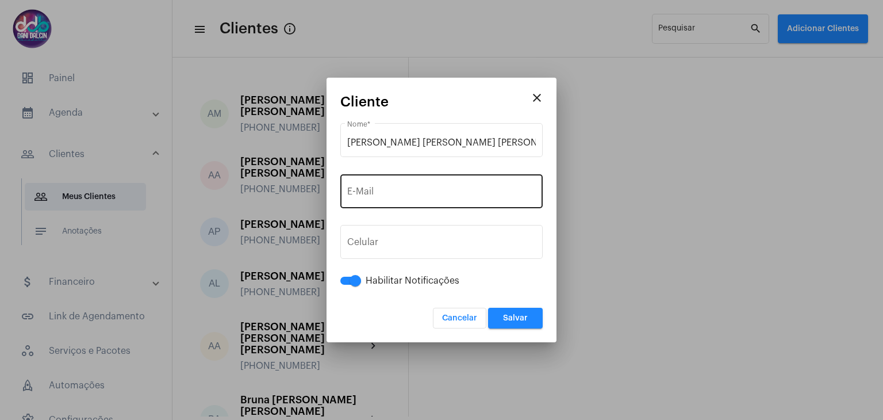
click at [413, 182] on div "E-Mail" at bounding box center [441, 190] width 189 height 36
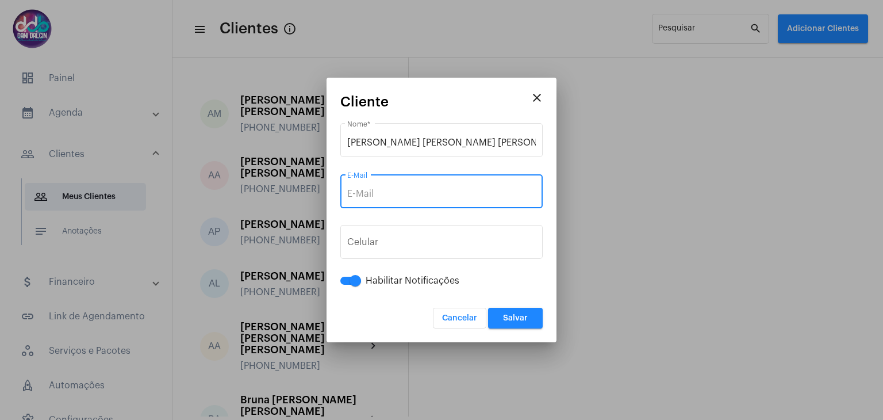
click at [401, 191] on input "E-Mail" at bounding box center [441, 194] width 189 height 10
paste input "[EMAIL_ADDRESS][DOMAIN_NAME]"
type input "[EMAIL_ADDRESS][DOMAIN_NAME]"
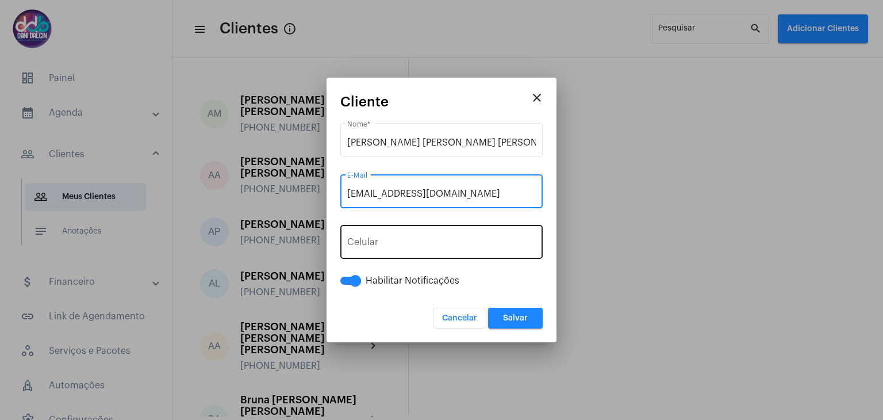
click at [374, 241] on span "+55" at bounding box center [381, 244] width 15 height 9
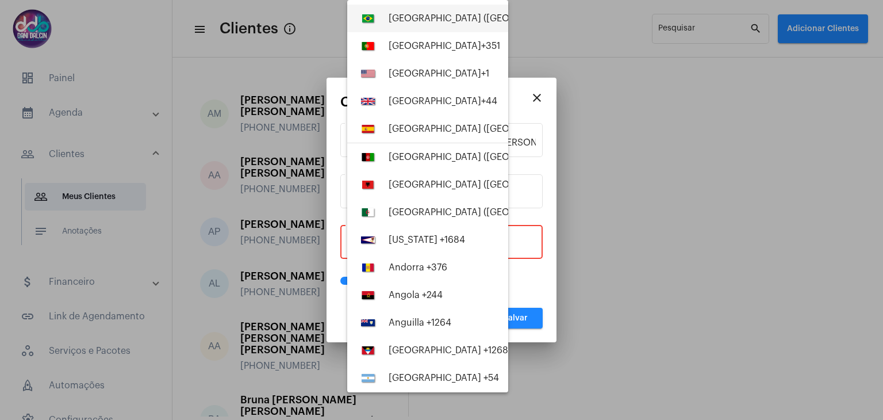
click at [402, 16] on div "[GEOGRAPHIC_DATA] ([GEOGRAPHIC_DATA]) +55" at bounding box center [493, 18] width 208 height 10
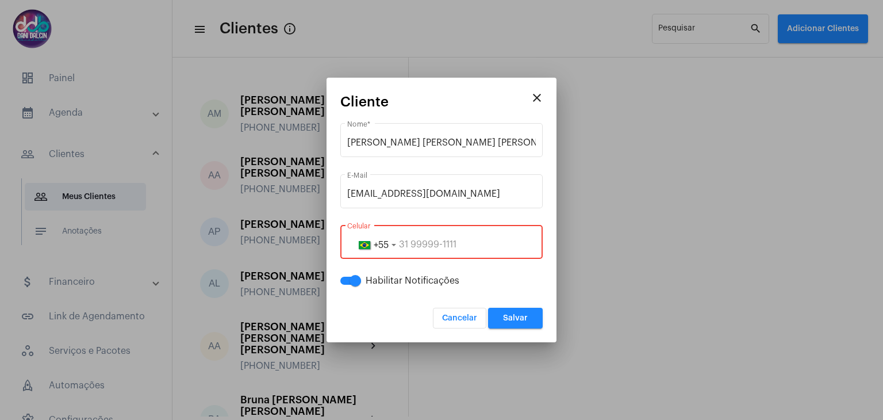
click at [437, 242] on input "tel" at bounding box center [441, 244] width 189 height 10
paste input "19996624162"
type input "19996624162"
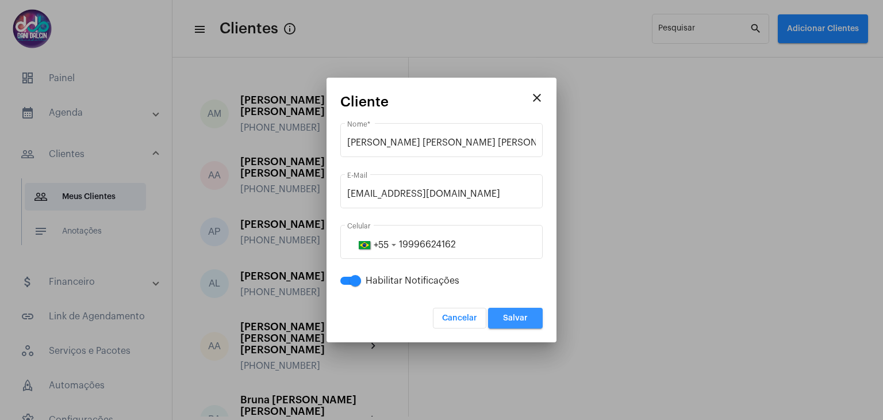
click at [528, 318] on button "Salvar" at bounding box center [515, 318] width 55 height 21
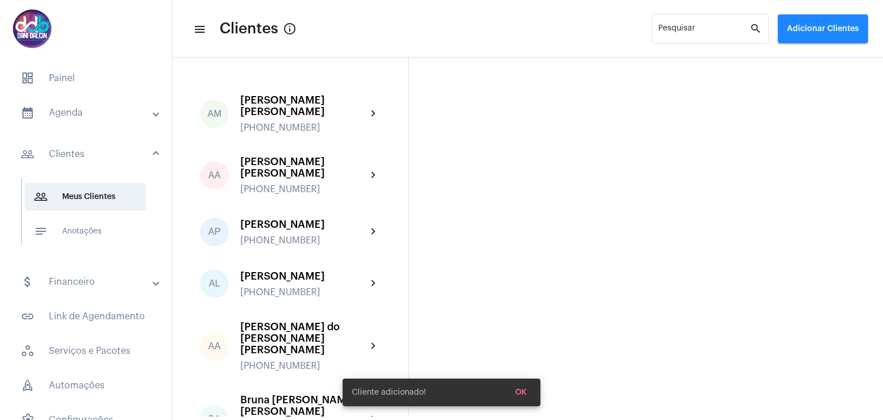
click at [66, 114] on mat-panel-title "calendar_month_outlined Agenda" at bounding box center [87, 113] width 133 height 14
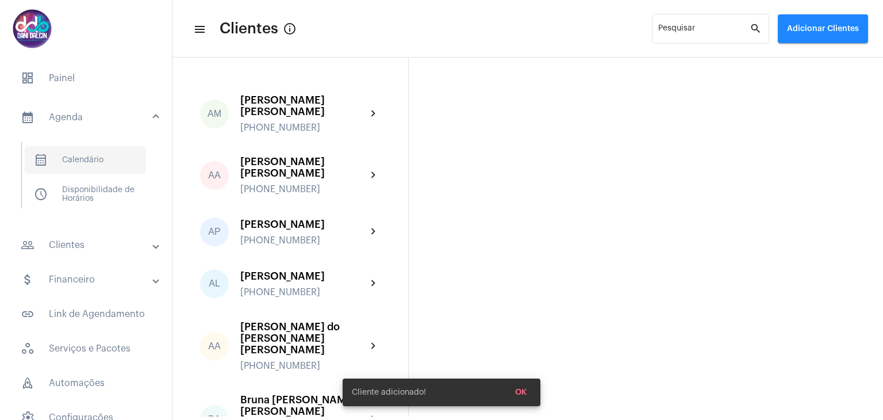
click at [78, 161] on span "calendar_month_outlined Calendário" at bounding box center [85, 160] width 121 height 28
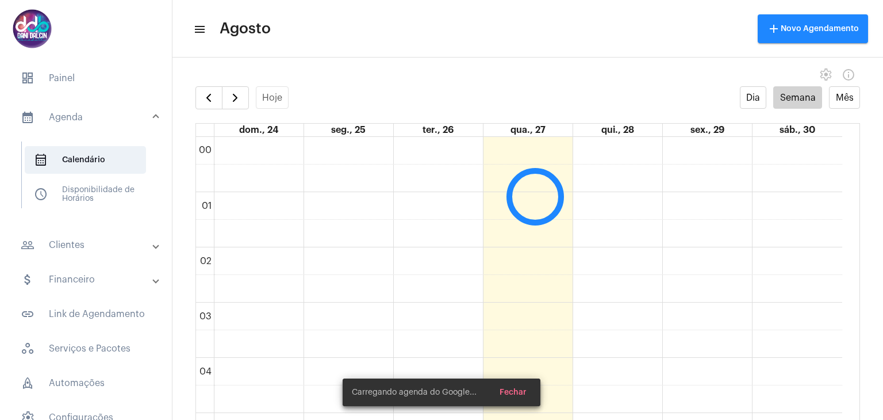
scroll to position [332, 0]
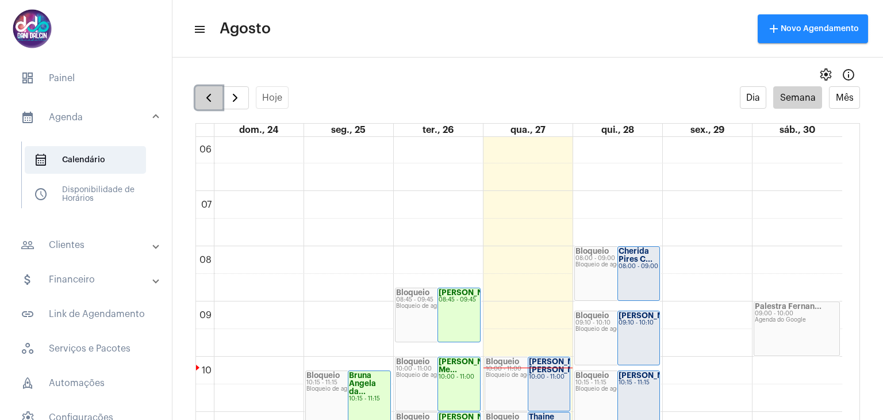
click at [204, 97] on span "button" at bounding box center [209, 98] width 14 height 14
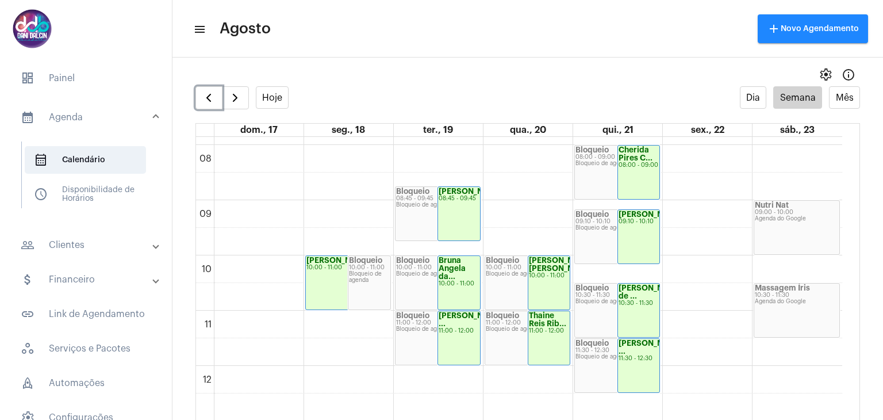
scroll to position [446, 0]
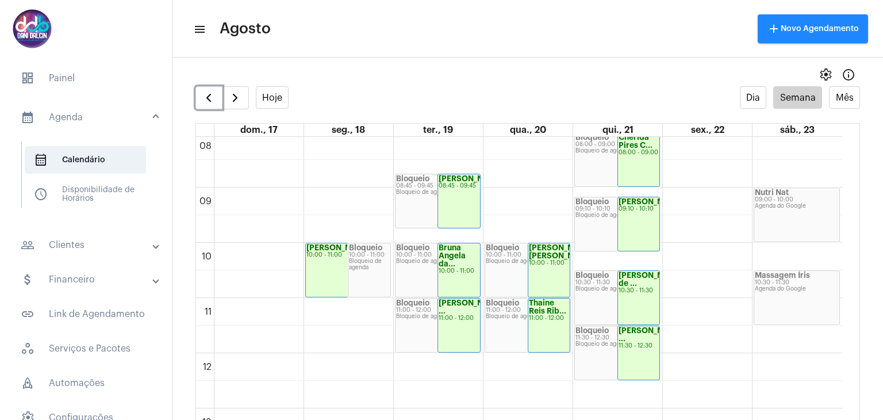
click at [777, 254] on div "00 01 02 03 04 05 06 07 08 09 10 11 12 13 14 15 16 17 18 19 20 21 22 23 [PERSON…" at bounding box center [519, 353] width 646 height 1325
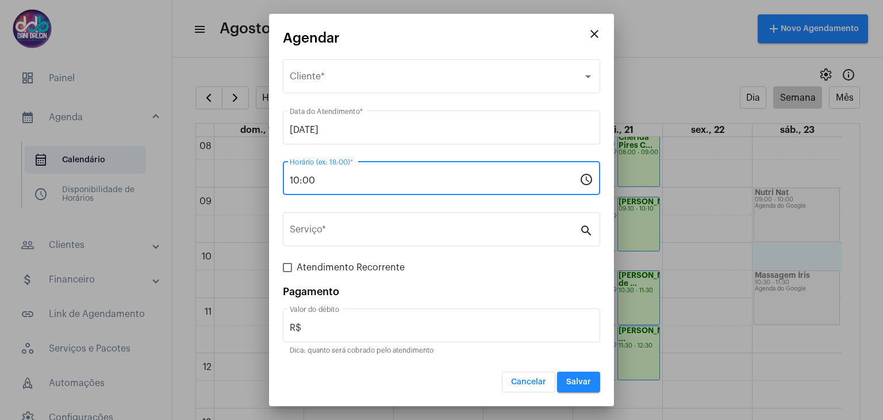
click at [357, 175] on input "10:00" at bounding box center [435, 180] width 290 height 10
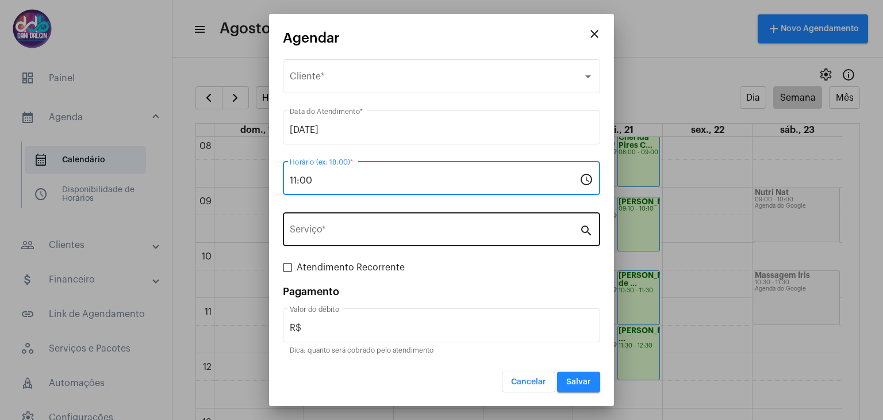
type input "11:00"
click at [342, 220] on div "Serviço *" at bounding box center [435, 228] width 290 height 36
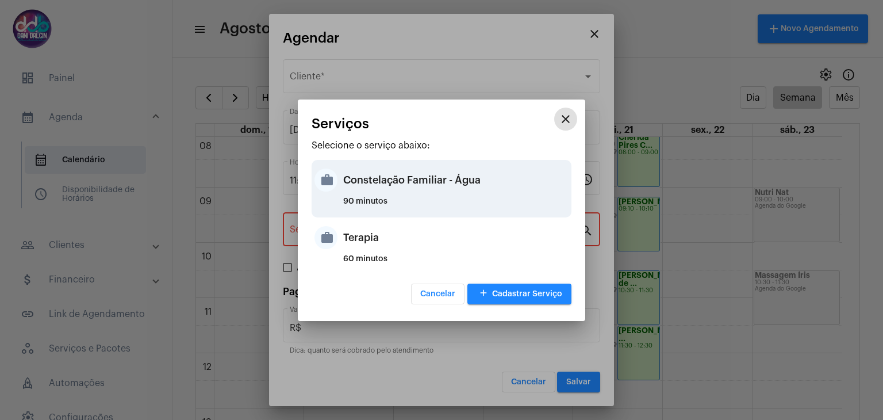
click at [366, 194] on div "Constelação Familiar - Água" at bounding box center [455, 180] width 225 height 34
type input "Constelação Familiar - Água"
type input "R$ 380"
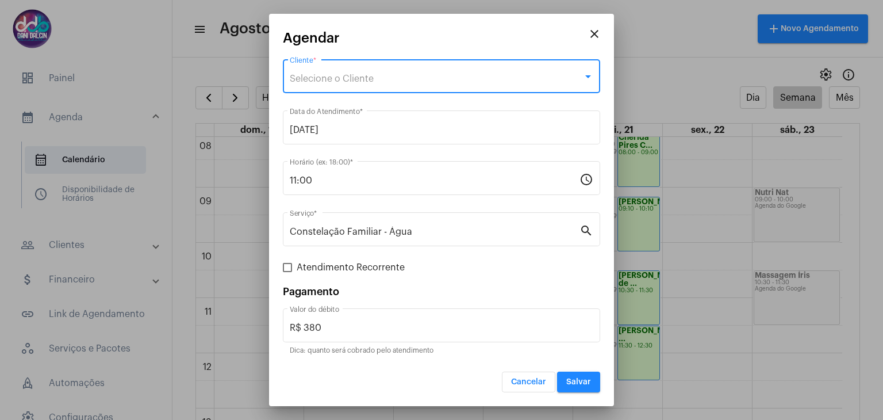
click at [331, 76] on span "Selecione o Cliente" at bounding box center [332, 78] width 84 height 9
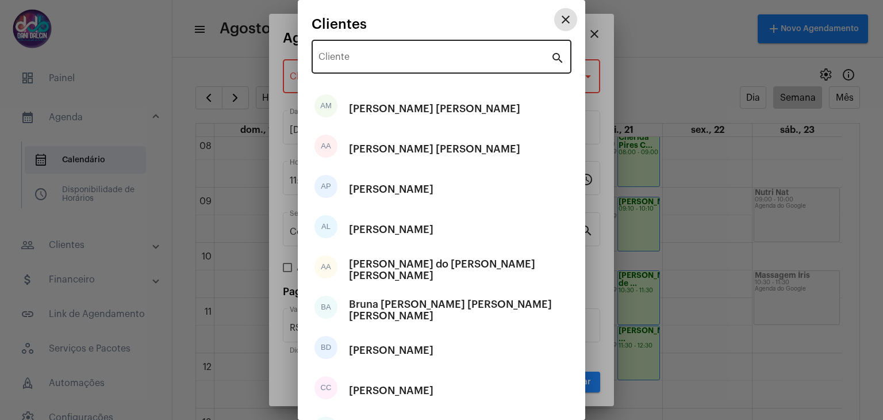
click at [344, 56] on input "Cliente" at bounding box center [435, 59] width 232 height 10
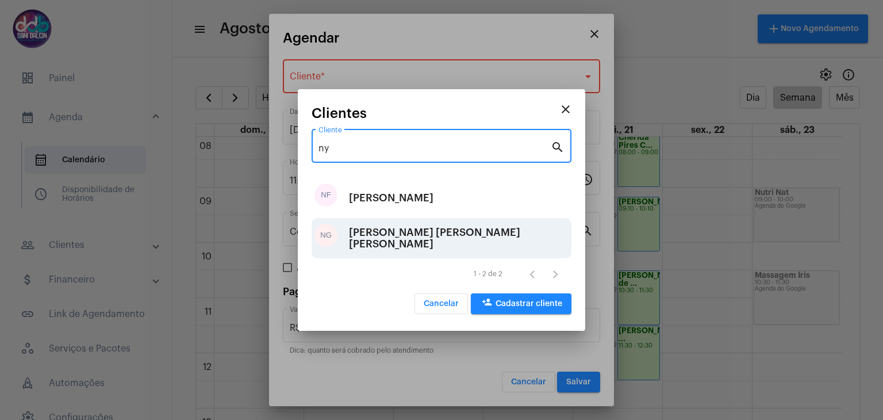
type input "ny"
click at [381, 233] on div "[PERSON_NAME] [PERSON_NAME] [PERSON_NAME]" at bounding box center [459, 238] width 220 height 34
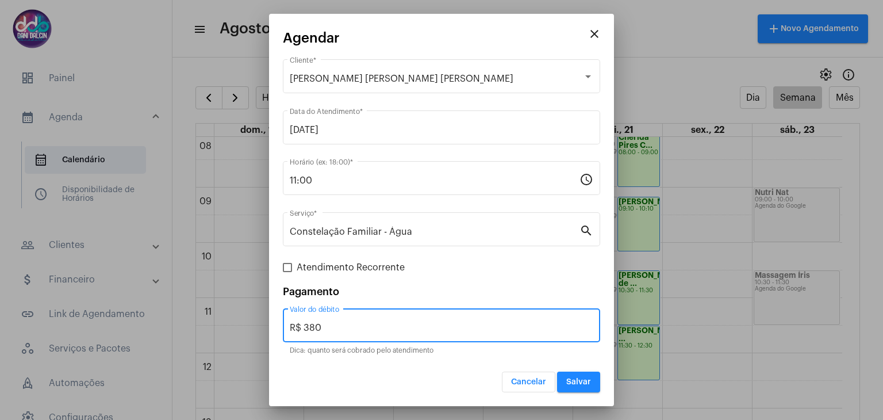
click at [339, 325] on input "R$ 380" at bounding box center [442, 328] width 304 height 10
type input "R$ 250"
click at [570, 374] on button "Salvar" at bounding box center [578, 381] width 43 height 21
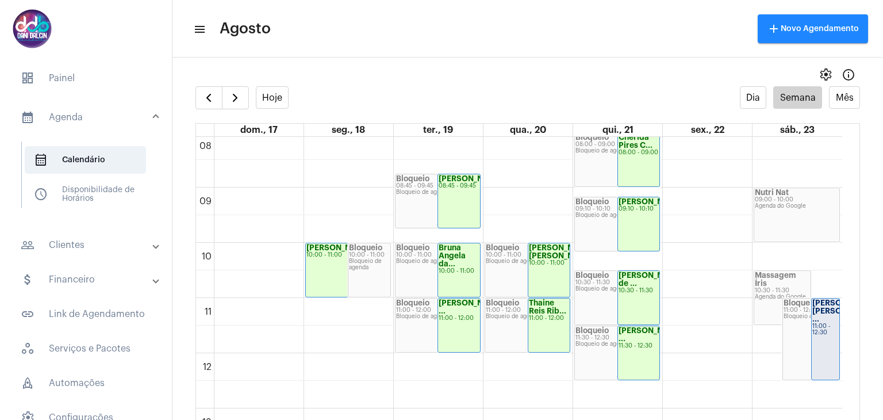
click at [87, 243] on mat-panel-title "people_outline Clientes" at bounding box center [87, 245] width 133 height 14
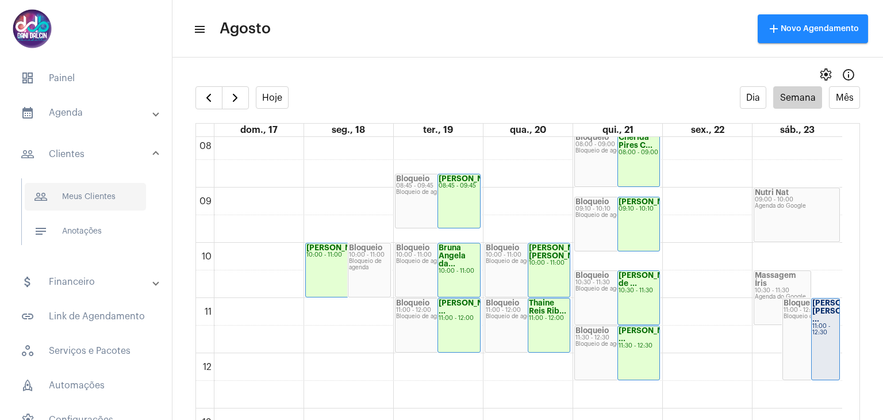
click at [97, 202] on span "people_outline Meus Clientes" at bounding box center [85, 197] width 121 height 28
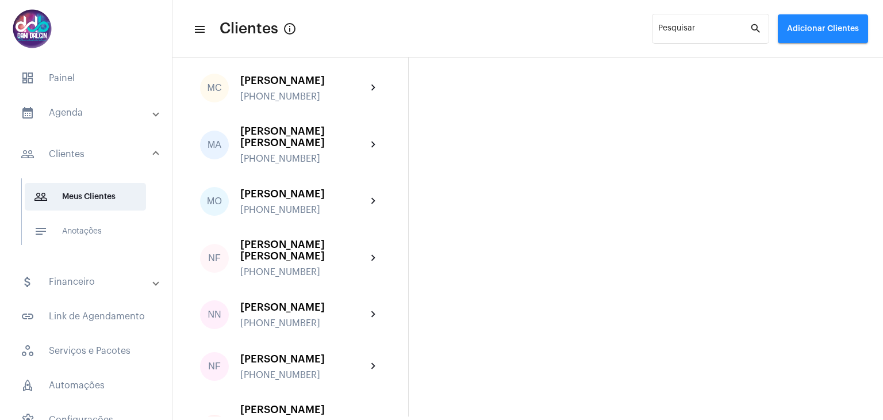
scroll to position [2645, 0]
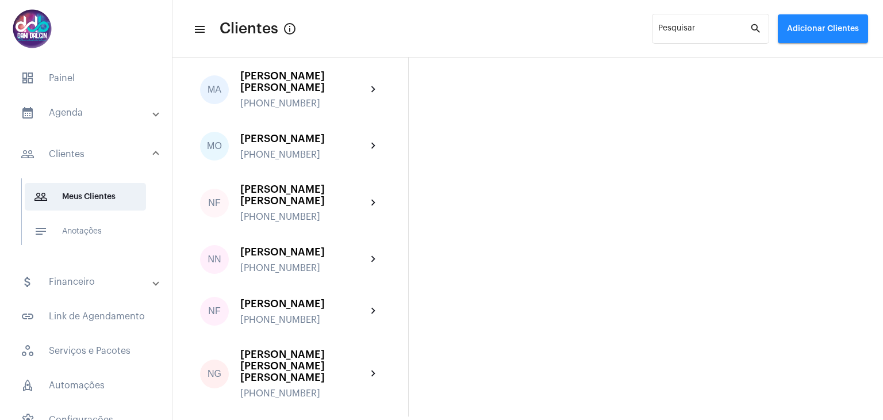
click at [314, 348] on div "[PERSON_NAME] [PERSON_NAME] [PERSON_NAME]" at bounding box center [303, 365] width 126 height 34
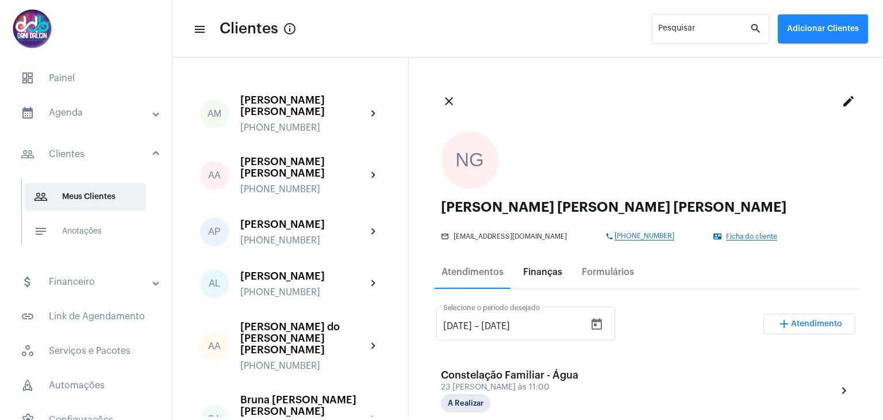
click at [546, 273] on div "Finanças" at bounding box center [542, 272] width 39 height 10
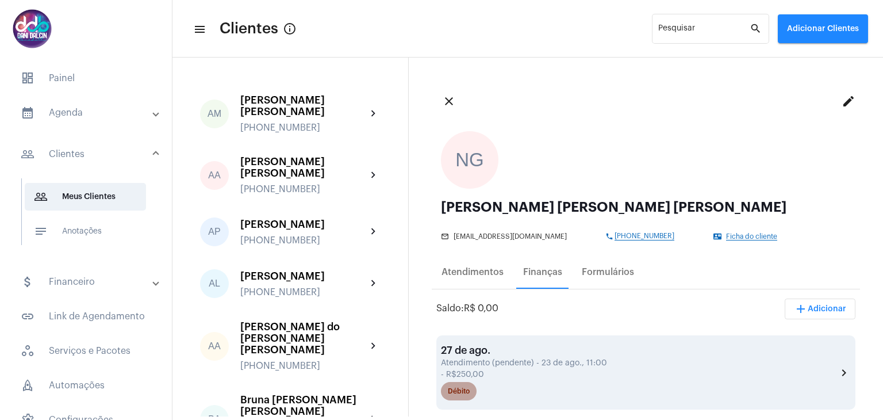
click at [456, 388] on div "Débito" at bounding box center [459, 391] width 22 height 7
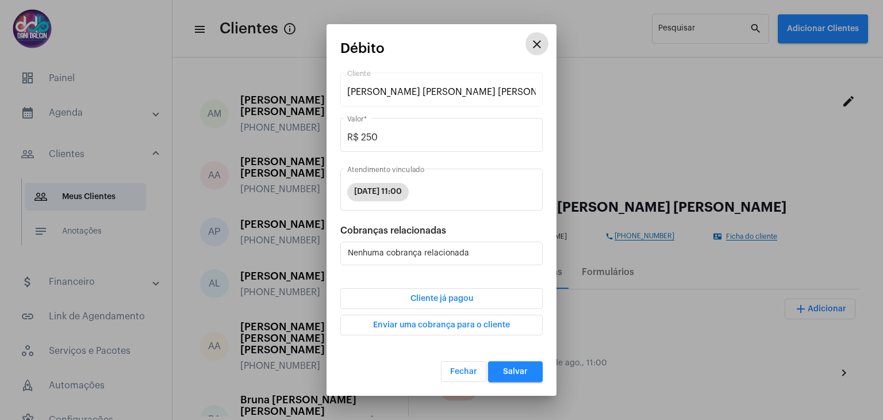
click at [465, 300] on span "Cliente já pagou" at bounding box center [442, 298] width 63 height 8
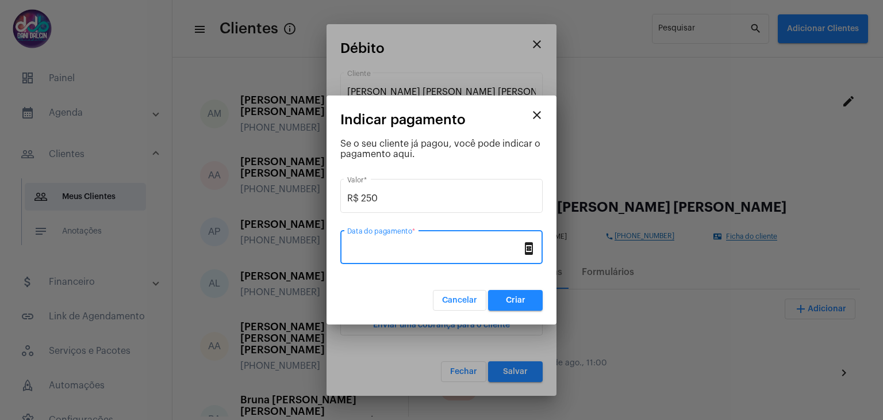
click at [417, 247] on input "Data do pagamento *" at bounding box center [434, 249] width 175 height 10
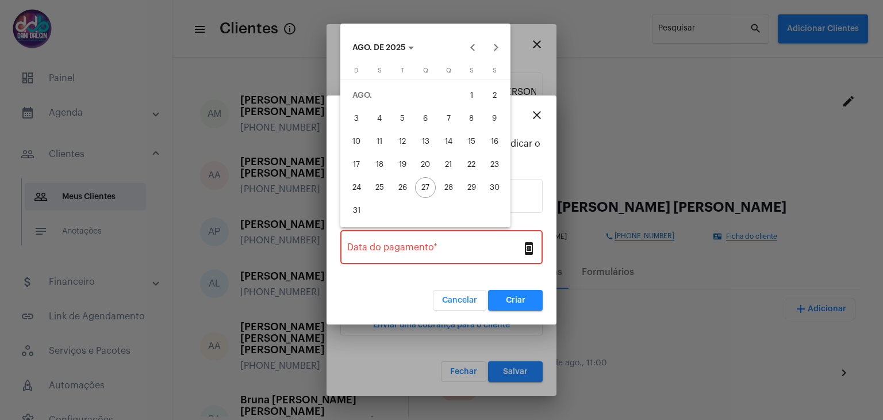
click at [493, 163] on div "23" at bounding box center [494, 164] width 21 height 21
type input "[DATE]"
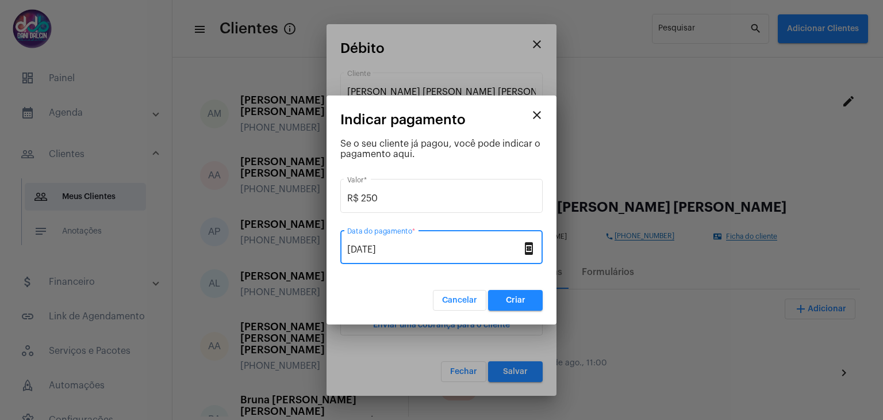
click at [519, 297] on span "Criar" at bounding box center [516, 300] width 20 height 8
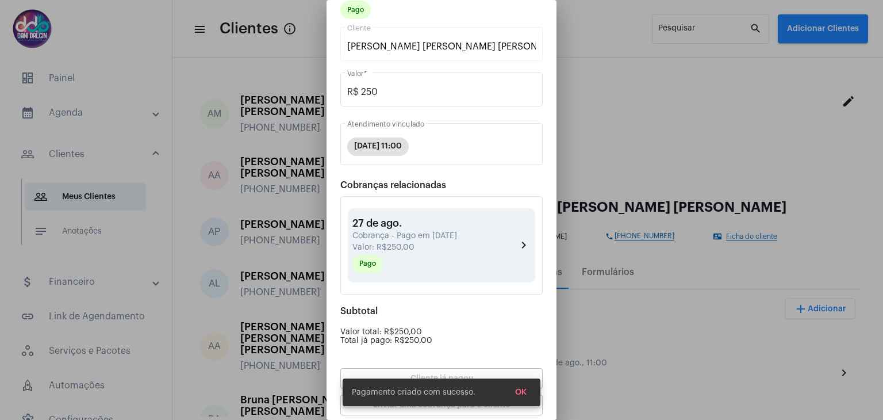
scroll to position [100, 0]
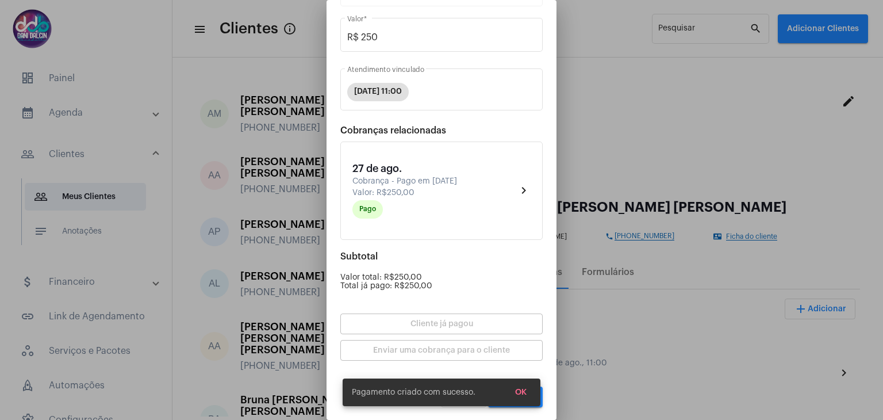
click at [522, 392] on span "OK" at bounding box center [520, 392] width 11 height 8
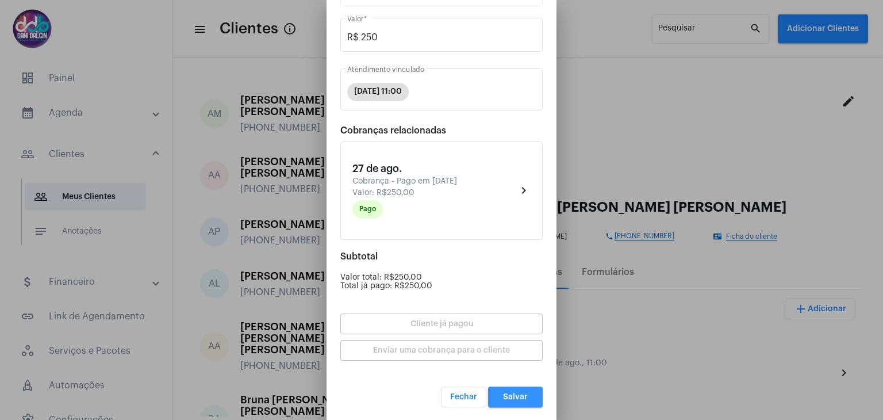
click at [517, 394] on span "Salvar" at bounding box center [515, 397] width 25 height 8
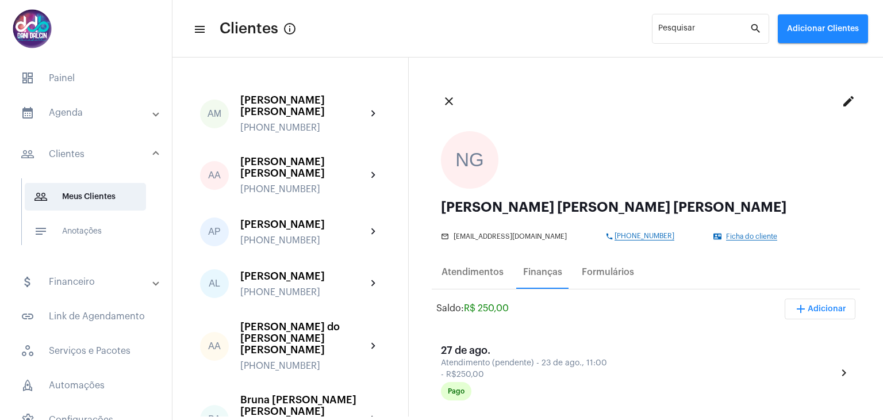
click at [57, 114] on mat-panel-title "calendar_month_outlined Agenda" at bounding box center [87, 113] width 133 height 14
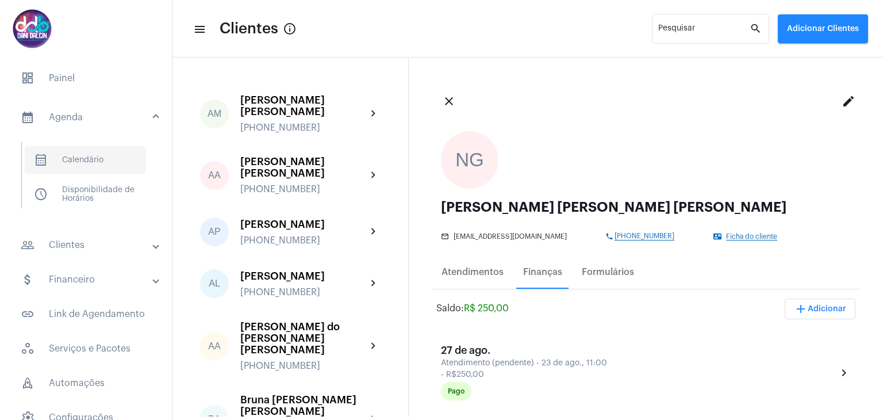
click at [74, 154] on span "calendar_month_outlined Calendário" at bounding box center [85, 160] width 121 height 28
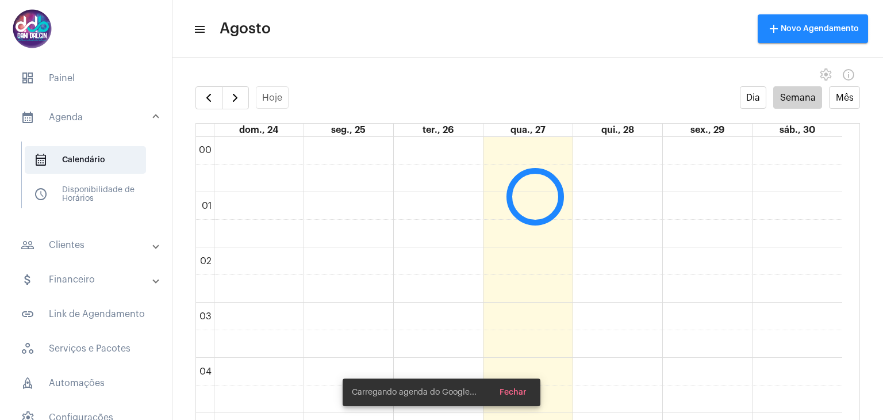
scroll to position [332, 0]
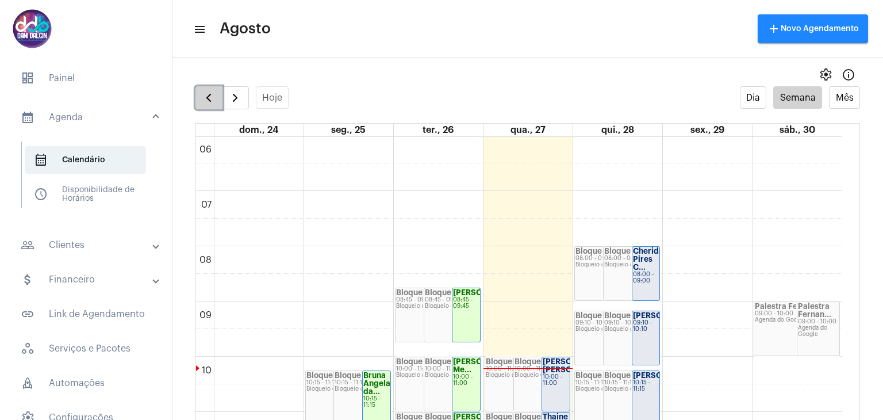
click at [205, 102] on span "button" at bounding box center [209, 98] width 14 height 14
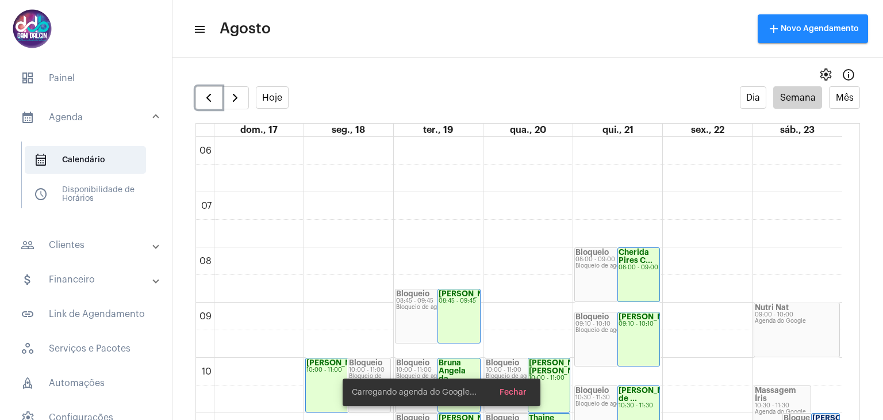
scroll to position [446, 0]
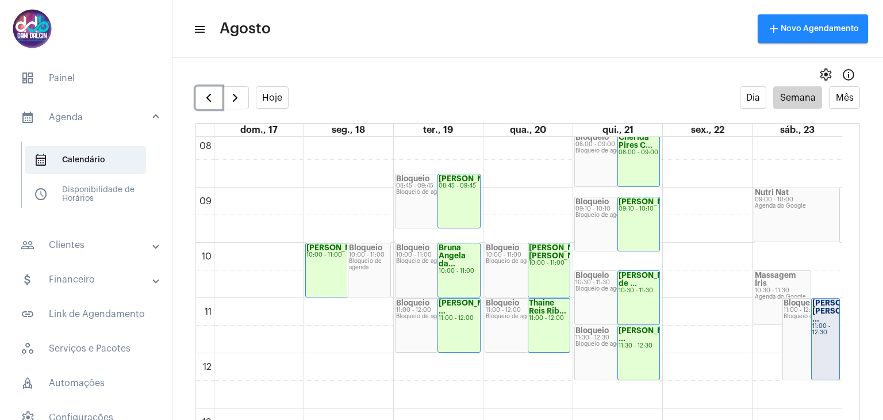
click at [824, 318] on div "[PERSON_NAME] [PERSON_NAME] ..." at bounding box center [825, 311] width 26 height 24
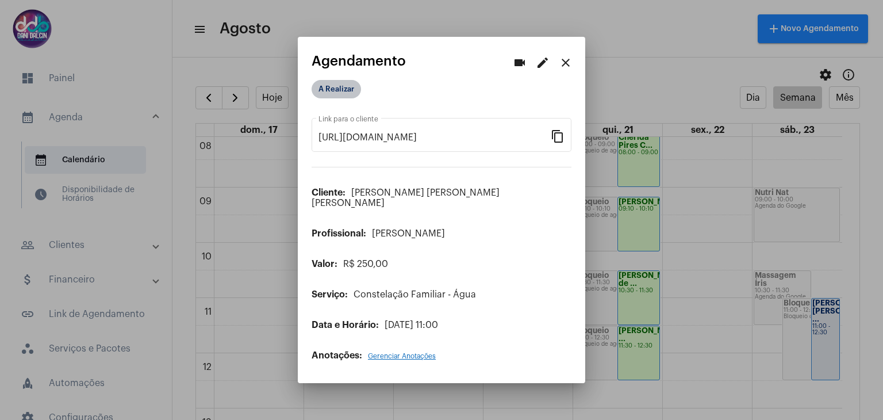
click at [349, 97] on mat-chip "A Realizar" at bounding box center [336, 89] width 49 height 18
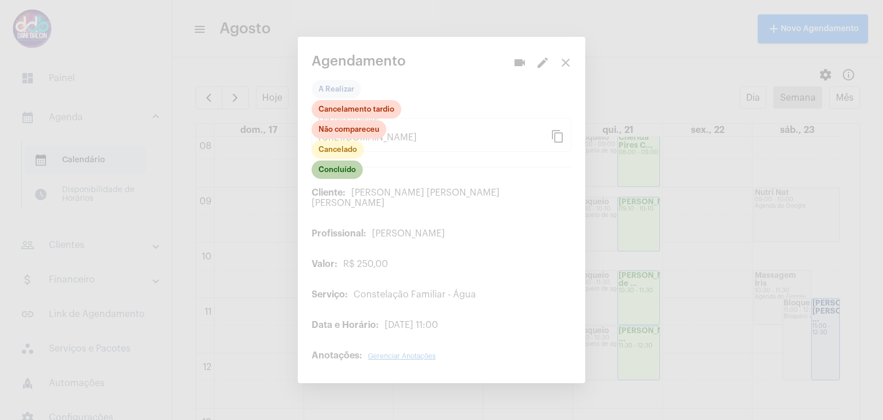
click at [340, 179] on mat-chip "Concluído" at bounding box center [337, 169] width 51 height 18
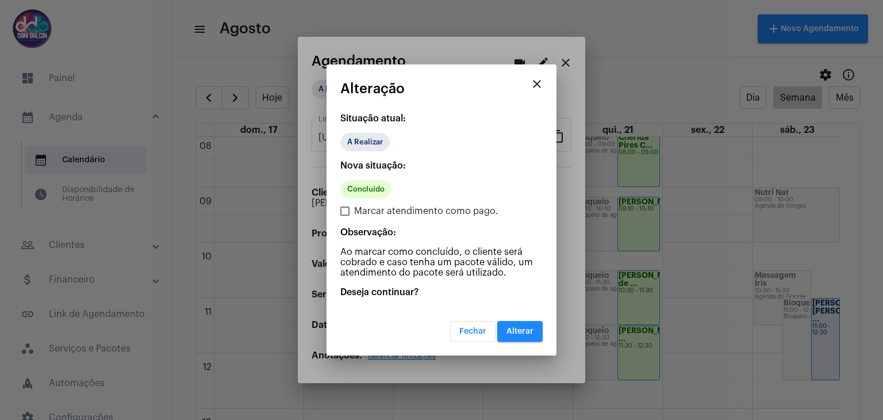
click at [530, 337] on button "Alterar" at bounding box center [519, 331] width 45 height 21
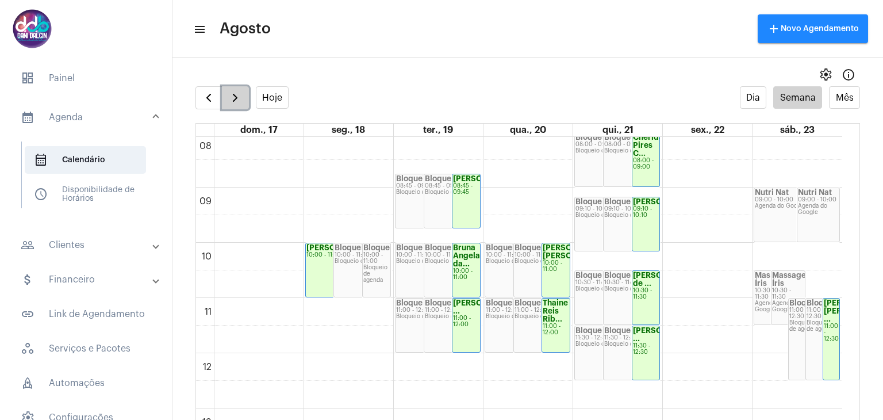
click at [235, 99] on span "button" at bounding box center [235, 98] width 14 height 14
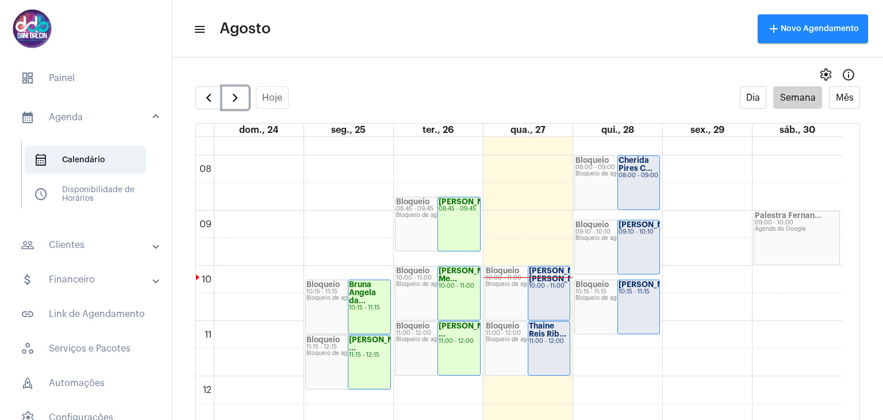
scroll to position [447, 0]
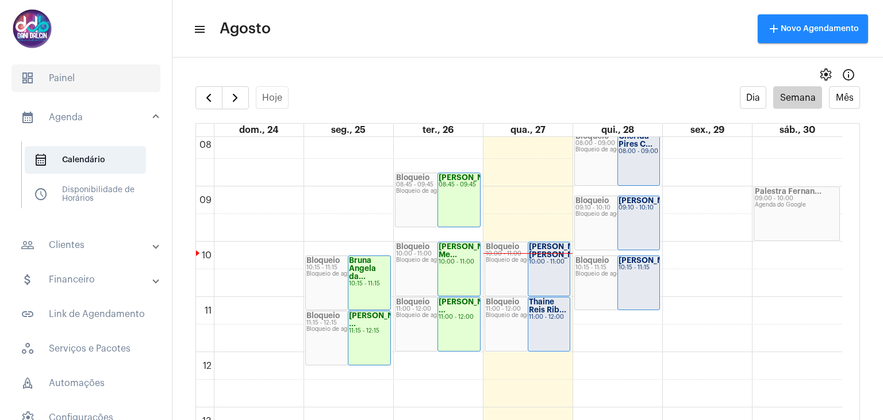
click at [90, 83] on span "dashboard Painel" at bounding box center [85, 78] width 149 height 28
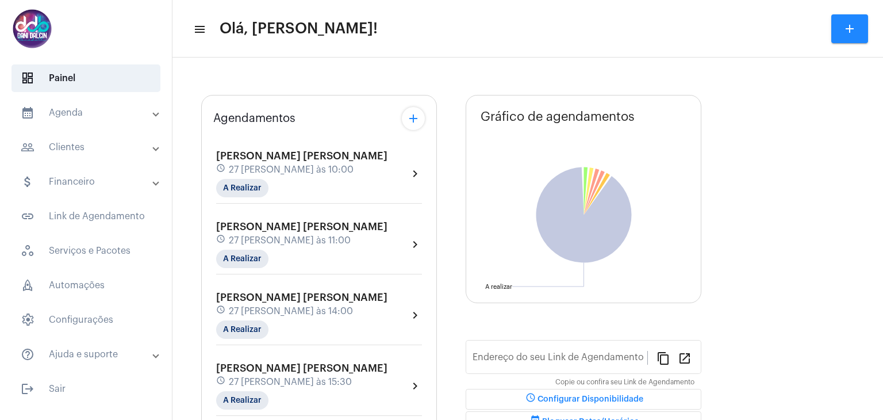
type input "[URL][DOMAIN_NAME][PERSON_NAME]"
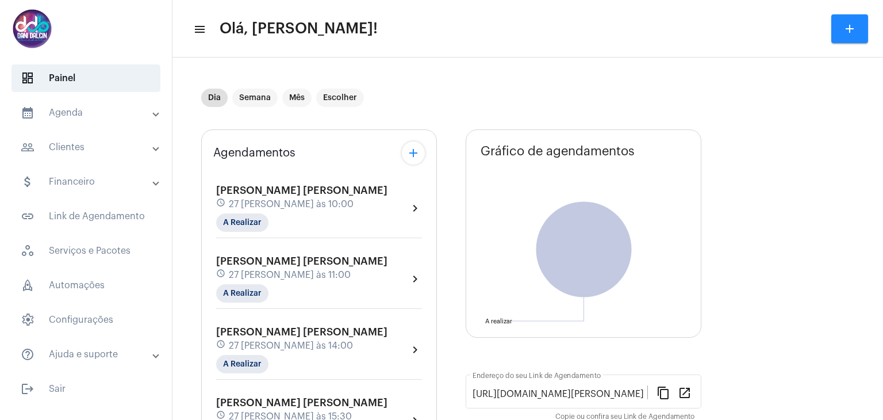
click at [292, 169] on div "Agendamentos add [PERSON_NAME] [PERSON_NAME] schedule 27 [PERSON_NAME] às 10:00…" at bounding box center [319, 367] width 236 height 477
click at [302, 192] on span "[PERSON_NAME] [PERSON_NAME]" at bounding box center [301, 190] width 171 height 10
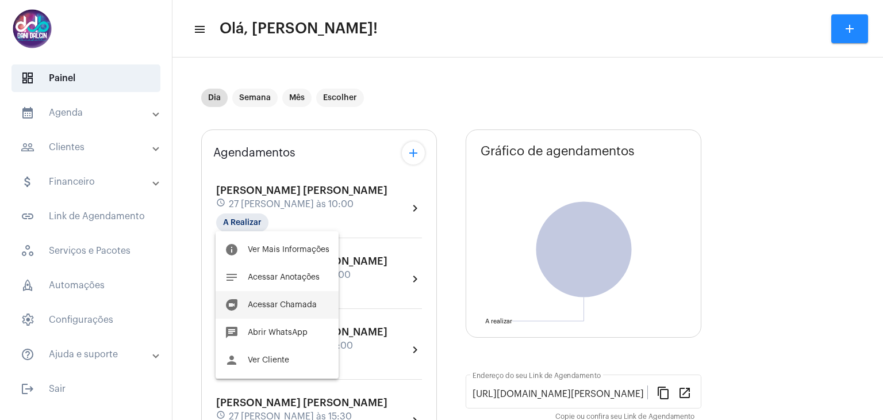
click at [294, 310] on button "duo [PERSON_NAME]" at bounding box center [277, 305] width 123 height 28
